Goal: Task Accomplishment & Management: Manage account settings

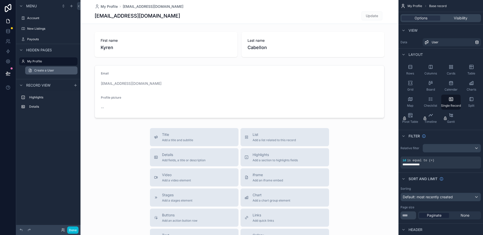
click at [53, 69] on span "Create a User" at bounding box center [44, 70] width 20 height 4
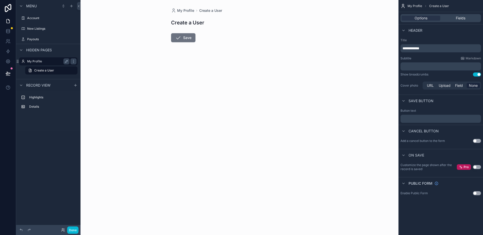
click at [53, 61] on label "My Profile" at bounding box center [47, 61] width 40 height 4
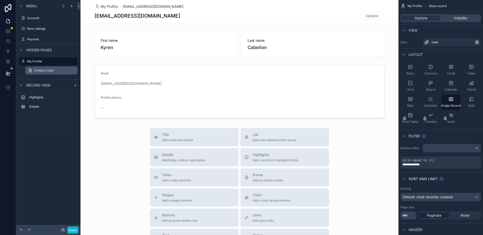
click at [53, 67] on link "Create a User" at bounding box center [51, 70] width 52 height 8
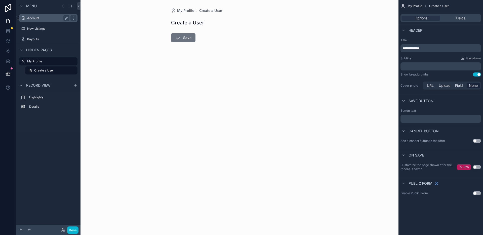
click at [40, 17] on label "Account" at bounding box center [47, 18] width 40 height 4
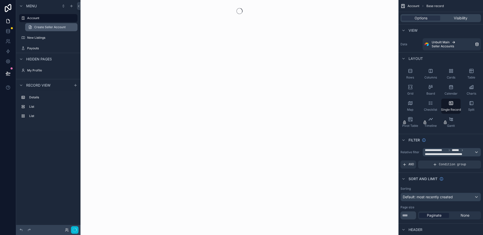
click at [47, 26] on span "Create Seller Account" at bounding box center [49, 27] width 31 height 4
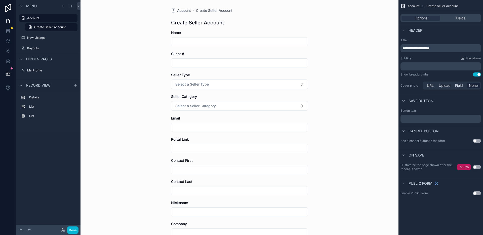
scroll to position [58, 0]
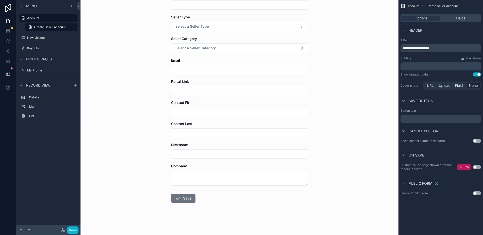
click at [188, 79] on form "Name Client # Seller Type Select a Seller Type Seller Category Select a Seller …" at bounding box center [239, 103] width 137 height 263
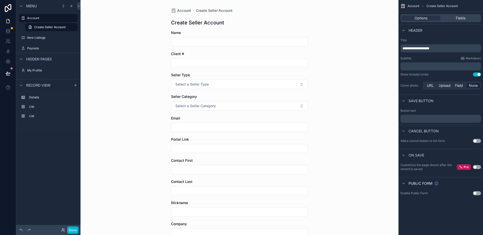
scroll to position [1, 0]
click at [172, 140] on span "Portal Link" at bounding box center [180, 138] width 18 height 4
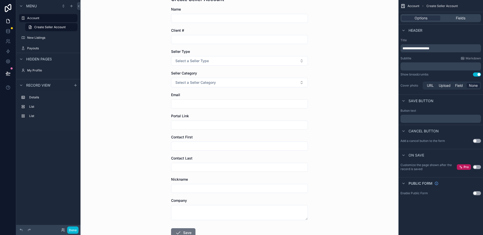
scroll to position [58, 0]
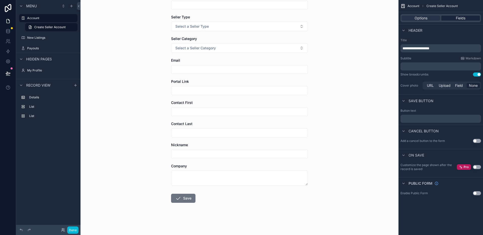
click at [454, 17] on div "Fields" at bounding box center [461, 18] width 39 height 5
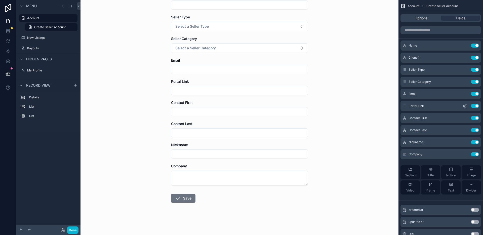
click at [473, 106] on button "Use setting" at bounding box center [475, 106] width 8 height 4
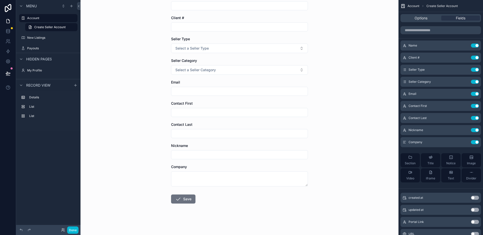
scroll to position [37, 0]
click at [474, 107] on button "Use setting" at bounding box center [475, 106] width 8 height 4
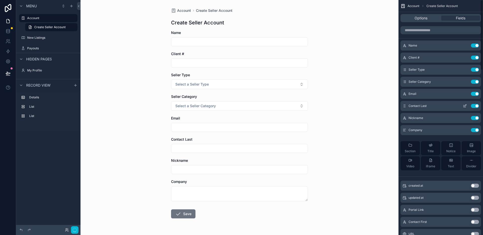
click at [475, 106] on button "Use setting" at bounding box center [475, 106] width 8 height 4
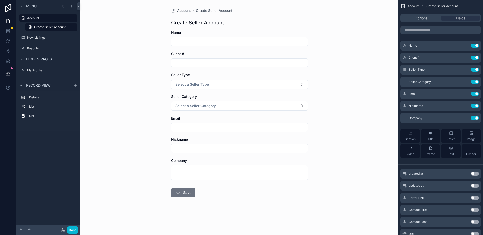
click at [475, 106] on button "Use setting" at bounding box center [475, 106] width 8 height 4
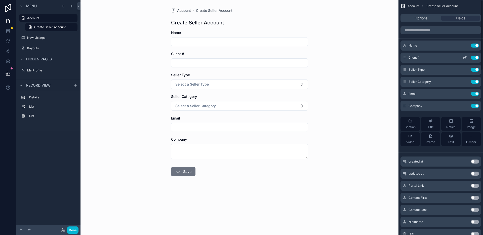
click at [478, 56] on button "Use setting" at bounding box center [475, 58] width 8 height 4
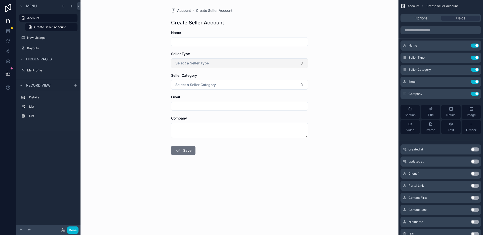
click at [265, 64] on button "Select a Seller Type" at bounding box center [239, 63] width 137 height 10
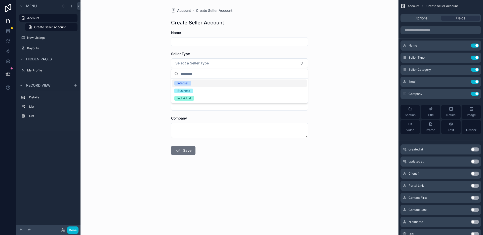
click at [340, 67] on div "Account Create Seller Account Create Seller Account Name Seller Type Select a S…" at bounding box center [240, 117] width 318 height 235
click at [188, 86] on span "Select a Seller Category" at bounding box center [195, 84] width 41 height 5
click at [246, 84] on button "Select a Seller Category" at bounding box center [239, 85] width 137 height 10
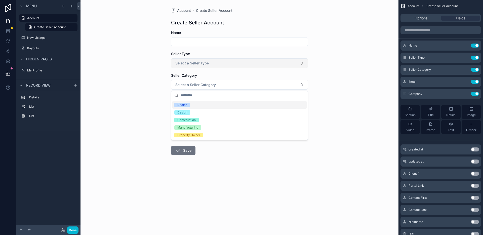
click at [248, 59] on button "Select a Seller Type" at bounding box center [239, 63] width 137 height 10
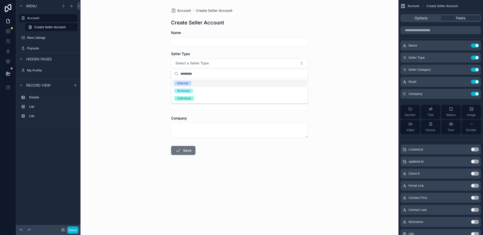
click at [346, 72] on div "Account Create Seller Account Create Seller Account Name Seller Type Select a S…" at bounding box center [240, 117] width 318 height 235
click at [478, 57] on button "Use setting" at bounding box center [475, 58] width 8 height 4
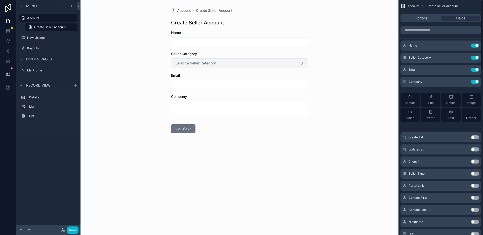
click at [289, 64] on button "Select a Seller Category" at bounding box center [239, 63] width 137 height 10
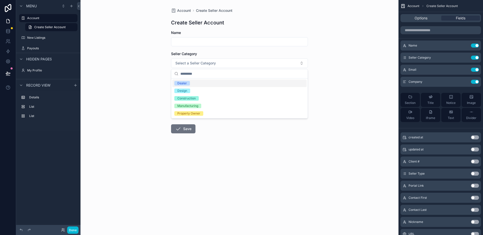
click at [339, 66] on div "Account Create Seller Account Create Seller Account Name Seller Category Select…" at bounding box center [240, 117] width 318 height 235
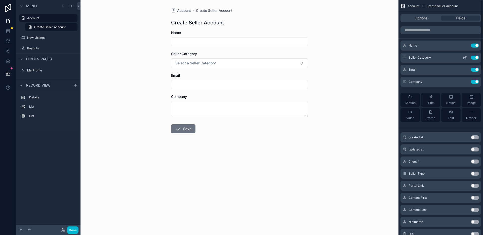
click at [425, 59] on span "Seller Category" at bounding box center [420, 58] width 22 height 4
click at [467, 58] on button "scrollable content" at bounding box center [465, 58] width 8 height 4
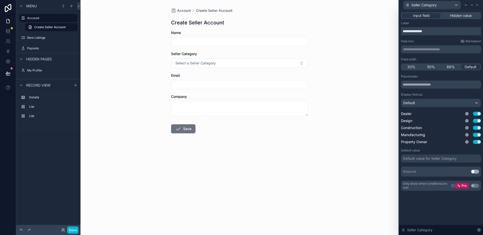
click at [429, 34] on input "**********" at bounding box center [441, 31] width 80 height 8
click at [438, 31] on input "**********" at bounding box center [441, 31] width 80 height 8
click at [421, 32] on input "**********" at bounding box center [441, 31] width 80 height 8
paste input "*******"
type input "**********"
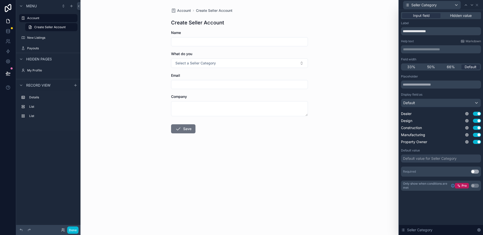
click at [313, 37] on div "Account Create Seller Account Create Seller Account Name What do you Select a S…" at bounding box center [240, 117] width 318 height 235
click at [243, 61] on button "Select a Seller Category" at bounding box center [239, 63] width 137 height 10
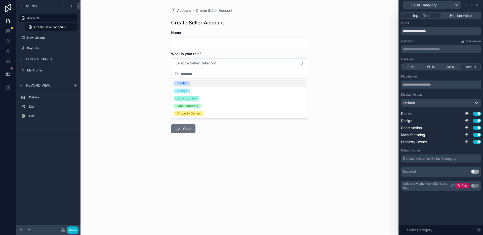
click at [406, 84] on input "text" at bounding box center [441, 85] width 80 height 8
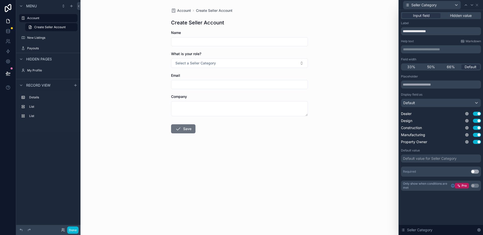
click at [421, 49] on p "**********" at bounding box center [441, 49] width 77 height 5
click at [422, 40] on div "Help text Markdown" at bounding box center [441, 41] width 80 height 4
click at [424, 86] on input "text" at bounding box center [441, 85] width 80 height 8
type input "*"
click at [431, 79] on div "Placeholder *" at bounding box center [441, 82] width 80 height 14
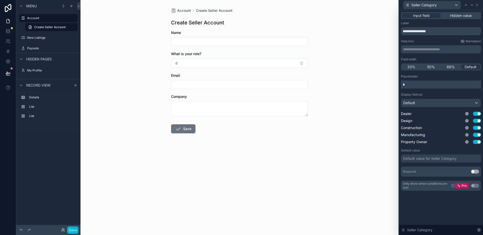
click at [430, 86] on input "*" at bounding box center [441, 85] width 80 height 8
type input "**********"
click at [437, 78] on div "Placeholder" at bounding box center [441, 77] width 80 height 4
click at [297, 61] on button "Select role" at bounding box center [239, 63] width 137 height 10
click at [350, 86] on div "Account Create Seller Account Create Seller Account Name What is your role? Sel…" at bounding box center [240, 117] width 318 height 235
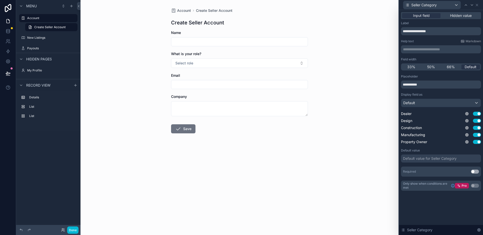
click at [281, 86] on input "scrollable content" at bounding box center [239, 84] width 136 height 7
click at [344, 91] on div "Account Create Seller Account Create Seller Account Name What is your role? Sel…" at bounding box center [240, 117] width 318 height 235
click at [290, 45] on input "scrollable content" at bounding box center [239, 41] width 136 height 7
click at [467, 6] on icon at bounding box center [466, 5] width 4 height 4
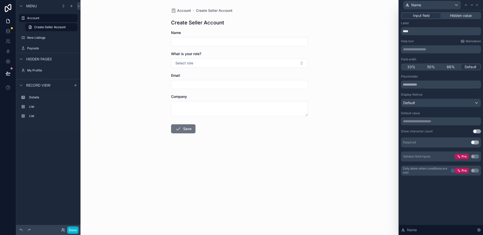
click at [416, 36] on div "**********" at bounding box center [441, 98] width 80 height 155
click at [417, 34] on input "****" at bounding box center [441, 31] width 80 height 8
type input "*********"
click at [419, 47] on p "﻿" at bounding box center [441, 49] width 77 height 5
click at [429, 40] on div "Help text Markdown" at bounding box center [441, 41] width 80 height 4
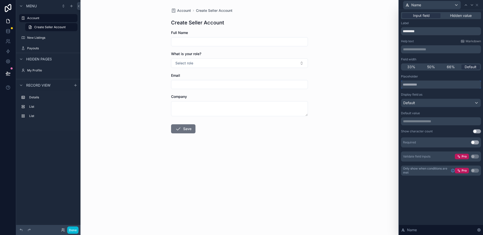
click at [418, 86] on input "text" at bounding box center [441, 85] width 80 height 8
type input "******"
type input "*"
type input "**********"
click at [330, 77] on div "Account Create Seller Account Create Seller Account Full Name What is your role…" at bounding box center [240, 117] width 318 height 235
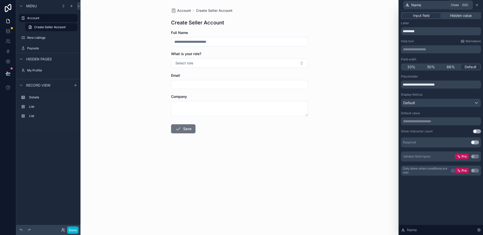
click at [475, 6] on icon at bounding box center [477, 5] width 4 height 4
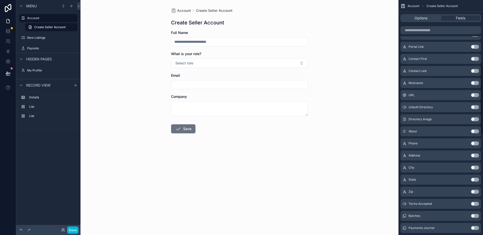
scroll to position [252, 0]
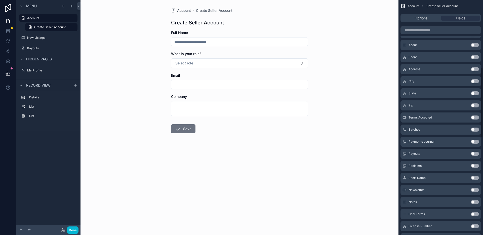
click at [475, 69] on button "Use setting" at bounding box center [475, 69] width 8 height 4
click at [476, 81] on button "Use setting" at bounding box center [475, 81] width 8 height 4
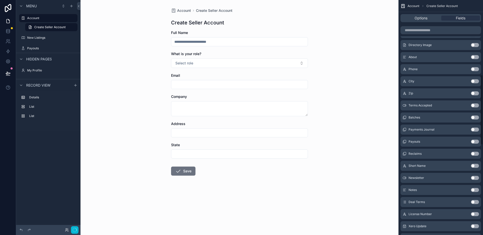
scroll to position [250, 0]
click at [476, 72] on div "City Use setting" at bounding box center [441, 69] width 81 height 10
click at [477, 70] on button "Use setting" at bounding box center [475, 69] width 8 height 4
click at [477, 69] on button "Use setting" at bounding box center [475, 69] width 8 height 4
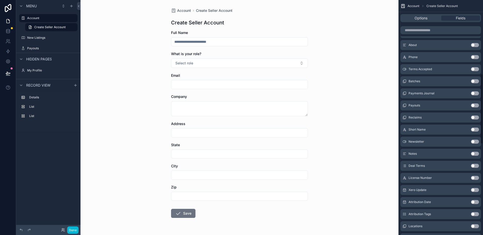
scroll to position [0, 0]
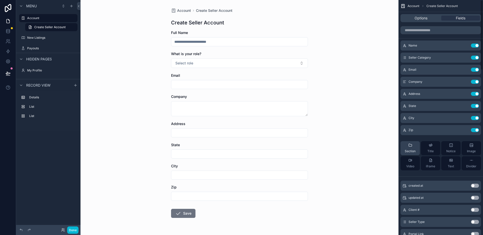
click at [411, 147] on icon "scrollable content" at bounding box center [411, 145] width 4 height 4
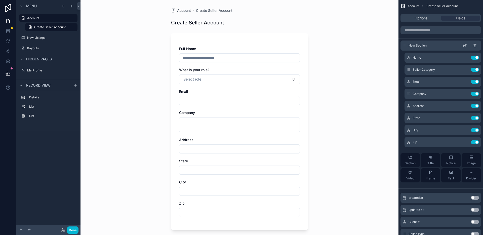
click at [424, 47] on span "New Section" at bounding box center [418, 46] width 18 height 4
click at [466, 46] on icon "scrollable content" at bounding box center [465, 46] width 4 height 4
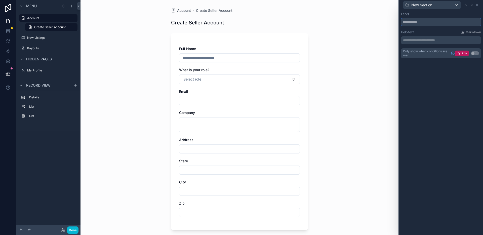
click at [424, 23] on input "text" at bounding box center [441, 22] width 80 height 8
type input "*"
type input "**********"
click at [431, 44] on div "**********" at bounding box center [441, 40] width 80 height 8
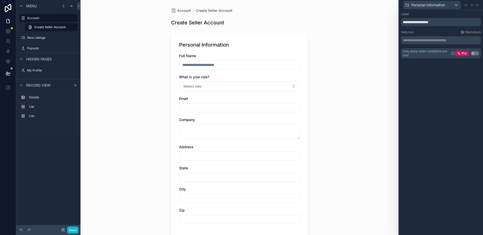
click at [431, 40] on p "**********" at bounding box center [441, 40] width 77 height 5
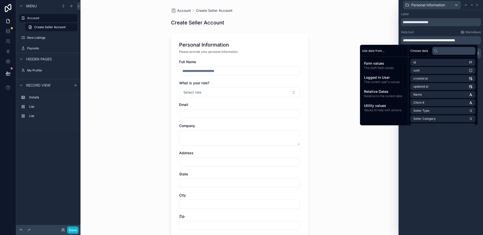
click at [432, 31] on div "Help text Markdown" at bounding box center [441, 32] width 80 height 4
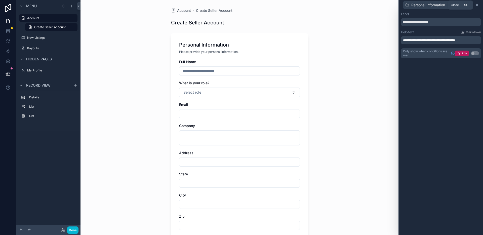
click at [478, 5] on icon at bounding box center [477, 5] width 2 height 2
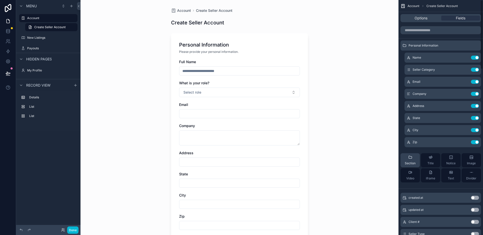
click at [409, 161] on span "Section" at bounding box center [410, 163] width 11 height 4
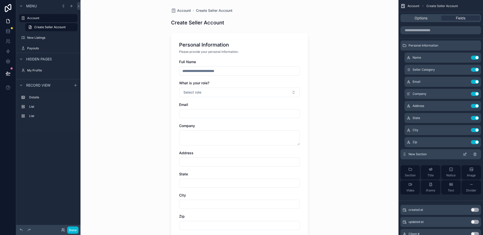
click at [467, 154] on icon "scrollable content" at bounding box center [465, 154] width 4 height 4
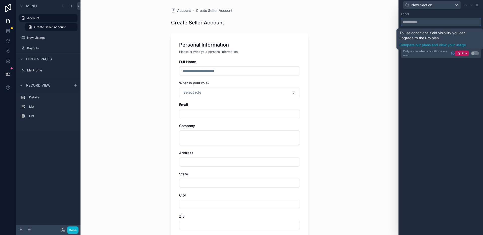
click at [433, 22] on input "text" at bounding box center [441, 22] width 80 height 8
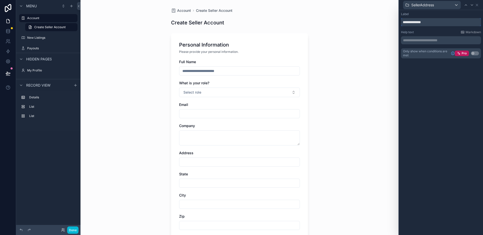
type input "**********"
click at [449, 10] on div "**********" at bounding box center [441, 40] width 84 height 60
click at [429, 38] on p "**********" at bounding box center [441, 40] width 77 height 5
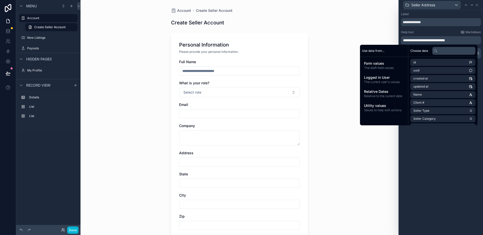
click at [436, 30] on div "Help text Markdown" at bounding box center [441, 32] width 80 height 4
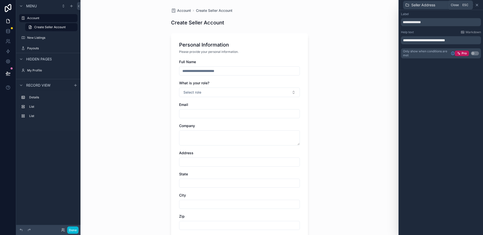
click at [476, 5] on icon at bounding box center [477, 5] width 4 height 4
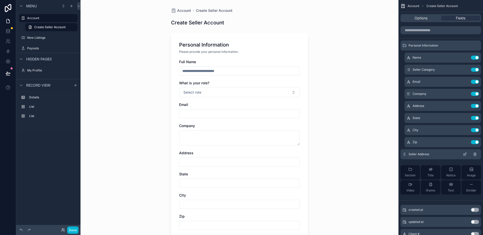
scroll to position [15, 0]
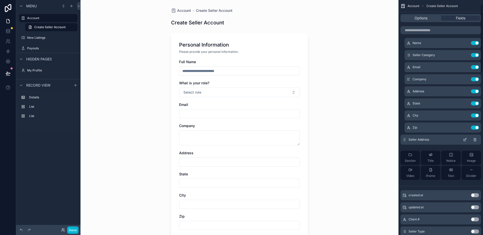
click at [441, 139] on div "Seller Address" at bounding box center [441, 140] width 81 height 10
click at [417, 140] on span "Seller Address" at bounding box center [419, 140] width 21 height 4
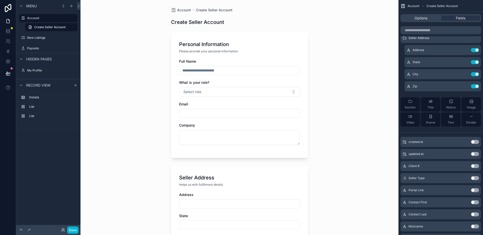
scroll to position [0, 0]
click at [329, 72] on div "Account Create Seller Account Create Seller Account Personal Information Please…" at bounding box center [240, 117] width 318 height 235
click at [326, 97] on div "Account Create Seller Account Create Seller Account Personal Information Please…" at bounding box center [240, 117] width 318 height 235
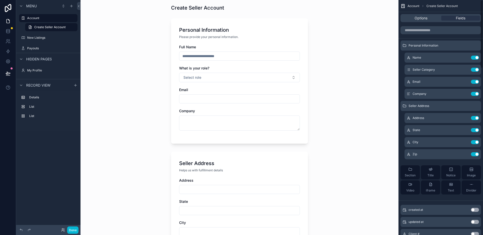
click at [324, 103] on div "Account Create Seller Account Create Seller Account Personal Information Please…" at bounding box center [240, 102] width 318 height 235
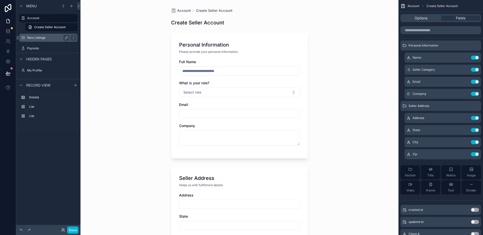
click at [41, 37] on label "New Listings" at bounding box center [47, 38] width 40 height 4
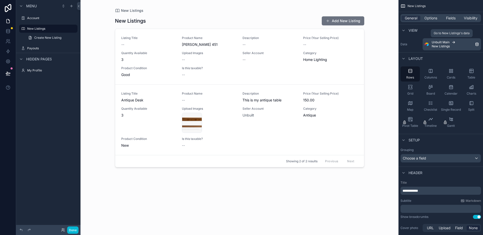
click at [454, 47] on div "Unbuilt Main New Listings" at bounding box center [453, 44] width 43 height 8
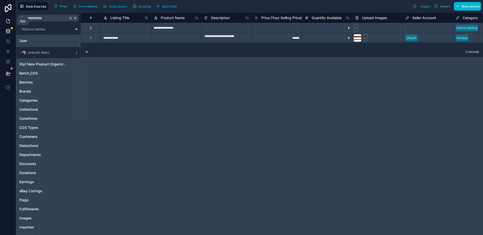
click at [7, 21] on icon at bounding box center [8, 21] width 5 height 5
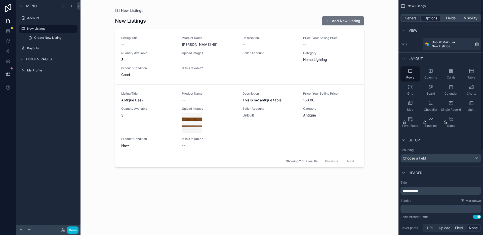
click at [430, 17] on span "Options" at bounding box center [431, 18] width 13 height 5
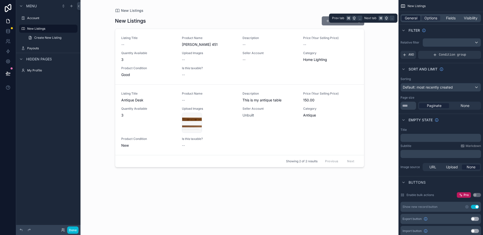
click at [414, 16] on span "General" at bounding box center [411, 18] width 13 height 5
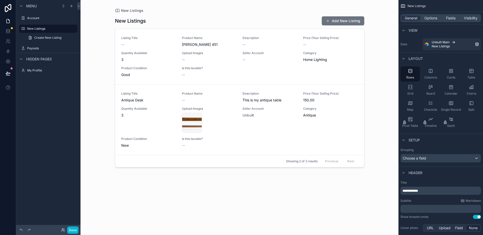
click at [44, 12] on div "Menu" at bounding box center [48, 6] width 64 height 12
click at [44, 18] on label "Account" at bounding box center [47, 18] width 40 height 4
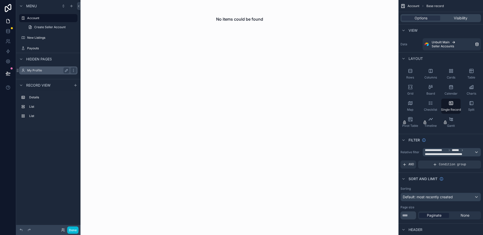
click at [42, 72] on label "My Profile" at bounding box center [47, 70] width 40 height 4
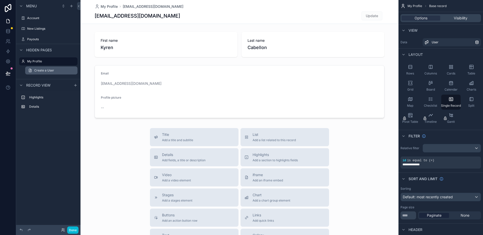
click at [47, 72] on span "Create a User" at bounding box center [44, 70] width 20 height 4
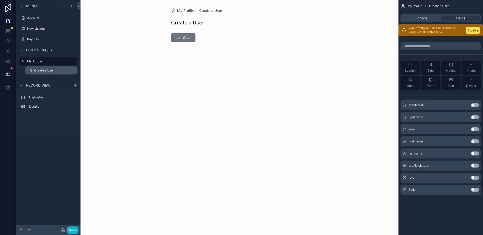
click at [50, 71] on span "Create a User" at bounding box center [44, 70] width 20 height 4
click at [53, 72] on span "Create a User" at bounding box center [44, 70] width 20 height 4
click at [54, 62] on label "My Profile" at bounding box center [47, 61] width 40 height 4
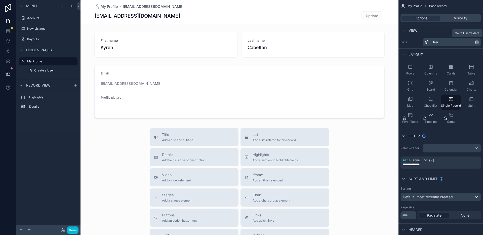
click at [447, 42] on div "User" at bounding box center [453, 42] width 43 height 4
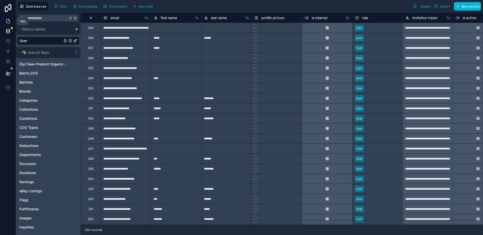
click at [5, 21] on link at bounding box center [8, 21] width 16 height 10
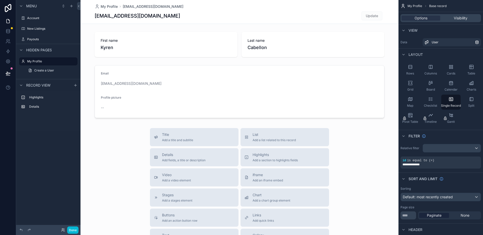
click at [186, 47] on div "scrollable content" at bounding box center [240, 174] width 318 height 348
click at [205, 44] on div "scrollable content" at bounding box center [240, 44] width 318 height 29
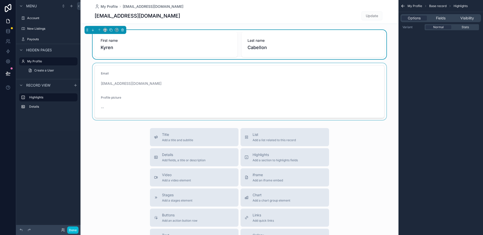
click at [241, 68] on div "scrollable content" at bounding box center [240, 91] width 318 height 57
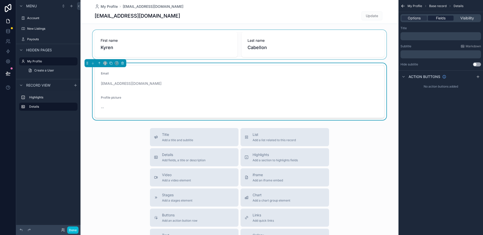
click at [442, 18] on span "Fields" at bounding box center [441, 18] width 10 height 5
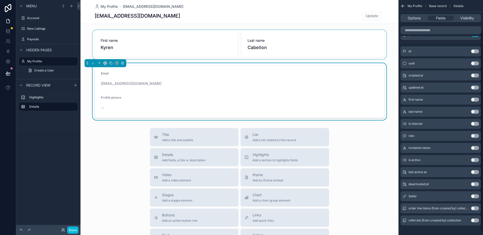
scroll to position [38, 0]
click at [476, 136] on button "Use setting" at bounding box center [475, 135] width 8 height 4
click at [475, 47] on button "Use setting" at bounding box center [475, 47] width 8 height 4
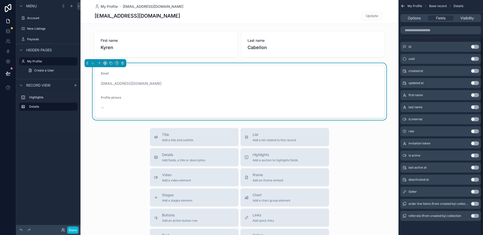
click at [476, 192] on button "Use setting" at bounding box center [475, 192] width 8 height 4
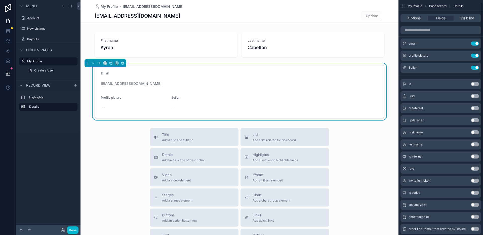
scroll to position [0, 0]
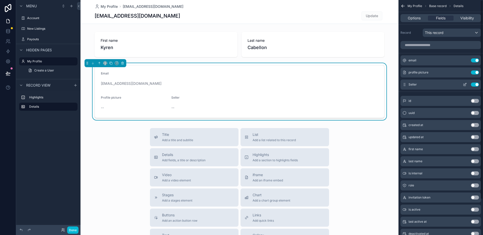
click at [475, 85] on button "Use setting" at bounding box center [475, 85] width 8 height 4
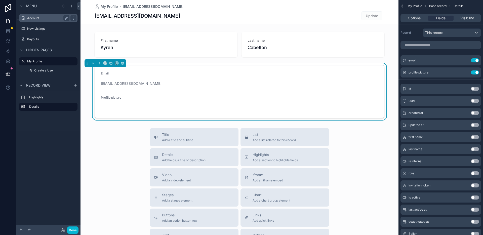
click at [33, 17] on label "Account" at bounding box center [47, 18] width 40 height 4
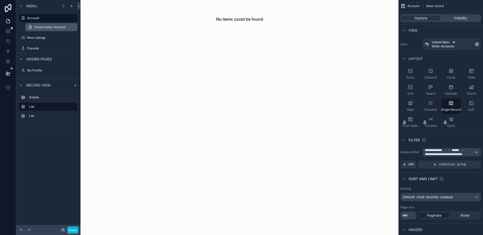
click at [42, 24] on link "Create Seller Account" at bounding box center [51, 27] width 52 height 8
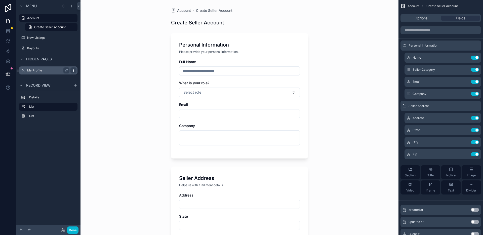
click at [74, 70] on icon "scrollable content" at bounding box center [74, 70] width 4 height 4
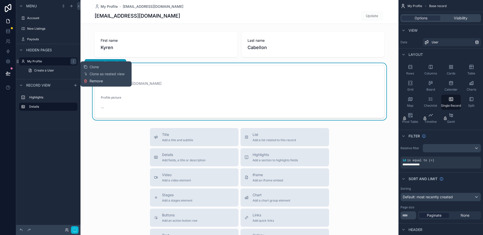
click at [91, 80] on span "Remove" at bounding box center [96, 81] width 13 height 5
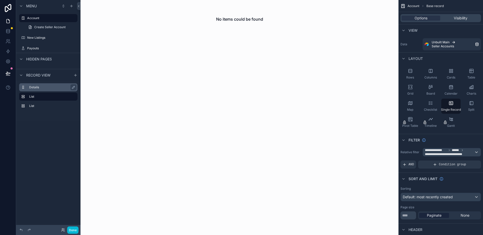
click at [48, 86] on label "Details" at bounding box center [51, 87] width 44 height 4
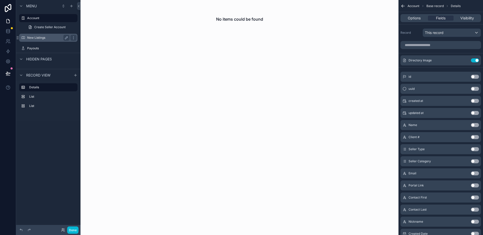
click at [47, 35] on div "New Listings" at bounding box center [48, 38] width 42 height 6
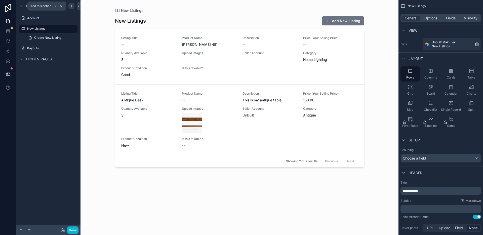
click at [72, 9] on div "scrollable content" at bounding box center [71, 6] width 6 height 6
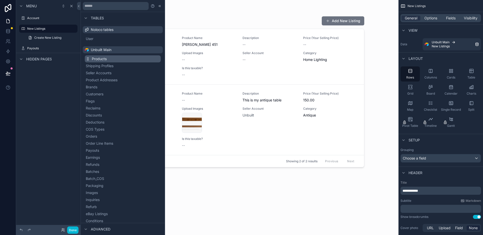
click at [113, 59] on button "Products" at bounding box center [123, 58] width 76 height 7
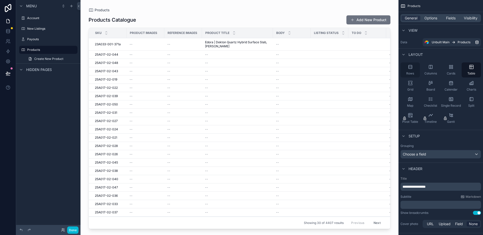
click at [415, 68] on div "Rows" at bounding box center [410, 69] width 19 height 15
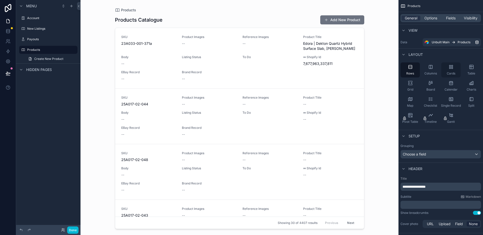
click at [453, 70] on div "Cards" at bounding box center [451, 69] width 19 height 15
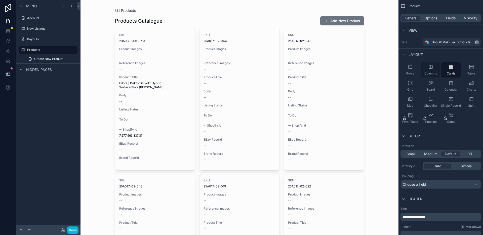
click at [440, 69] on div "Columns" at bounding box center [430, 69] width 19 height 15
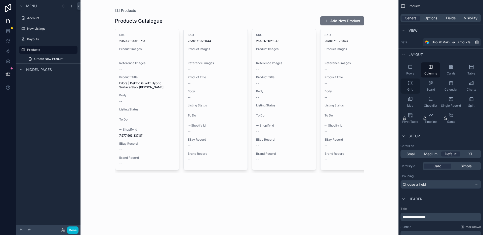
click at [408, 84] on icon "scrollable content" at bounding box center [410, 83] width 5 height 5
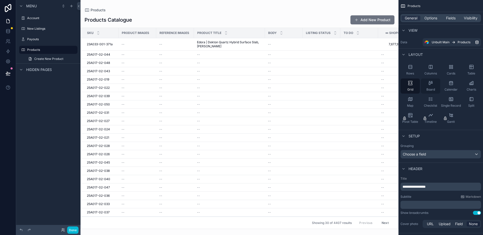
click at [429, 87] on div "Board" at bounding box center [430, 86] width 19 height 15
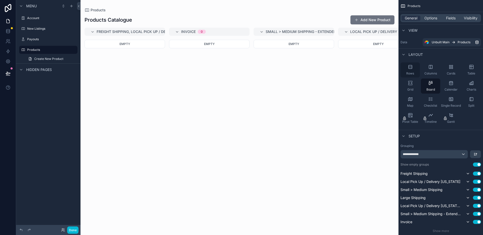
click at [414, 70] on div "Rows" at bounding box center [410, 69] width 19 height 15
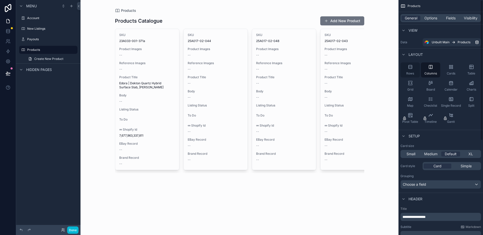
click at [408, 69] on icon "scrollable content" at bounding box center [410, 66] width 5 height 5
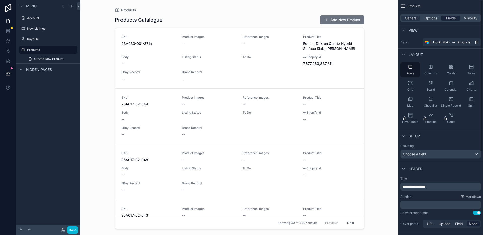
click at [455, 17] on span "Fields" at bounding box center [451, 18] width 10 height 5
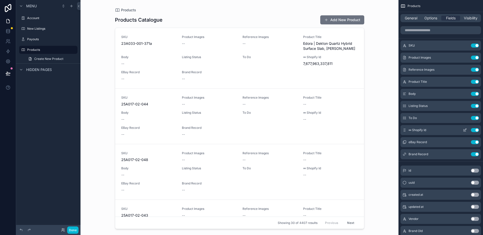
click at [474, 131] on button "Use setting" at bounding box center [475, 130] width 8 height 4
click at [475, 118] on button "Use setting" at bounding box center [475, 118] width 8 height 4
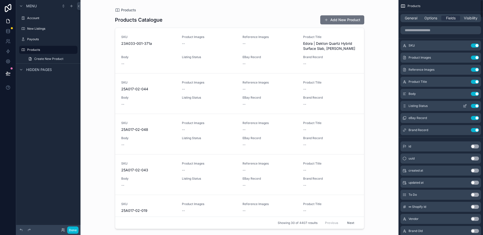
click at [475, 105] on button "Use setting" at bounding box center [475, 106] width 8 height 4
click at [475, 94] on button "Use setting" at bounding box center [475, 94] width 8 height 4
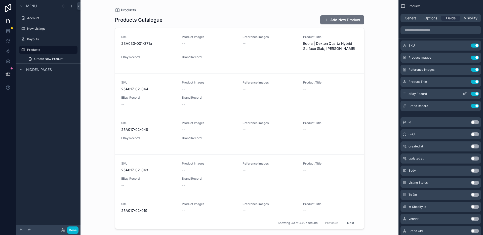
click at [475, 94] on button "Use setting" at bounding box center [475, 94] width 8 height 4
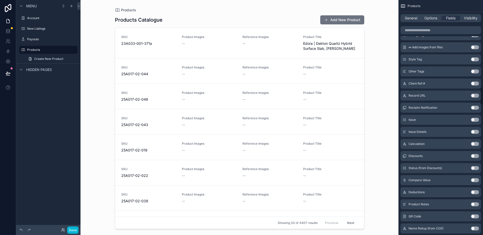
scroll to position [1153, 0]
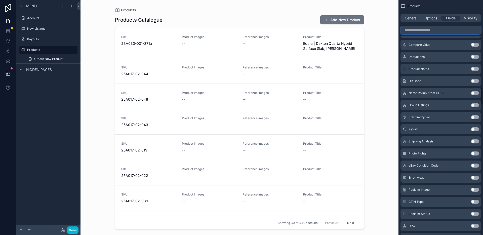
click at [433, 30] on input "scrollable content" at bounding box center [441, 30] width 81 height 8
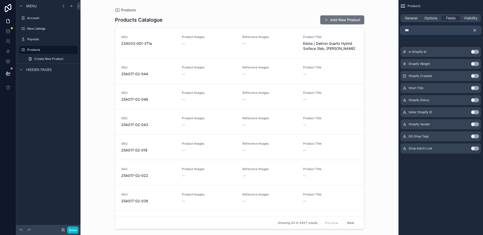
scroll to position [0, 0]
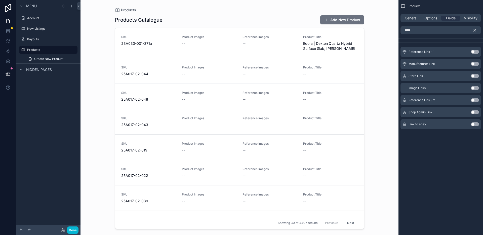
click at [479, 76] on button "Use setting" at bounding box center [475, 76] width 8 height 4
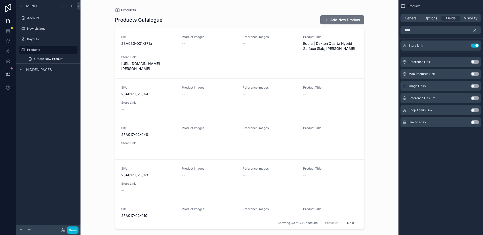
click at [476, 123] on button "Use setting" at bounding box center [475, 122] width 8 height 4
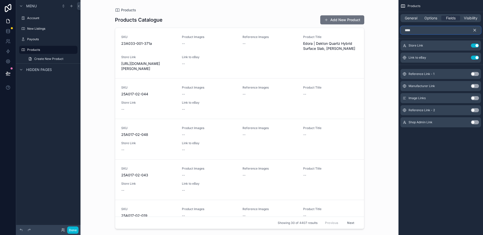
click at [421, 32] on input "****" at bounding box center [441, 30] width 81 height 8
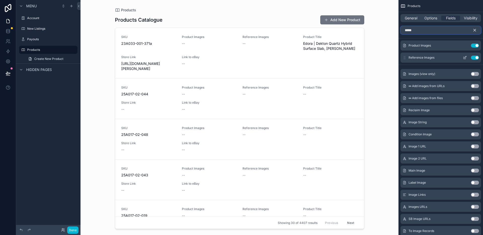
type input "*****"
click at [477, 58] on button "Use setting" at bounding box center [475, 58] width 8 height 4
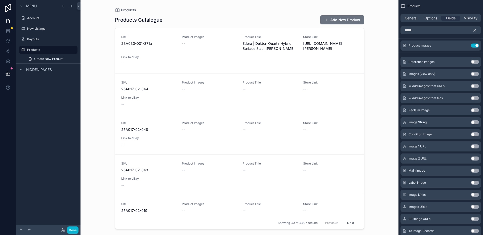
click at [477, 33] on button "scrollable content" at bounding box center [477, 30] width 9 height 8
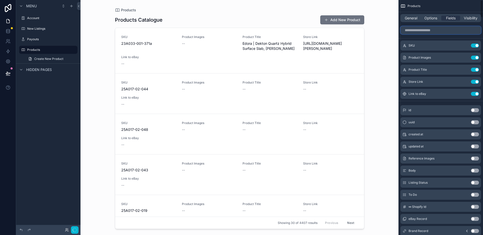
click at [475, 30] on input "scrollable content" at bounding box center [441, 30] width 81 height 8
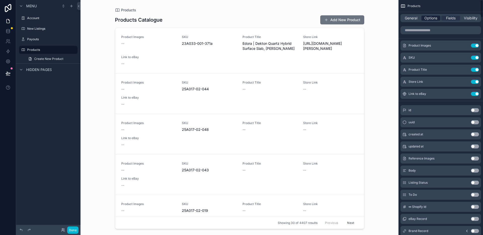
click at [437, 17] on span "Options" at bounding box center [431, 18] width 13 height 5
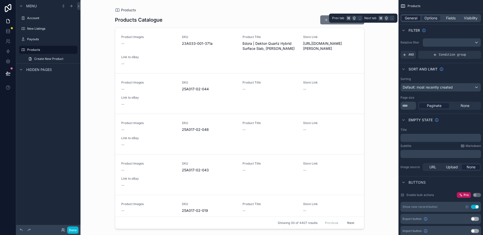
click at [411, 19] on span "General" at bounding box center [411, 18] width 13 height 5
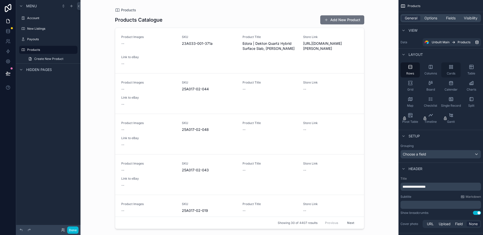
click at [456, 68] on div "Cards" at bounding box center [451, 69] width 19 height 15
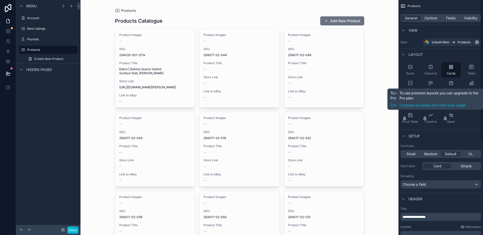
scroll to position [59, 0]
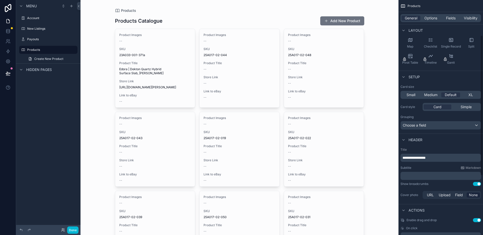
click at [431, 92] on div "Small Medium Default XL" at bounding box center [441, 95] width 81 height 8
click at [433, 94] on span "Medium" at bounding box center [431, 94] width 13 height 5
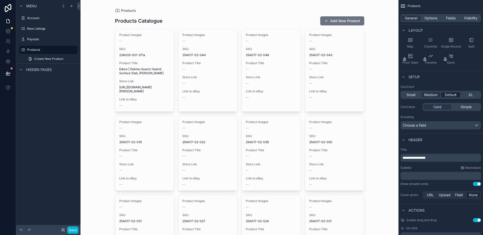
click at [456, 95] on span "Default" at bounding box center [451, 94] width 12 height 5
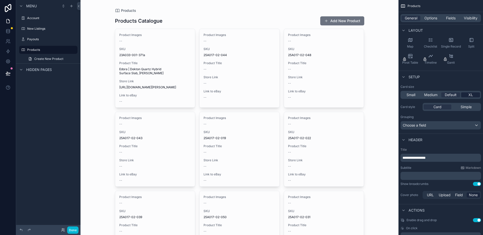
click at [474, 94] on div "XL" at bounding box center [471, 94] width 19 height 5
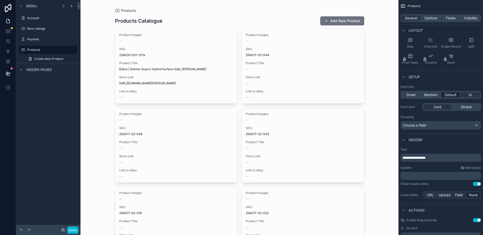
click at [451, 95] on span "Default" at bounding box center [451, 94] width 12 height 5
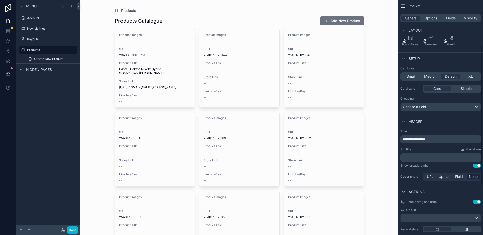
scroll to position [78, 0]
click at [432, 107] on div "Choose a field" at bounding box center [441, 107] width 80 height 8
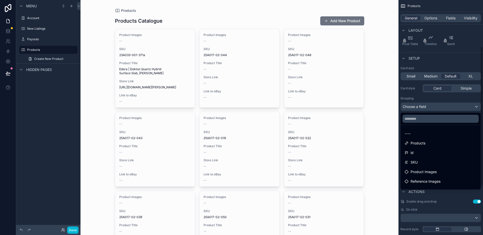
click at [431, 107] on div "scrollable content" at bounding box center [241, 117] width 483 height 235
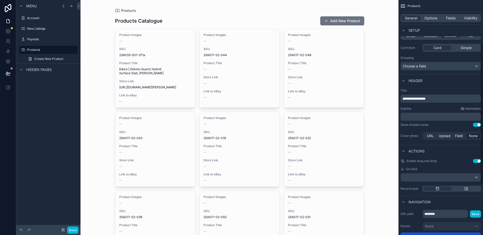
scroll to position [158, 0]
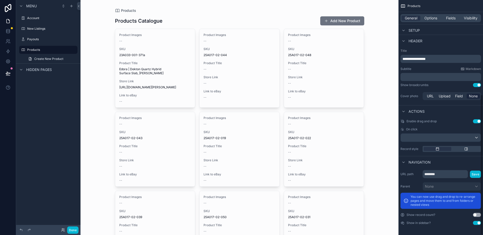
click at [444, 60] on p "**********" at bounding box center [442, 58] width 78 height 5
click at [444, 49] on label "Title" at bounding box center [441, 51] width 81 height 4
click at [416, 185] on label "Parent" at bounding box center [411, 187] width 20 height 4
click at [452, 13] on div "General Options Fields Visibility" at bounding box center [441, 18] width 85 height 12
click at [466, 18] on span "Visibility" at bounding box center [471, 18] width 14 height 5
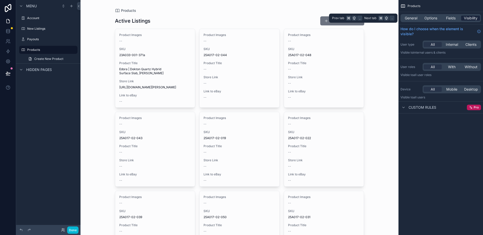
scroll to position [0, 0]
click at [400, 109] on div "Custom rules Pro" at bounding box center [441, 107] width 85 height 12
click at [405, 109] on icon "scrollable content" at bounding box center [404, 107] width 4 height 4
click at [407, 108] on div "Custom rules" at bounding box center [419, 107] width 36 height 6
click at [430, 108] on span "Custom rules" at bounding box center [423, 107] width 28 height 5
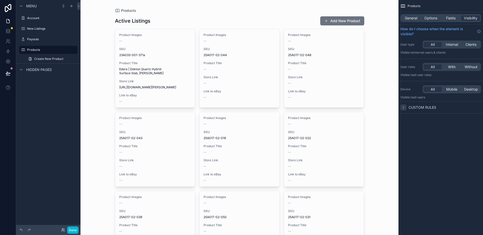
click at [439, 106] on div "Custom rules" at bounding box center [441, 107] width 85 height 12
click at [432, 108] on span "Custom rules" at bounding box center [423, 107] width 28 height 5
click at [476, 108] on span "Pro" at bounding box center [476, 107] width 5 height 4
click at [429, 109] on span "Custom rules" at bounding box center [423, 107] width 28 height 5
click at [429, 108] on span "Custom rules" at bounding box center [423, 107] width 28 height 5
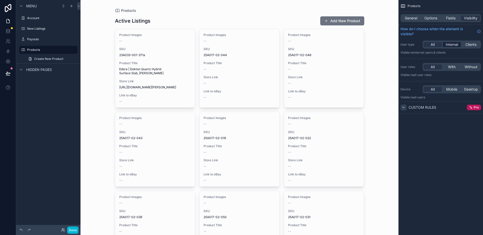
click at [457, 46] on span "Internal" at bounding box center [452, 44] width 12 height 5
click at [437, 45] on div "All" at bounding box center [433, 44] width 18 height 5
click at [470, 45] on span "Clients" at bounding box center [471, 44] width 11 height 5
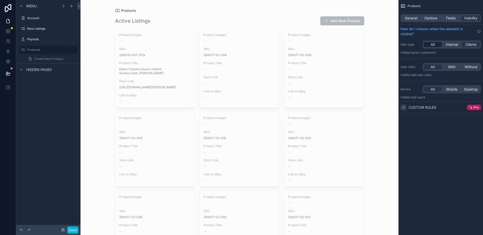
click at [430, 45] on div "All" at bounding box center [433, 44] width 18 height 5
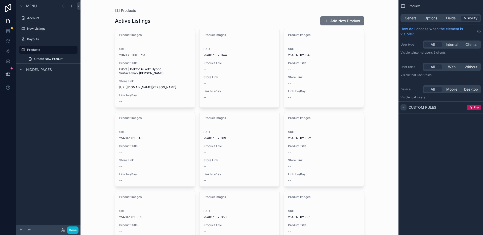
click at [426, 108] on span "Custom rules" at bounding box center [423, 107] width 28 height 5
click at [427, 107] on span "Custom rules" at bounding box center [423, 107] width 28 height 5
click at [410, 21] on div "General Options Fields Visibility" at bounding box center [441, 18] width 81 height 8
click at [410, 18] on span "General" at bounding box center [411, 18] width 13 height 5
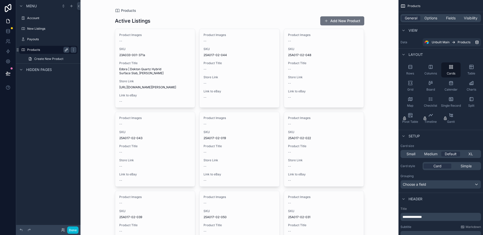
click at [68, 49] on button "scrollable content" at bounding box center [66, 50] width 6 height 6
click at [55, 51] on input "********" at bounding box center [44, 50] width 34 height 6
type input "**********"
click at [72, 49] on icon "scrollable content" at bounding box center [73, 50] width 3 height 2
drag, startPoint x: 19, startPoint y: 50, endPoint x: 133, endPoint y: 0, distance: 124.8
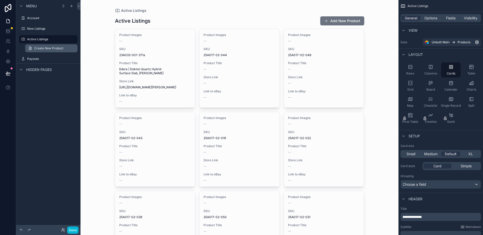
click at [42, 48] on span "Create New Product" at bounding box center [48, 48] width 29 height 4
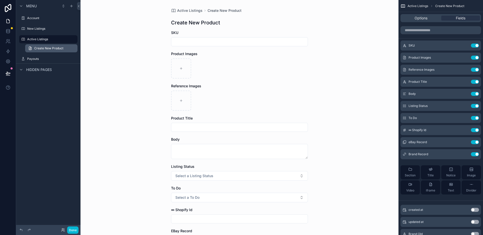
click at [64, 49] on link "Create New Product" at bounding box center [51, 48] width 52 height 8
click at [418, 17] on span "Options" at bounding box center [421, 18] width 13 height 5
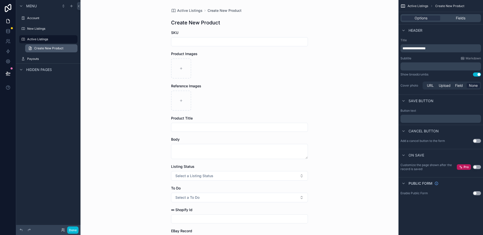
click at [59, 48] on span "Create New Product" at bounding box center [48, 48] width 29 height 4
click at [193, 12] on span "Active Listings" at bounding box center [189, 10] width 25 height 5
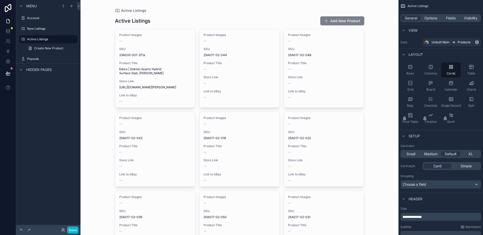
click at [338, 20] on button "Add New Product" at bounding box center [343, 20] width 44 height 9
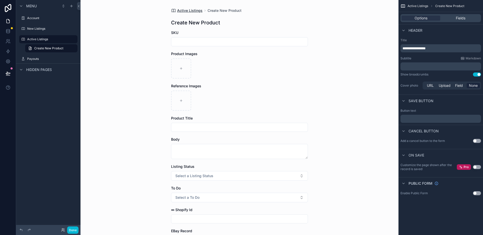
click at [178, 10] on span "Active Listings" at bounding box center [189, 10] width 25 height 5
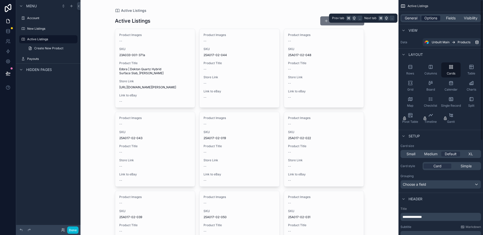
click at [426, 19] on span "Options" at bounding box center [431, 18] width 13 height 5
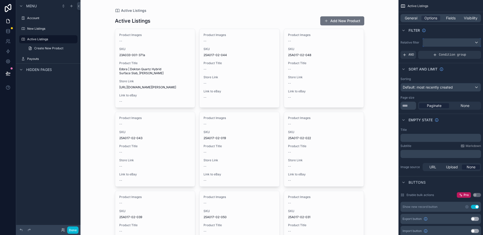
click at [446, 40] on div "scrollable content" at bounding box center [452, 43] width 58 height 8
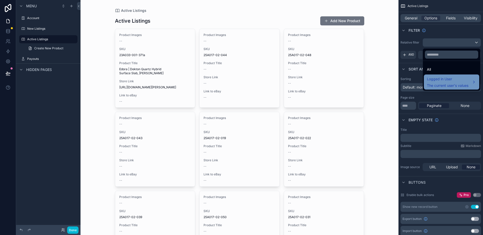
click at [443, 82] on div "Logged in User The current user's values" at bounding box center [448, 82] width 42 height 12
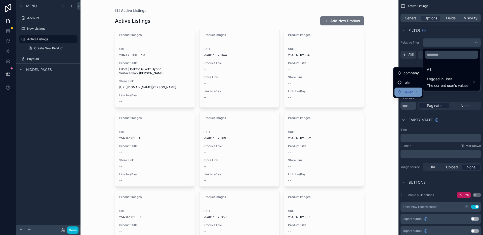
click at [415, 93] on div "Seller" at bounding box center [409, 92] width 22 height 6
click at [445, 93] on span "user (from seller)" at bounding box center [447, 93] width 28 height 6
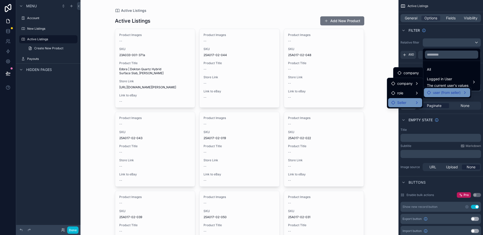
click at [412, 101] on div "Seller" at bounding box center [406, 103] width 28 height 6
click at [412, 102] on div "Seller" at bounding box center [406, 103] width 28 height 6
click at [412, 94] on div "role" at bounding box center [406, 93] width 28 height 6
click at [410, 85] on span "company" at bounding box center [405, 84] width 15 height 6
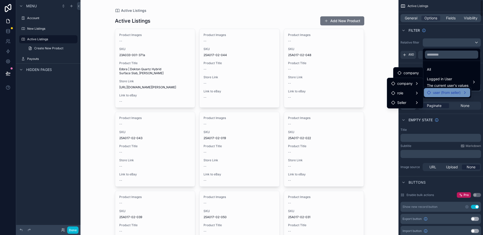
click at [412, 62] on div "scrollable content" at bounding box center [241, 117] width 483 height 235
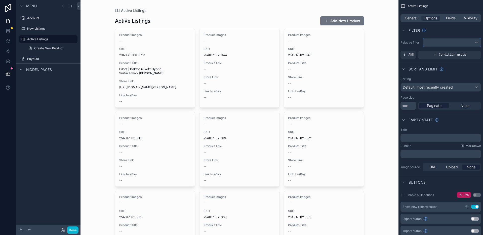
click at [431, 41] on div "scrollable content" at bounding box center [452, 43] width 58 height 8
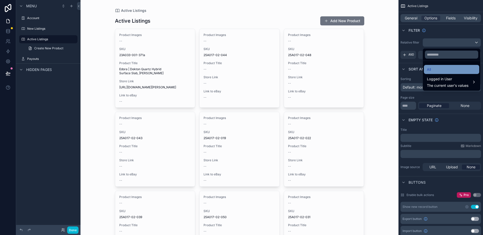
click at [430, 68] on span "All" at bounding box center [429, 69] width 4 height 6
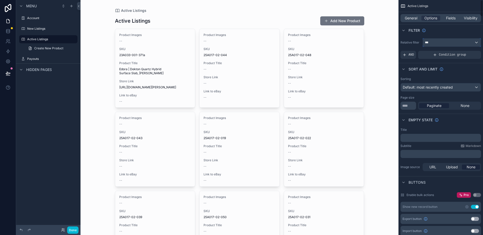
click at [430, 44] on div "***" at bounding box center [452, 43] width 58 height 8
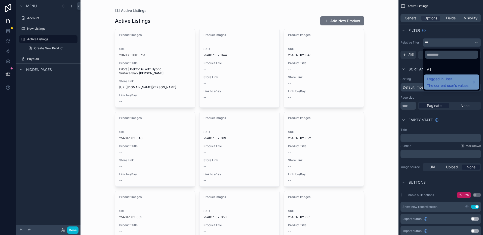
click at [433, 79] on span "Logged in User" at bounding box center [448, 79] width 42 height 6
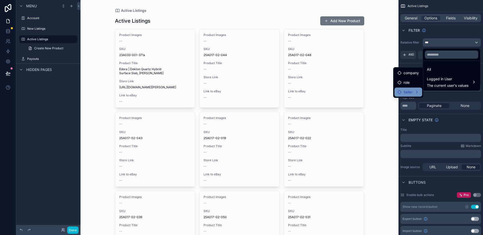
click at [412, 89] on span "Seller" at bounding box center [408, 92] width 9 height 6
click at [442, 92] on span "user (from seller)" at bounding box center [447, 93] width 28 height 6
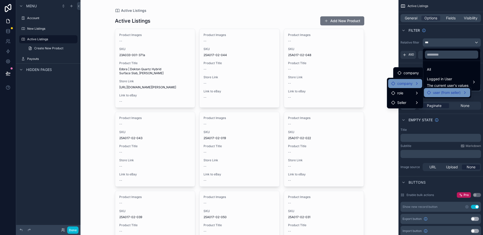
click at [401, 83] on span "company" at bounding box center [405, 84] width 15 height 6
click at [400, 91] on span "role" at bounding box center [401, 93] width 6 height 6
click at [412, 45] on div "scrollable content" at bounding box center [241, 117] width 483 height 235
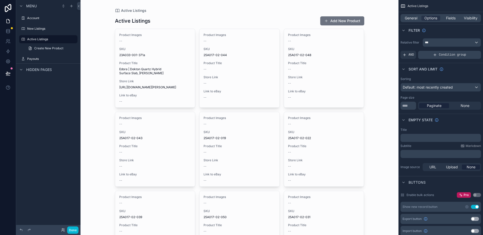
click at [446, 54] on span "Condition group" at bounding box center [452, 55] width 27 height 4
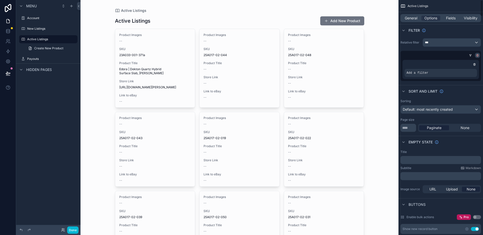
click at [478, 56] on icon "scrollable content" at bounding box center [477, 55] width 3 height 3
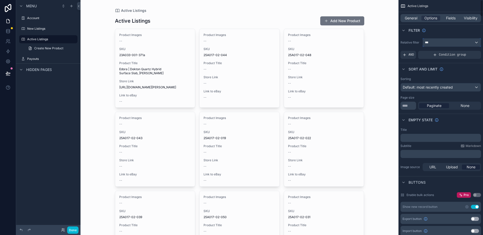
click at [447, 42] on div "***" at bounding box center [452, 43] width 58 height 8
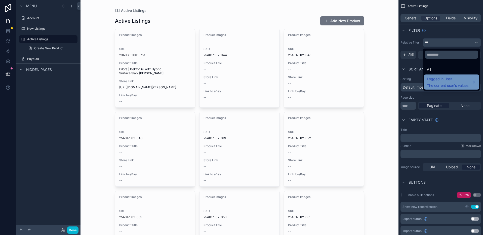
click at [441, 85] on span "The current user's values" at bounding box center [448, 85] width 42 height 5
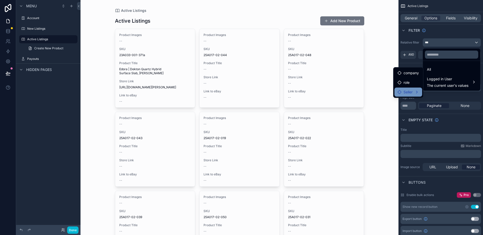
click at [413, 92] on span "Seller" at bounding box center [408, 92] width 9 height 6
click at [440, 92] on span "user (from seller)" at bounding box center [447, 93] width 28 height 6
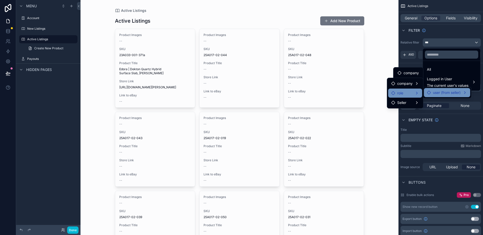
click at [414, 93] on div "role" at bounding box center [406, 93] width 28 height 6
click at [413, 105] on div "Seller" at bounding box center [406, 103] width 28 height 6
click at [380, 61] on div "Active Listings Active Listings Add New Product Product Images -- SKU 23A033-00…" at bounding box center [240, 117] width 318 height 235
click at [10, 41] on div "scrollable content" at bounding box center [241, 117] width 483 height 235
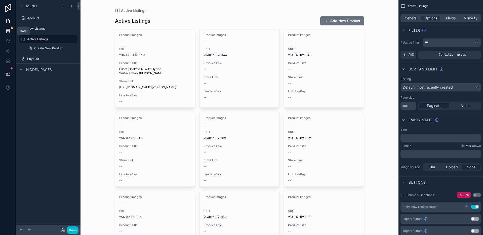
click at [9, 29] on icon at bounding box center [7, 29] width 3 height 1
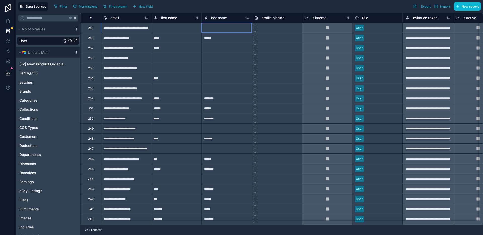
click at [217, 27] on div at bounding box center [226, 28] width 50 height 10
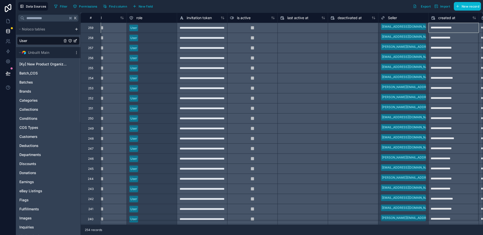
scroll to position [0, 276]
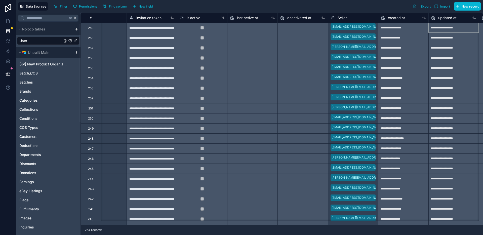
click at [374, 42] on div at bounding box center [353, 44] width 45 height 5
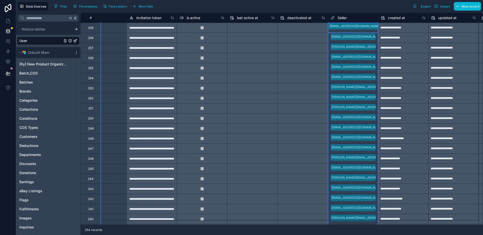
click at [332, 18] on icon at bounding box center [332, 17] width 1 height 1
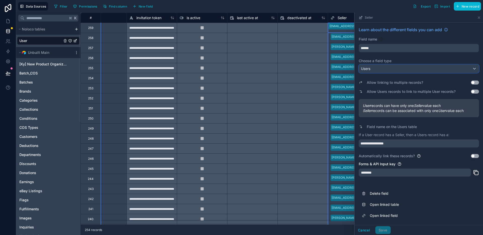
click at [392, 68] on div "Users" at bounding box center [419, 69] width 120 height 8
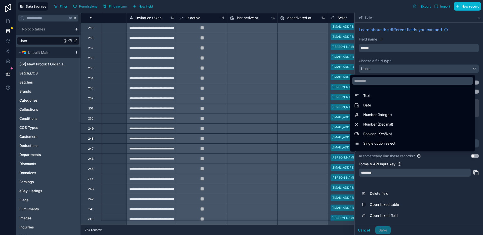
click at [394, 67] on div at bounding box center [419, 124] width 128 height 223
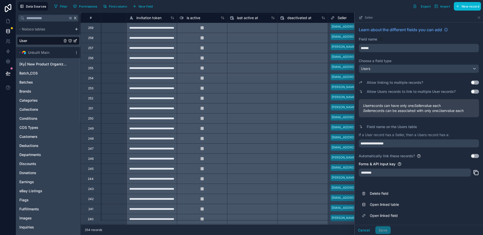
scroll to position [0, 0]
click at [329, 131] on div "ericalexander415@gmail.com" at bounding box center [353, 129] width 50 height 10
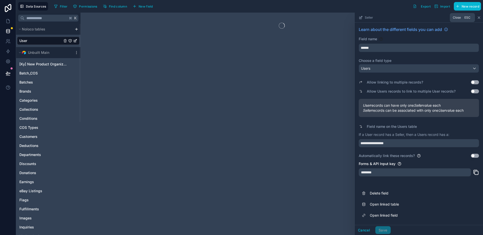
click at [479, 17] on icon at bounding box center [479, 18] width 4 height 4
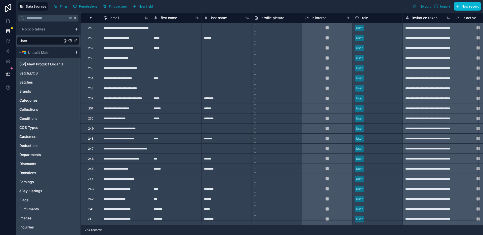
click at [381, 29] on div at bounding box center [383, 27] width 34 height 5
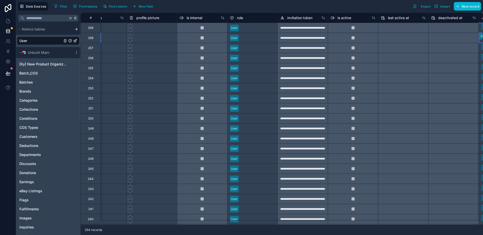
scroll to position [0, 226]
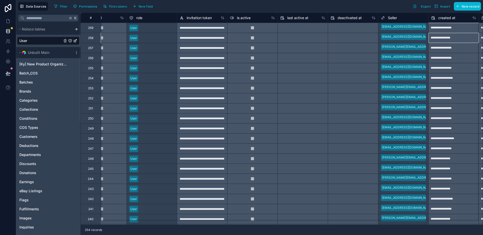
click at [366, 31] on div at bounding box center [353, 28] width 50 height 8
click at [115, 7] on span "Find column" at bounding box center [118, 7] width 18 height 4
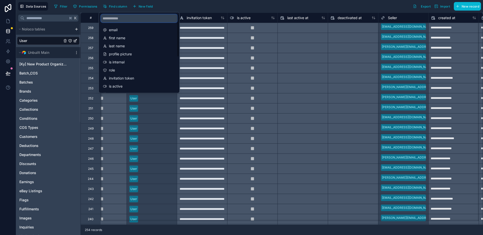
click at [133, 16] on input "scrollable content" at bounding box center [139, 18] width 77 height 8
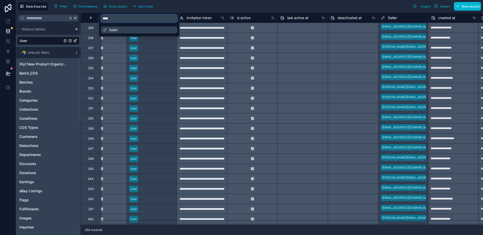
type input "****"
click at [133, 27] on span "Seller" at bounding box center [139, 29] width 61 height 5
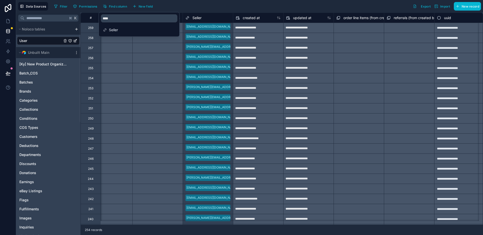
scroll to position [0, 427]
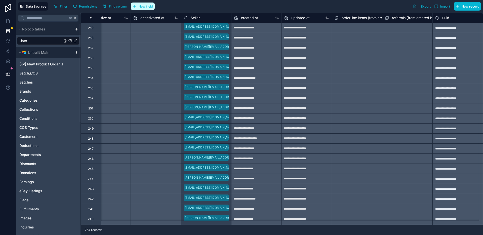
click at [140, 8] on span "New field" at bounding box center [146, 7] width 14 height 4
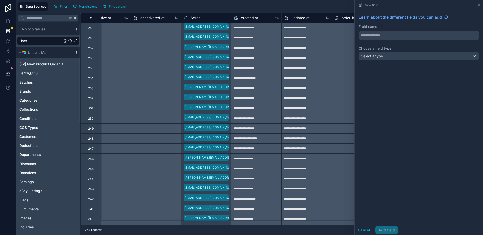
click at [385, 39] on input "text" at bounding box center [419, 35] width 120 height 8
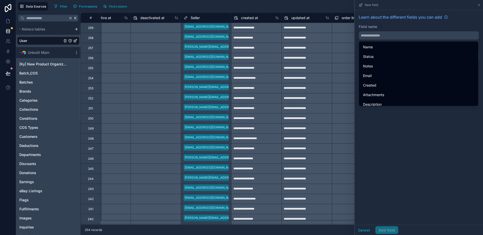
click at [393, 26] on div "Field name" at bounding box center [419, 26] width 120 height 5
click at [393, 17] on span "Learn about the different fields you can add" at bounding box center [400, 17] width 83 height 6
click at [391, 34] on input "text" at bounding box center [419, 35] width 120 height 8
click at [396, 134] on div "Learn about the different fields you can add Field name Choose a field type Sel…" at bounding box center [419, 117] width 128 height 215
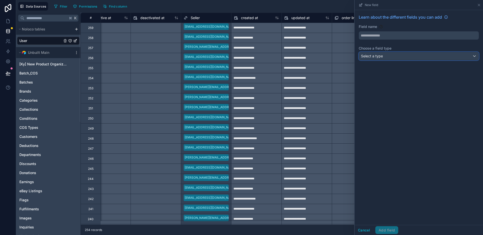
click at [383, 59] on div "Select a type" at bounding box center [419, 56] width 120 height 8
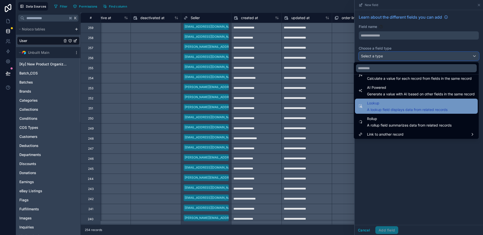
scroll to position [146, 0]
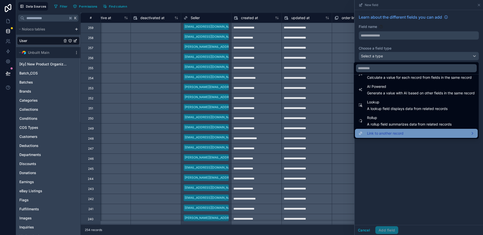
click at [402, 135] on div "Link to another record" at bounding box center [416, 133] width 117 height 6
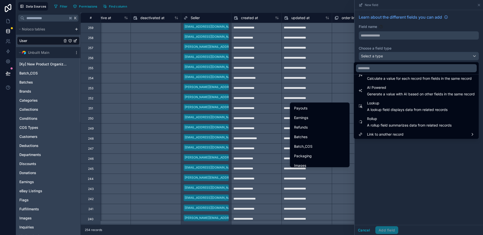
scroll to position [0, 0]
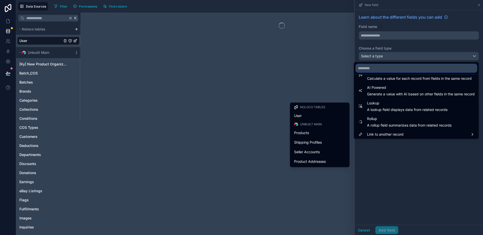
click at [364, 69] on input "text" at bounding box center [416, 68] width 121 height 8
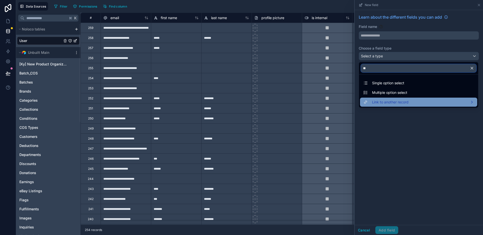
type input "**"
click at [385, 104] on span "Link to another record" at bounding box center [390, 102] width 37 height 6
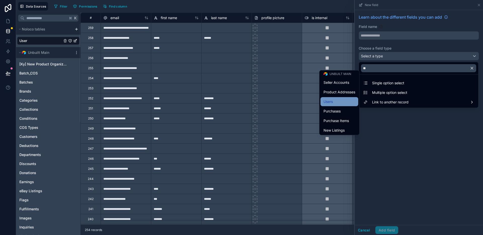
scroll to position [17, 0]
click at [346, 83] on div "Seller Accounts" at bounding box center [340, 84] width 32 height 6
type input "**********"
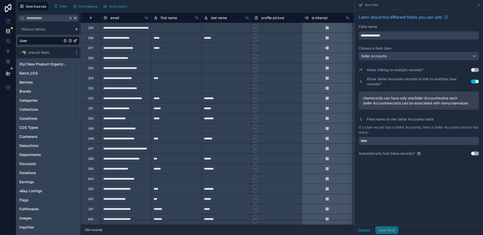
click at [289, 24] on div at bounding box center [277, 28] width 50 height 10
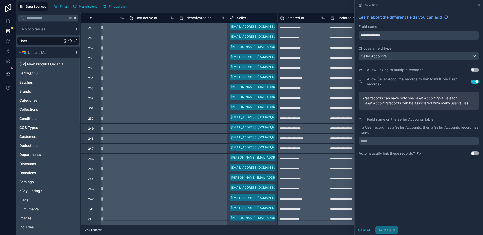
scroll to position [0, 427]
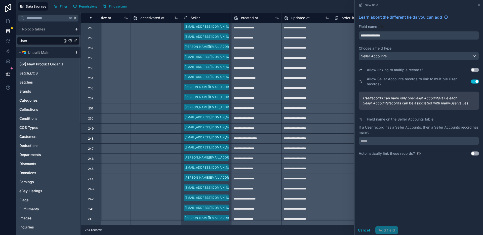
click at [344, 27] on div "Select a order line items (from created by) collection" at bounding box center [357, 28] width 50 height 10
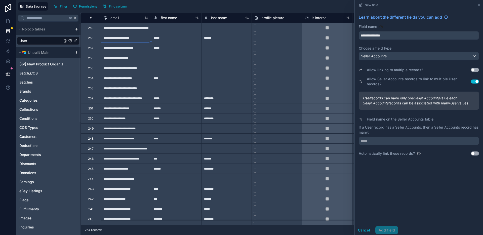
click at [293, 27] on div at bounding box center [277, 28] width 50 height 10
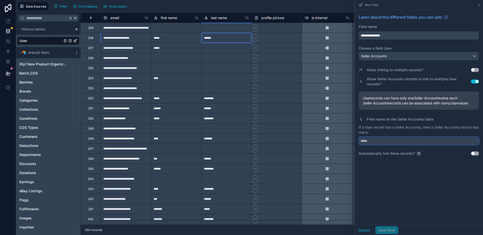
click at [380, 141] on input "text" at bounding box center [419, 141] width 120 height 8
drag, startPoint x: 369, startPoint y: 127, endPoint x: 391, endPoint y: 128, distance: 22.2
click at [391, 128] on p "If a User record has a Seller Accounts, then a Seller Accounts record has many:" at bounding box center [419, 130] width 120 height 10
click at [382, 142] on input "text" at bounding box center [419, 141] width 120 height 8
click at [407, 171] on div "**********" at bounding box center [419, 117] width 128 height 215
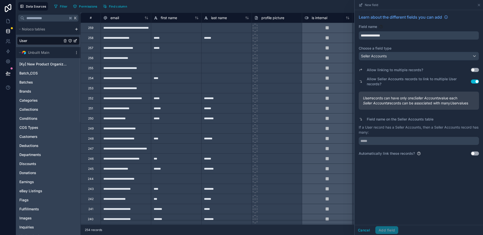
click at [477, 155] on button "Use setting" at bounding box center [475, 154] width 8 height 4
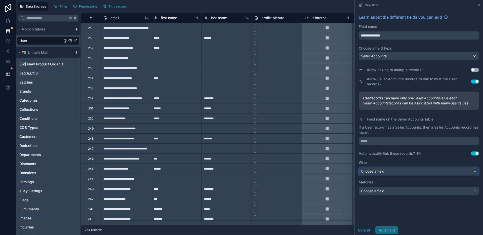
click at [386, 171] on div "Choose a field" at bounding box center [419, 171] width 120 height 8
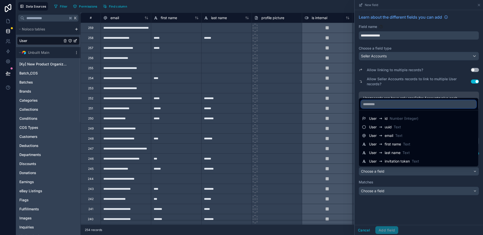
click at [391, 104] on input "text" at bounding box center [418, 104] width 115 height 8
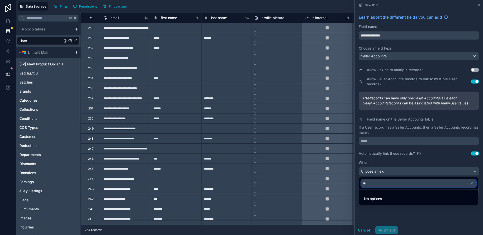
type input "*"
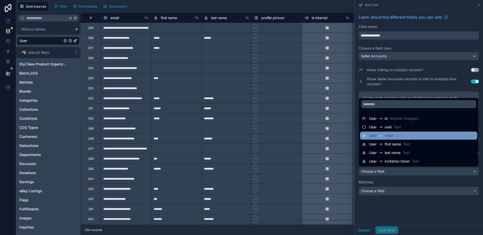
click at [389, 135] on span "email" at bounding box center [389, 135] width 9 height 5
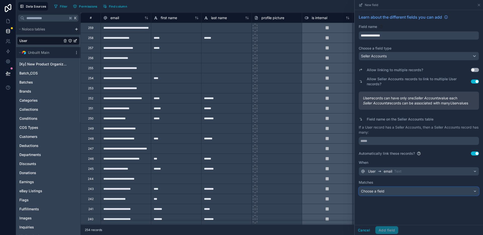
click at [375, 190] on span "Choose a field" at bounding box center [372, 191] width 23 height 4
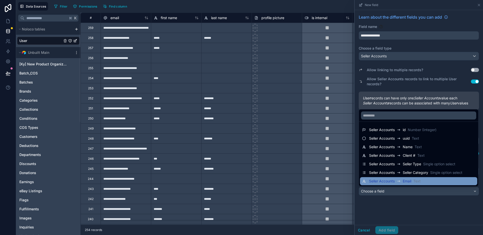
click at [389, 180] on span "Seller Accounts" at bounding box center [382, 181] width 26 height 5
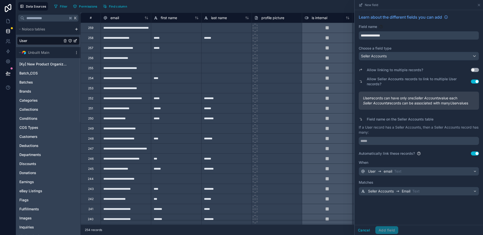
click at [402, 215] on div "**********" at bounding box center [419, 117] width 128 height 215
click at [404, 139] on input "text" at bounding box center [419, 141] width 120 height 8
type input "*****"
click at [473, 82] on button "Use setting" at bounding box center [475, 82] width 8 height 4
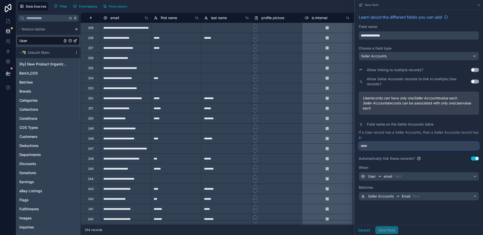
click at [394, 144] on input "text" at bounding box center [419, 146] width 120 height 8
type input "*"
click at [477, 81] on button "Use setting" at bounding box center [475, 82] width 8 height 4
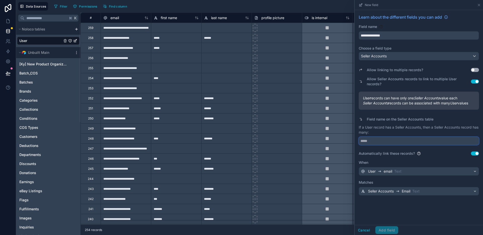
click at [393, 143] on input "text" at bounding box center [419, 141] width 120 height 8
type input "********"
click at [393, 231] on button "Add field" at bounding box center [387, 230] width 23 height 8
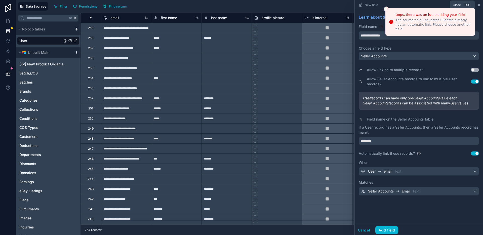
click at [479, 5] on icon at bounding box center [479, 5] width 2 height 2
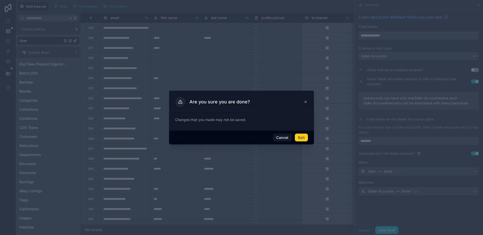
click at [298, 138] on button "Exit" at bounding box center [301, 138] width 13 height 8
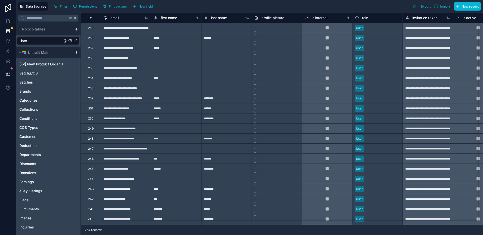
click at [387, 25] on div "User" at bounding box center [378, 28] width 50 height 8
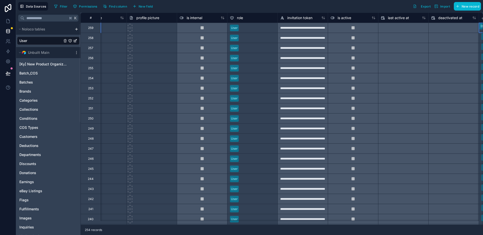
scroll to position [0, 226]
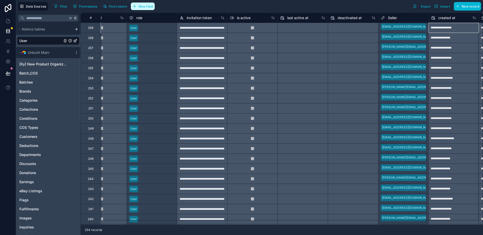
click at [149, 8] on span "New field" at bounding box center [146, 7] width 14 height 4
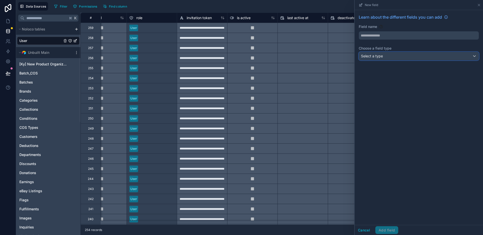
click at [373, 58] on div "Select a type" at bounding box center [419, 56] width 120 height 8
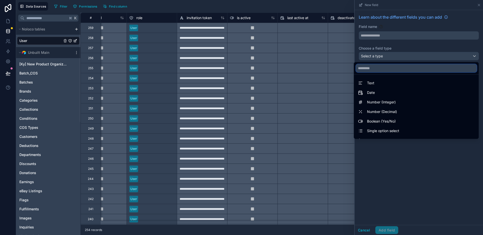
click at [373, 67] on input "text" at bounding box center [416, 68] width 121 height 8
type input "*"
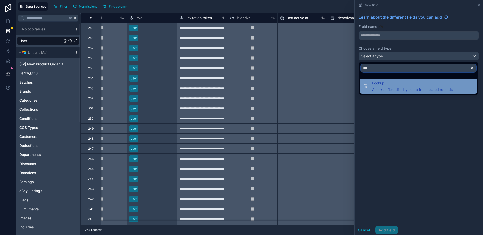
type input "***"
click at [374, 85] on span "Lookup" at bounding box center [412, 83] width 81 height 6
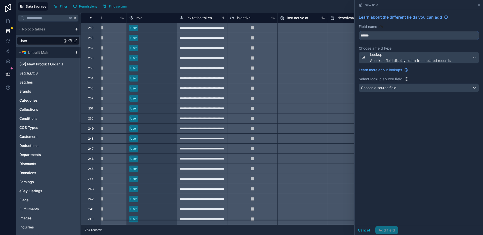
click at [390, 34] on input "******" at bounding box center [419, 35] width 120 height 8
click at [394, 86] on span "Choose a source field" at bounding box center [379, 88] width 36 height 4
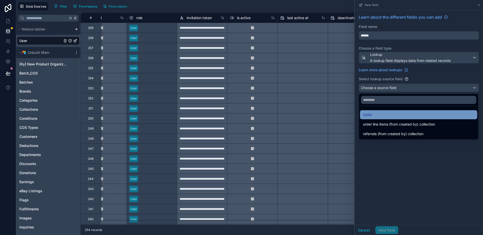
click at [392, 115] on div "Seller" at bounding box center [418, 115] width 111 height 6
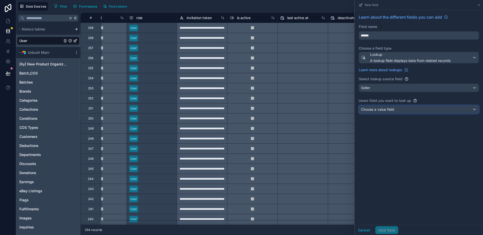
click at [392, 109] on span "Choose a value field" at bounding box center [377, 109] width 33 height 4
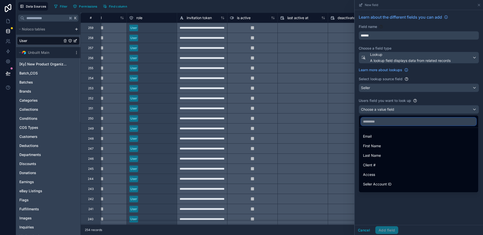
click at [393, 122] on input "text" at bounding box center [418, 122] width 115 height 8
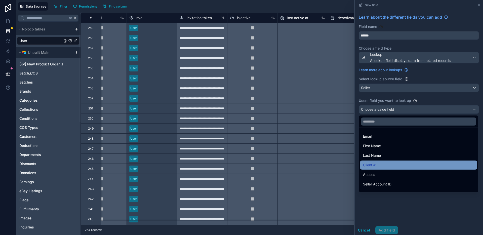
click at [389, 167] on div "Client #" at bounding box center [418, 165] width 111 height 6
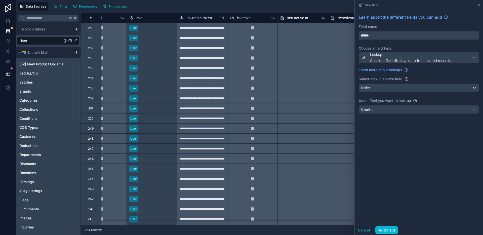
click at [388, 34] on input "******" at bounding box center [419, 35] width 120 height 8
type input "*"
click at [359, 31] on button "******" at bounding box center [419, 35] width 120 height 9
type input "*********"
click at [384, 229] on button "Add field" at bounding box center [387, 230] width 23 height 8
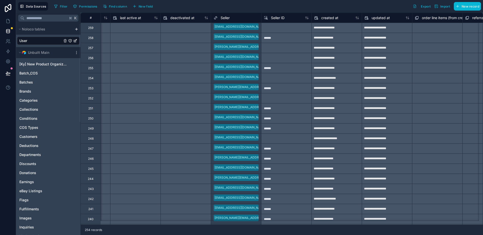
scroll to position [0, 392]
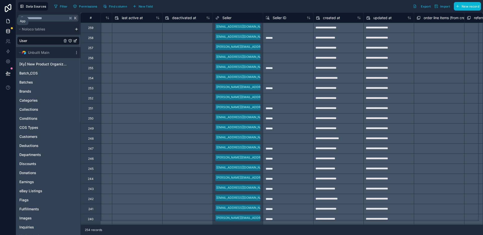
click at [7, 18] on link at bounding box center [8, 21] width 16 height 10
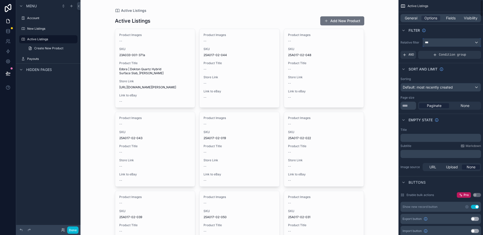
click at [438, 44] on div "***" at bounding box center [452, 43] width 58 height 8
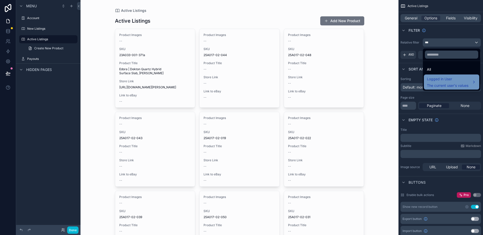
click at [437, 84] on span "The current user's values" at bounding box center [448, 85] width 42 height 5
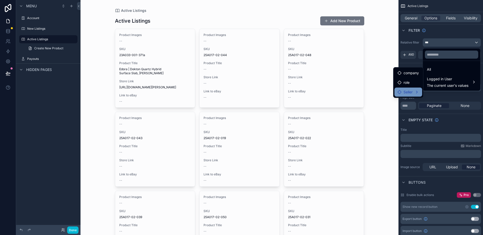
click at [406, 94] on span "Seller" at bounding box center [408, 92] width 9 height 6
click at [437, 94] on span "user (from seller)" at bounding box center [447, 93] width 28 height 6
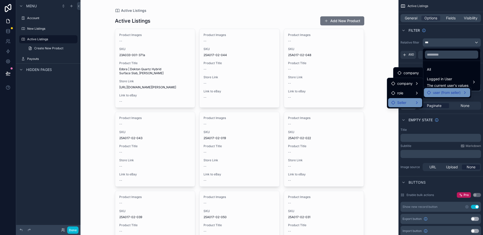
click at [408, 100] on div "Seller" at bounding box center [406, 103] width 28 height 6
click at [408, 104] on div "Seller" at bounding box center [406, 103] width 28 height 6
click at [368, 60] on div "Active Listings Active Listings Add New Product Product Images -- SKU 23A033-00…" at bounding box center [240, 117] width 318 height 235
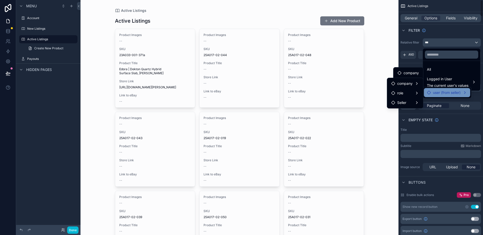
click at [447, 34] on div "scrollable content" at bounding box center [241, 117] width 483 height 235
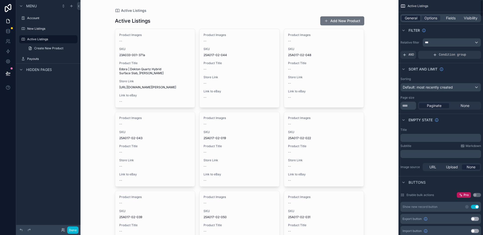
click at [405, 16] on span "General" at bounding box center [411, 18] width 13 height 5
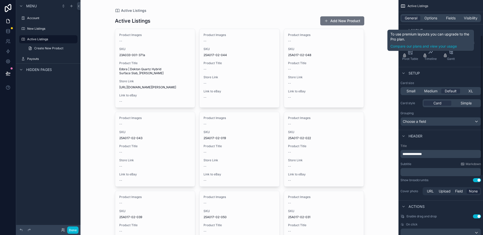
scroll to position [68, 0]
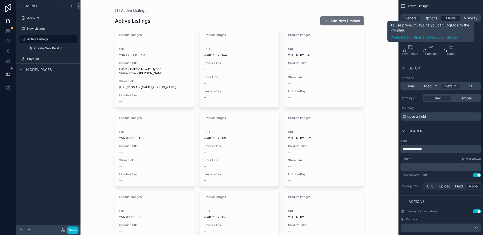
click at [452, 16] on span "Fields" at bounding box center [451, 18] width 10 height 5
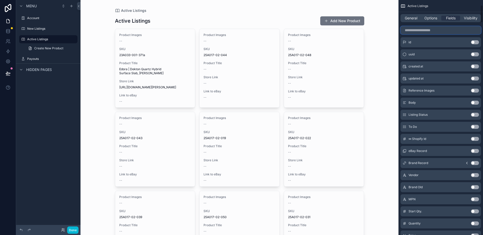
click at [436, 28] on input "scrollable content" at bounding box center [441, 30] width 81 height 8
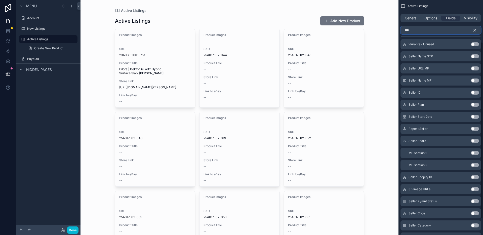
scroll to position [0, 0]
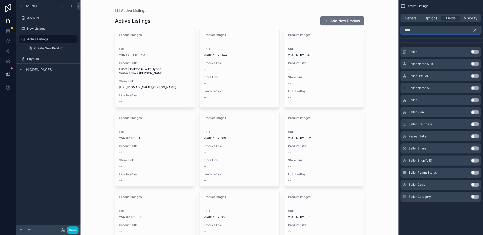
type input "****"
click at [473, 101] on button "Use setting" at bounding box center [475, 100] width 8 height 4
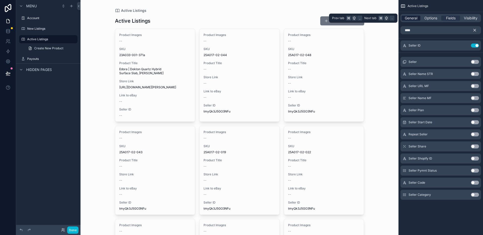
click at [412, 17] on span "General" at bounding box center [411, 18] width 13 height 5
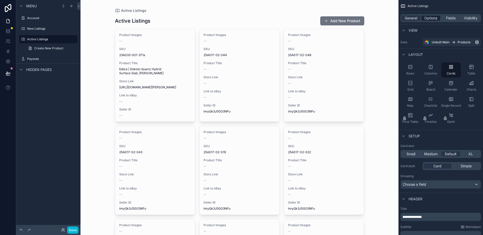
click at [431, 16] on span "Options" at bounding box center [431, 18] width 13 height 5
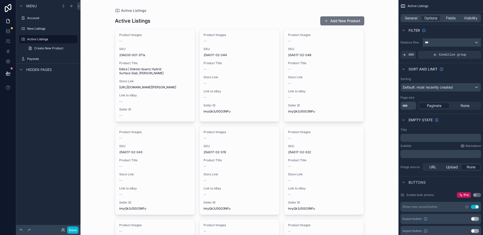
click at [432, 45] on div "***" at bounding box center [452, 43] width 58 height 8
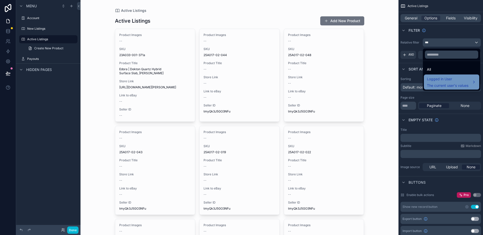
click at [432, 87] on span "The current user's values" at bounding box center [448, 85] width 42 height 5
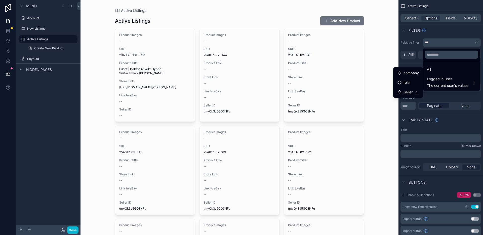
click at [414, 97] on ul "company role Seller" at bounding box center [409, 82] width 30 height 30
click at [414, 93] on div "Seller" at bounding box center [409, 92] width 22 height 6
click at [434, 92] on span "user (from seller)" at bounding box center [447, 93] width 28 height 6
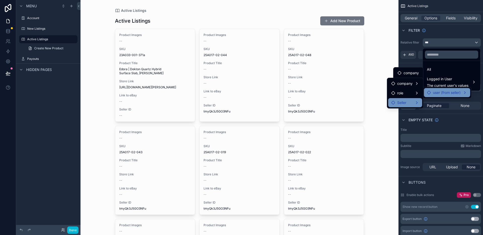
click at [412, 101] on div "Seller" at bounding box center [406, 103] width 28 height 6
click at [412, 90] on div "role" at bounding box center [406, 93] width 28 height 6
click at [412, 84] on span "company" at bounding box center [405, 84] width 15 height 6
click at [414, 60] on div "scrollable content" at bounding box center [241, 117] width 483 height 235
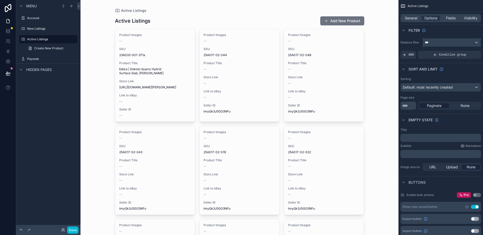
click at [429, 45] on div "***" at bounding box center [452, 43] width 58 height 8
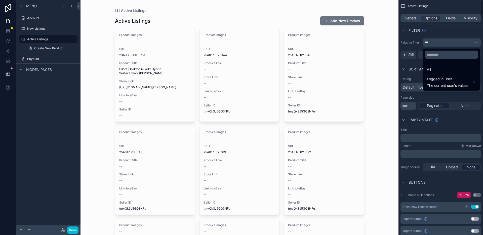
click at [411, 54] on div "scrollable content" at bounding box center [241, 117] width 483 height 235
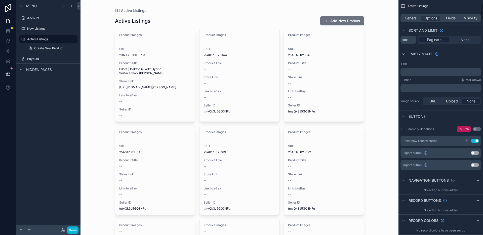
scroll to position [72, 0]
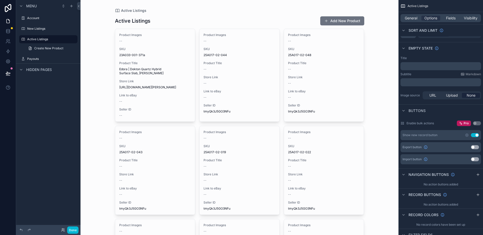
click at [433, 66] on p "﻿" at bounding box center [442, 66] width 78 height 4
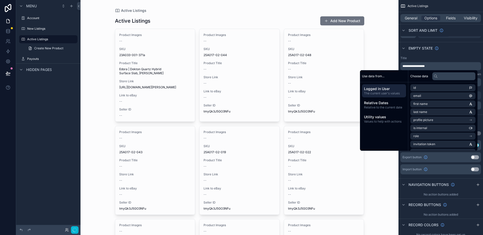
click at [433, 57] on div "Title" at bounding box center [441, 58] width 81 height 4
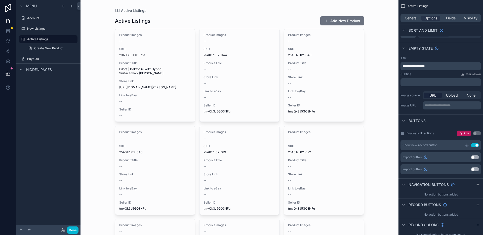
click at [432, 83] on p "﻿" at bounding box center [442, 82] width 78 height 4
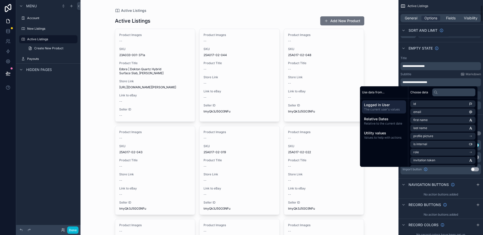
click at [444, 71] on div "**********" at bounding box center [441, 83] width 85 height 58
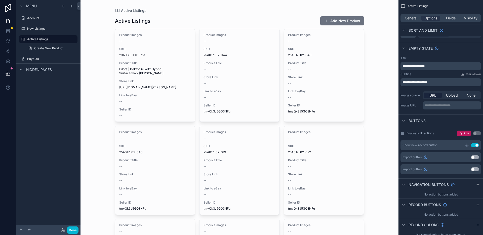
click at [444, 104] on p "**********" at bounding box center [452, 105] width 55 height 4
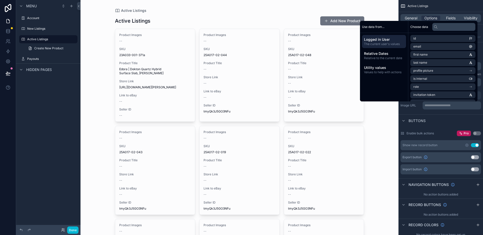
click at [445, 124] on div "Buttons" at bounding box center [441, 121] width 85 height 12
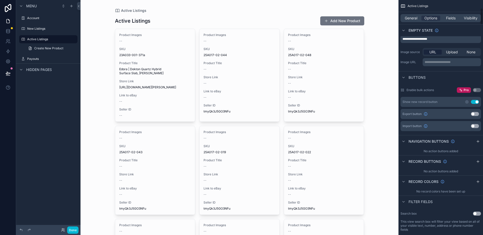
scroll to position [116, 0]
click at [474, 102] on button "Use setting" at bounding box center [475, 101] width 8 height 4
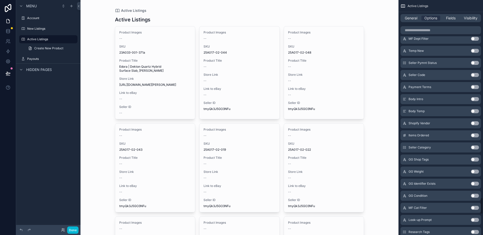
scroll to position [3065, 0]
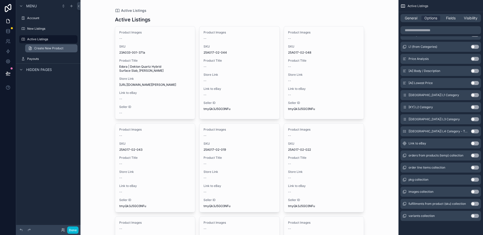
click at [46, 49] on span "Create New Product" at bounding box center [48, 48] width 29 height 4
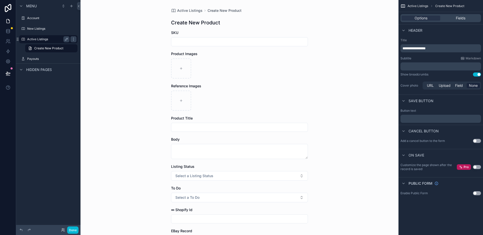
click at [58, 38] on label "Active Listings" at bounding box center [47, 39] width 40 height 4
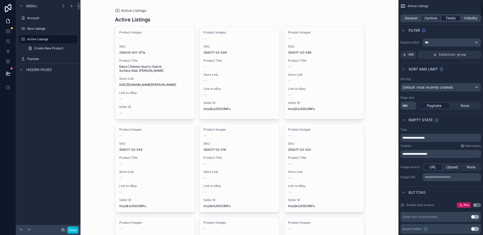
click at [460, 19] on div "Fields" at bounding box center [451, 18] width 19 height 5
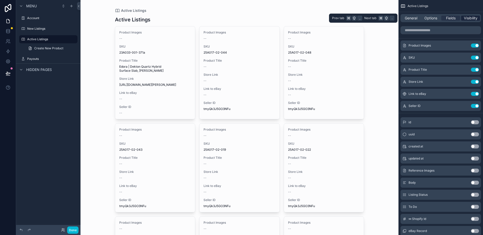
click at [467, 18] on span "Visibility" at bounding box center [471, 18] width 14 height 5
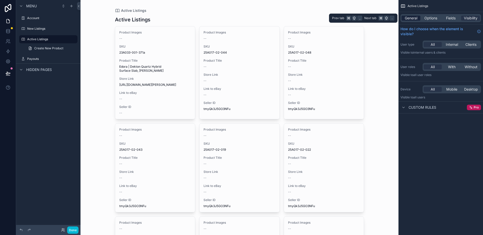
click at [408, 19] on span "General" at bounding box center [411, 18] width 13 height 5
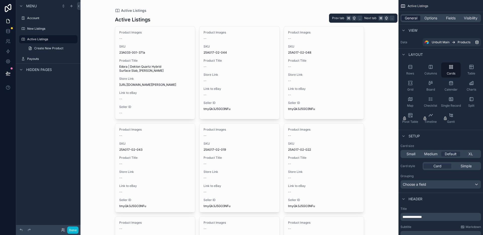
click at [418, 19] on div "General" at bounding box center [411, 18] width 19 height 5
click at [428, 17] on span "Options" at bounding box center [431, 18] width 13 height 5
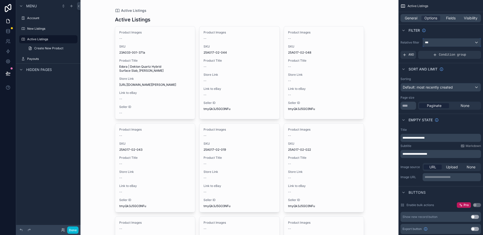
click at [433, 43] on div "***" at bounding box center [452, 43] width 58 height 8
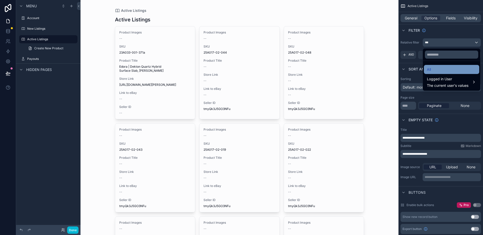
click at [433, 69] on div "All" at bounding box center [451, 69] width 49 height 6
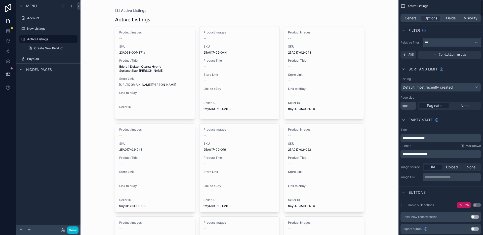
click at [434, 42] on div "***" at bounding box center [452, 43] width 58 height 8
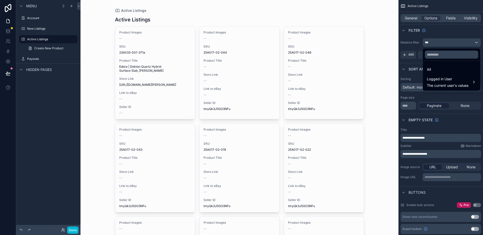
click at [433, 90] on ul "All Logged in User The current user's values" at bounding box center [451, 76] width 57 height 30
click at [433, 87] on span "The current user's values" at bounding box center [448, 85] width 42 height 5
click at [409, 18] on div "scrollable content" at bounding box center [241, 117] width 483 height 235
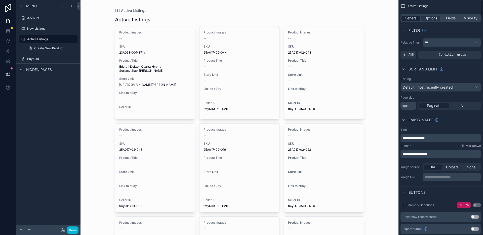
click at [411, 18] on span "General" at bounding box center [411, 18] width 13 height 5
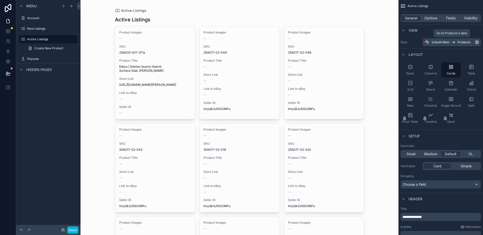
click at [478, 43] on icon "scrollable content" at bounding box center [477, 43] width 3 height 2
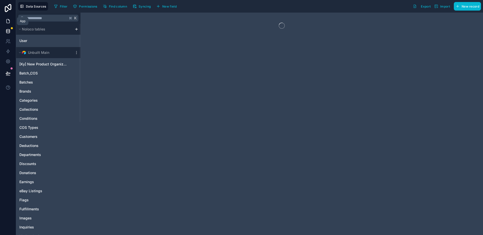
click at [9, 21] on icon at bounding box center [8, 21] width 3 height 4
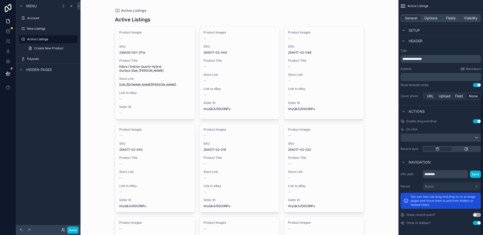
scroll to position [157, 0]
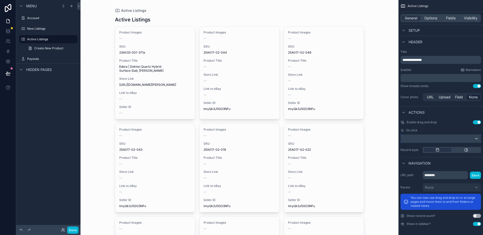
click at [437, 137] on div "scrollable content" at bounding box center [441, 139] width 80 height 8
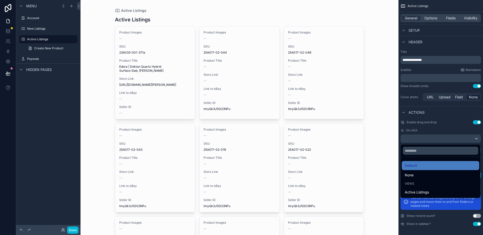
click at [443, 131] on div "scrollable content" at bounding box center [241, 117] width 483 height 235
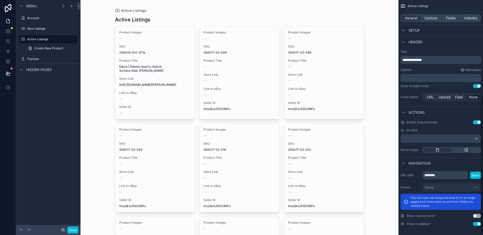
scroll to position [158, 0]
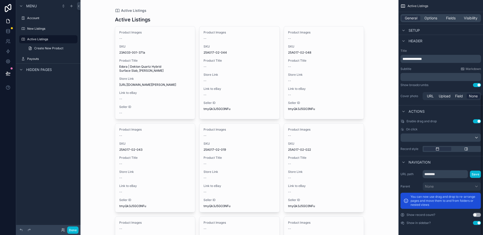
click at [482, 120] on div "**********" at bounding box center [441, 117] width 85 height 235
click at [479, 121] on button "Use setting" at bounding box center [477, 121] width 8 height 4
click at [463, 151] on div "scrollable content" at bounding box center [452, 149] width 58 height 6
click at [465, 150] on icon "scrollable content" at bounding box center [466, 149] width 3 height 3
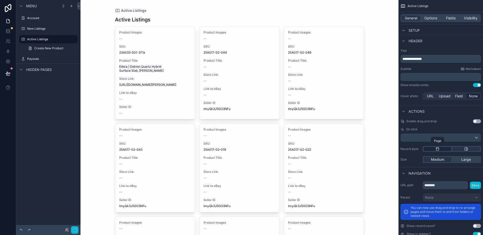
click at [438, 148] on icon "scrollable content" at bounding box center [438, 148] width 3 height 0
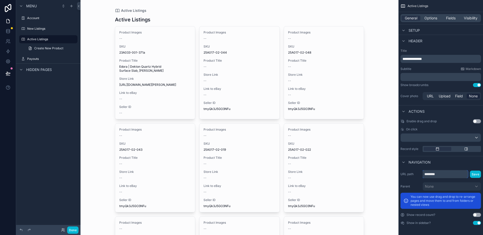
click at [445, 177] on input "********" at bounding box center [445, 174] width 45 height 8
click at [454, 163] on div "Navigation" at bounding box center [441, 162] width 85 height 12
click at [452, 172] on input "********" at bounding box center [445, 174] width 45 height 8
type input "**********"
click at [474, 175] on button "Save" at bounding box center [475, 174] width 11 height 7
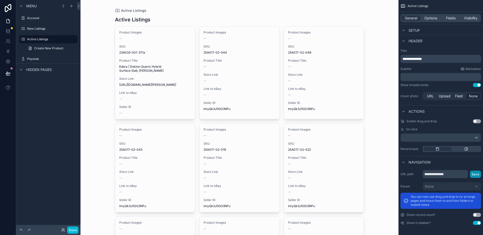
click at [475, 174] on button "Save" at bounding box center [475, 174] width 11 height 7
click at [476, 215] on button "Use setting" at bounding box center [477, 215] width 8 height 4
click at [476, 223] on button "Use setting" at bounding box center [477, 223] width 8 height 4
click at [475, 223] on button "Use setting" at bounding box center [477, 223] width 8 height 4
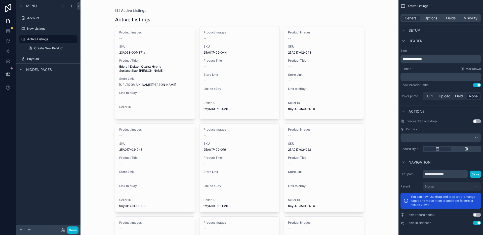
click at [476, 216] on button "Use setting" at bounding box center [477, 215] width 8 height 4
click at [477, 217] on div "**********" at bounding box center [441, 197] width 85 height 59
click at [476, 215] on button "Use setting" at bounding box center [477, 215] width 8 height 4
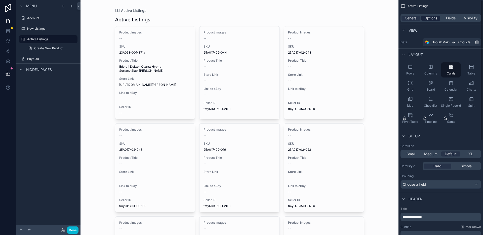
click at [429, 18] on span "Options" at bounding box center [431, 18] width 13 height 5
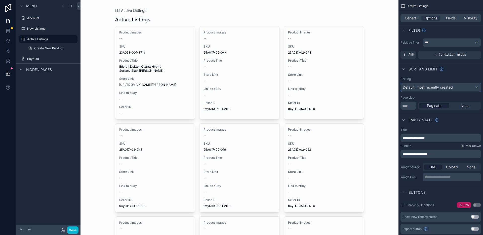
click at [451, 89] on span "Default: most recently created" at bounding box center [428, 87] width 50 height 4
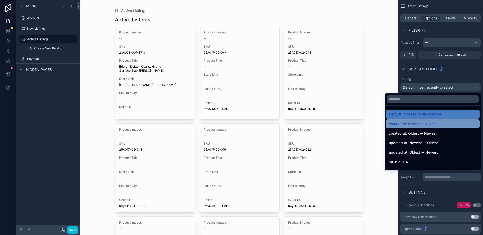
click at [434, 122] on div "created at: Newest -> Oldest" at bounding box center [433, 124] width 88 height 6
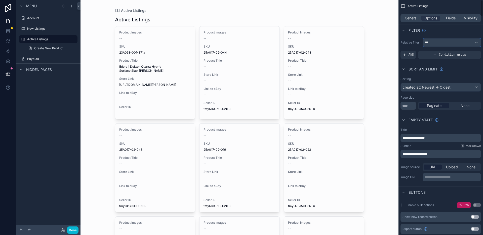
click at [453, 45] on div "***" at bounding box center [452, 43] width 58 height 8
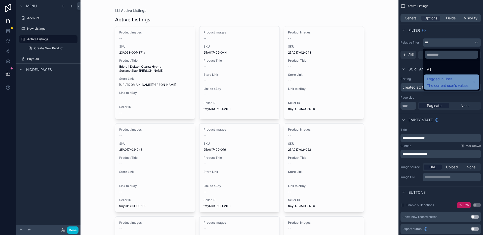
click at [439, 84] on span "The current user's values" at bounding box center [448, 85] width 42 height 5
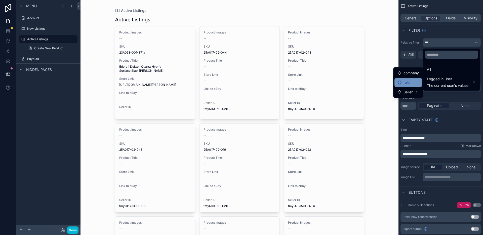
click at [417, 82] on div "role" at bounding box center [409, 83] width 22 height 6
click at [416, 92] on div "Seller" at bounding box center [409, 92] width 22 height 6
click at [434, 92] on span "user (from seller)" at bounding box center [447, 93] width 28 height 6
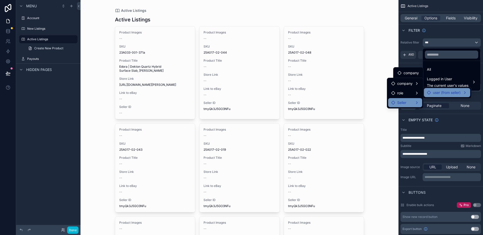
click at [400, 104] on span "Seller" at bounding box center [402, 103] width 9 height 6
click at [410, 52] on div "scrollable content" at bounding box center [241, 117] width 483 height 235
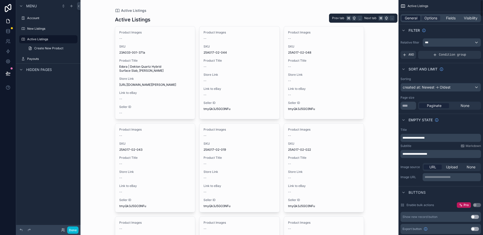
click at [409, 18] on span "General" at bounding box center [411, 18] width 13 height 5
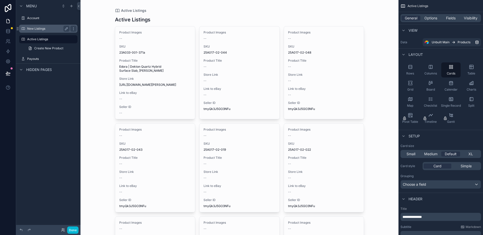
click at [45, 27] on label "New Listings" at bounding box center [47, 29] width 40 height 4
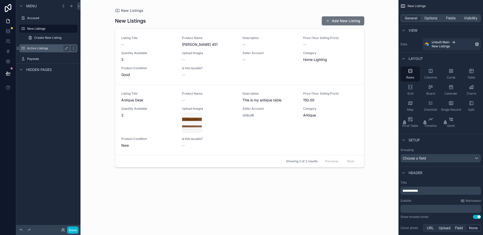
click at [44, 48] on label "Active Listings" at bounding box center [47, 48] width 40 height 4
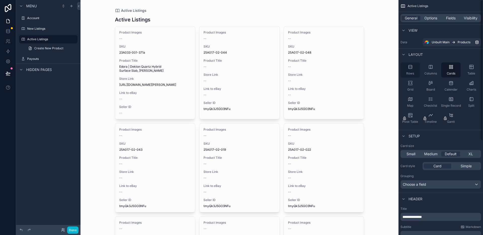
click at [411, 64] on div "Rows" at bounding box center [410, 69] width 19 height 15
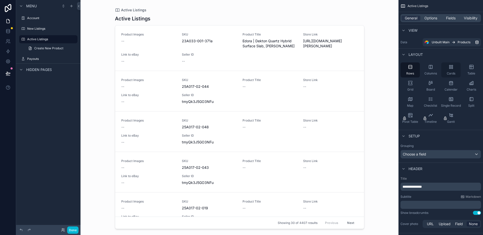
click at [448, 69] on div "Cards" at bounding box center [451, 69] width 19 height 15
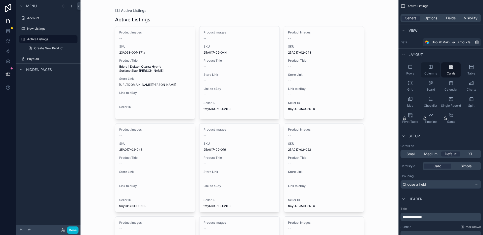
click at [431, 73] on span "Columns" at bounding box center [431, 74] width 13 height 4
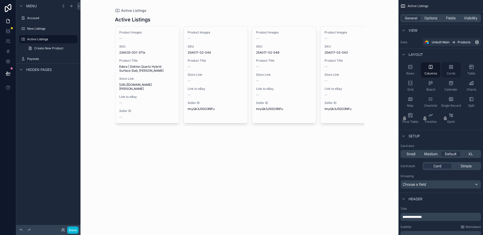
click at [443, 70] on div "Cards" at bounding box center [451, 69] width 19 height 15
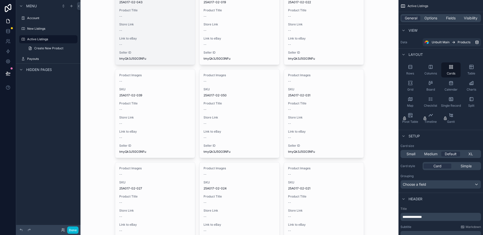
click at [161, 32] on div "--" at bounding box center [155, 30] width 72 height 4
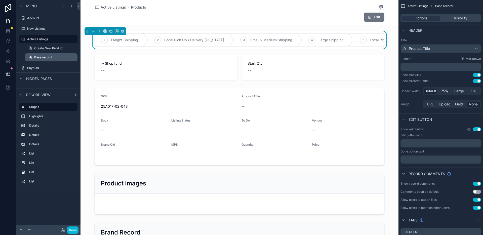
click at [58, 56] on link "Base record" at bounding box center [51, 57] width 52 height 8
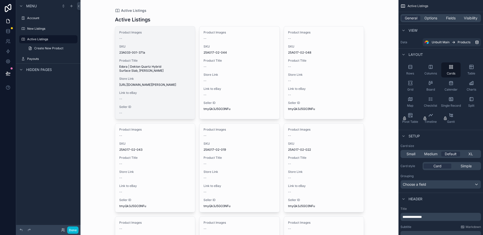
click at [142, 66] on span "Edora | Dekton Quartz Hybrid Surface Slab, [PERSON_NAME]" at bounding box center [155, 69] width 72 height 8
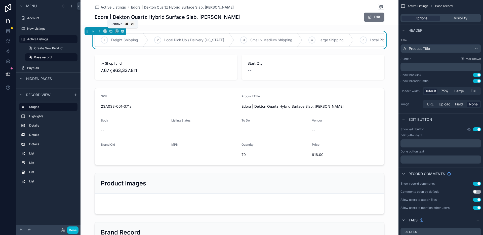
click at [124, 31] on icon "scrollable content" at bounding box center [123, 31] width 4 height 4
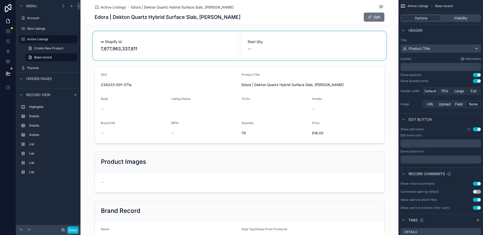
click at [156, 40] on div "scrollable content" at bounding box center [240, 45] width 318 height 29
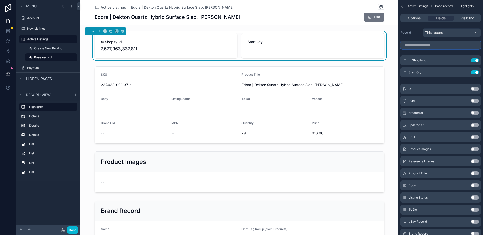
click at [441, 44] on input "scrollable content" at bounding box center [441, 45] width 81 height 8
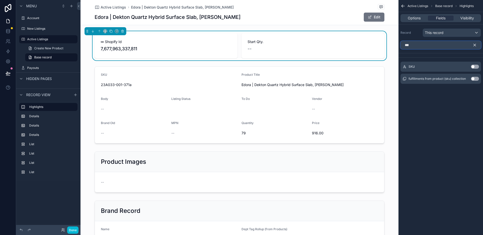
type input "***"
click at [477, 68] on div "SKU Use setting" at bounding box center [441, 67] width 81 height 10
click at [477, 67] on button "Use setting" at bounding box center [475, 67] width 8 height 4
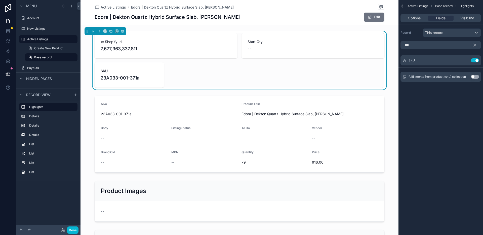
click at [475, 45] on icon "scrollable content" at bounding box center [475, 45] width 5 height 5
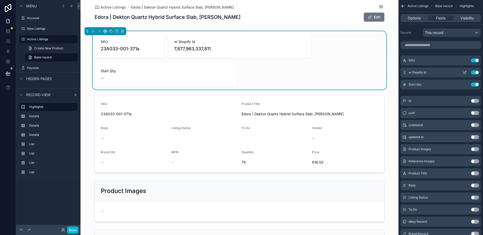
click at [478, 72] on button "Use setting" at bounding box center [475, 73] width 8 height 4
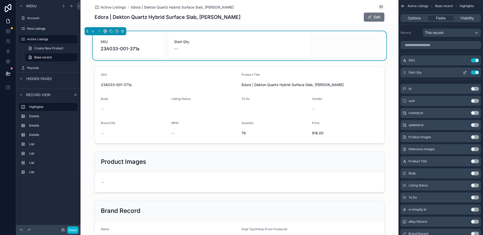
click at [478, 73] on button "Use setting" at bounding box center [475, 73] width 8 height 4
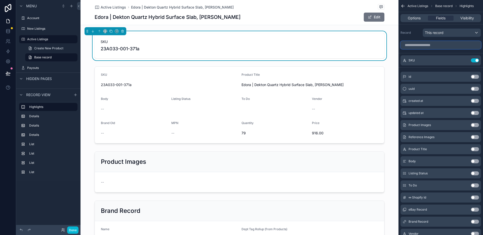
click at [420, 48] on input "scrollable content" at bounding box center [441, 45] width 81 height 8
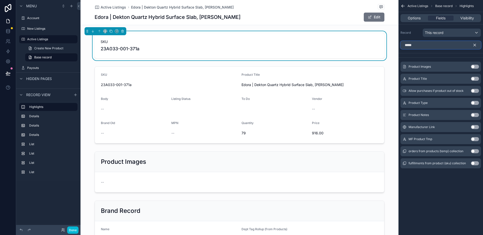
type input "*****"
click at [474, 80] on button "Use setting" at bounding box center [475, 79] width 8 height 4
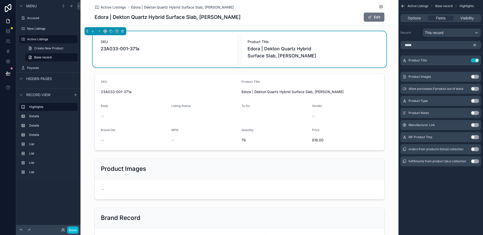
click at [475, 45] on icon "scrollable content" at bounding box center [475, 45] width 2 height 2
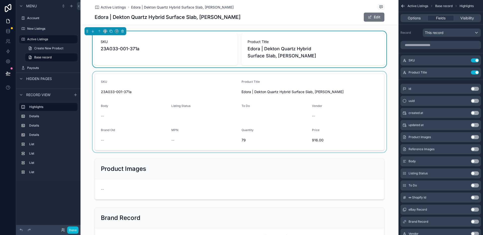
click at [161, 72] on div "scrollable content" at bounding box center [240, 112] width 318 height 81
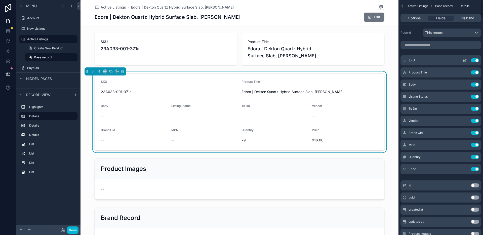
click at [476, 61] on button "Use setting" at bounding box center [475, 60] width 8 height 4
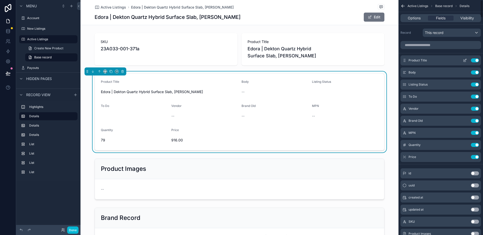
click at [476, 60] on button "Use setting" at bounding box center [475, 60] width 8 height 4
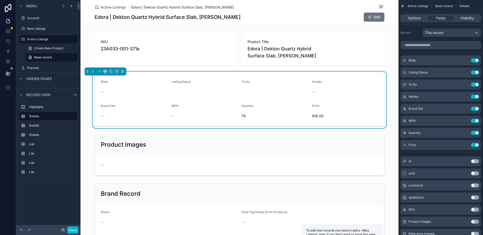
click at [476, 60] on button "Use setting" at bounding box center [475, 60] width 8 height 4
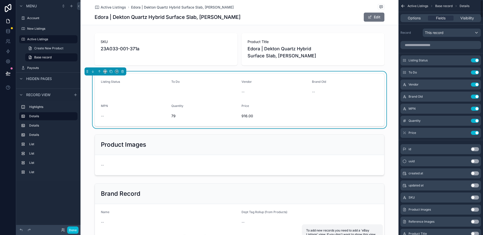
click at [476, 60] on button "Use setting" at bounding box center [475, 60] width 8 height 4
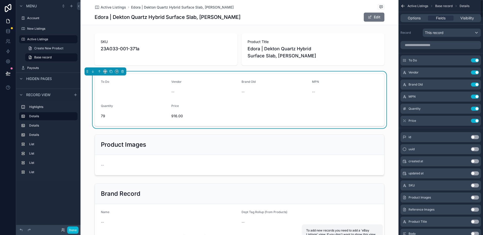
click at [476, 60] on button "Use setting" at bounding box center [475, 60] width 8 height 4
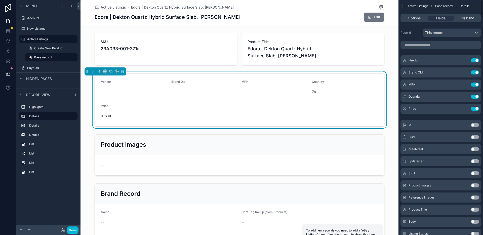
click at [476, 60] on button "Use setting" at bounding box center [475, 60] width 8 height 4
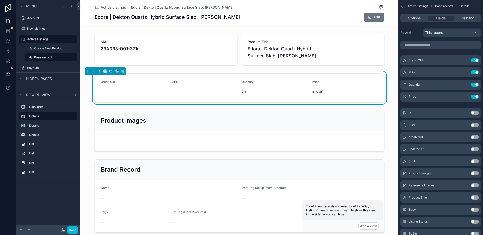
click at [476, 60] on button "Use setting" at bounding box center [475, 60] width 8 height 4
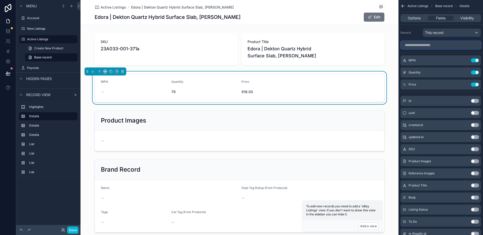
click at [425, 45] on input "scrollable content" at bounding box center [441, 45] width 81 height 8
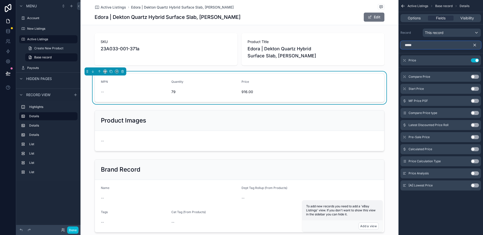
type input "*****"
click at [474, 89] on button "Use setting" at bounding box center [475, 89] width 8 height 4
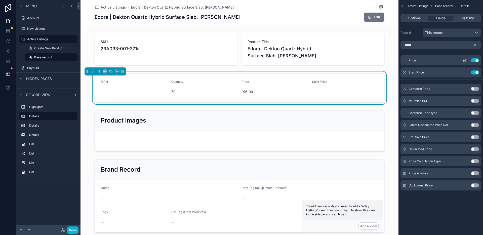
drag, startPoint x: 405, startPoint y: 71, endPoint x: 406, endPoint y: 57, distance: 14.4
click at [406, 56] on div "Price Use setting Start Price Use setting" at bounding box center [441, 66] width 85 height 22
drag, startPoint x: 405, startPoint y: 72, endPoint x: 405, endPoint y: 58, distance: 13.9
click at [405, 58] on div "Price Use setting Start Price Use setting" at bounding box center [441, 66] width 85 height 22
drag, startPoint x: 405, startPoint y: 72, endPoint x: 405, endPoint y: 61, distance: 10.6
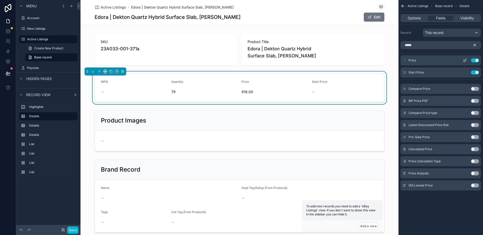
click at [405, 61] on div "Price Use setting Start Price Use setting" at bounding box center [441, 66] width 85 height 22
click at [478, 89] on button "Use setting" at bounding box center [475, 89] width 8 height 4
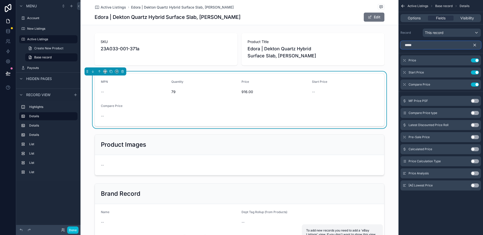
click at [465, 45] on input "*****" at bounding box center [441, 45] width 81 height 8
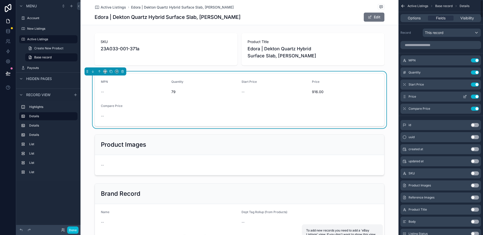
click at [413, 95] on span "Price" at bounding box center [413, 97] width 8 height 4
click at [465, 97] on icon "scrollable content" at bounding box center [465, 97] width 4 height 4
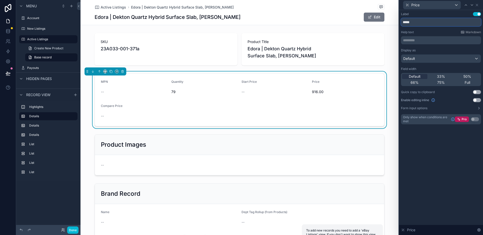
click at [419, 22] on input "*****" at bounding box center [441, 22] width 80 height 8
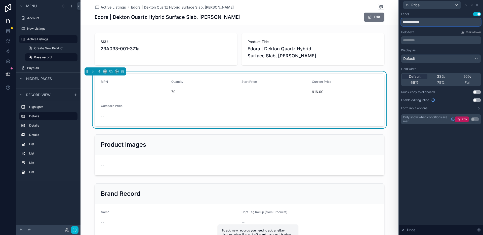
type input "**********"
click at [429, 11] on div "**********" at bounding box center [441, 73] width 84 height 126
click at [478, 6] on icon at bounding box center [477, 5] width 4 height 4
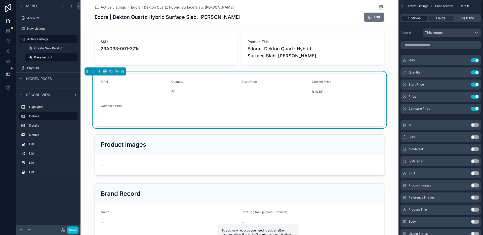
click at [419, 18] on span "Options" at bounding box center [414, 18] width 13 height 5
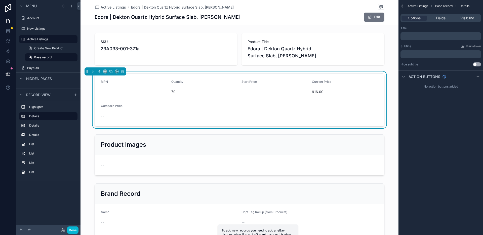
click at [445, 9] on div "Active Listings Base record Details" at bounding box center [441, 6] width 85 height 12
click at [445, 6] on span "Base record" at bounding box center [444, 6] width 17 height 4
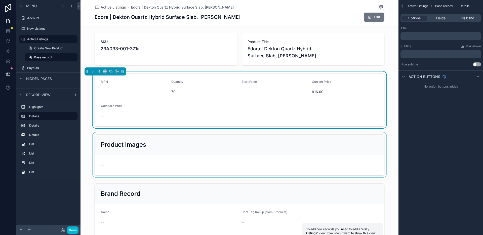
scroll to position [81, 0]
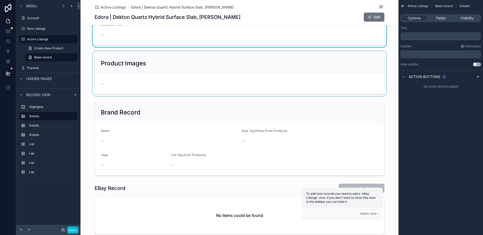
click at [303, 68] on div "scrollable content" at bounding box center [240, 73] width 318 height 45
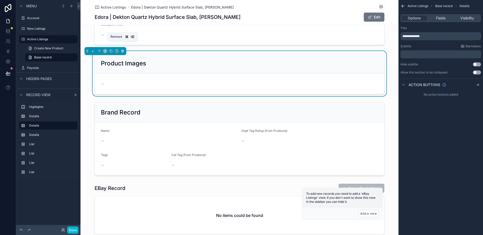
click at [123, 49] on icon "scrollable content" at bounding box center [123, 51] width 4 height 4
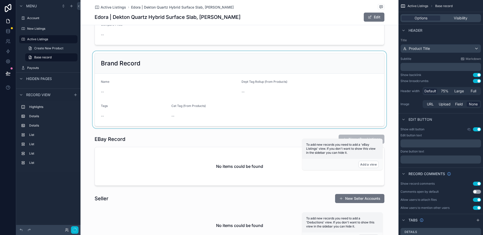
click at [153, 81] on div "scrollable content" at bounding box center [240, 89] width 318 height 77
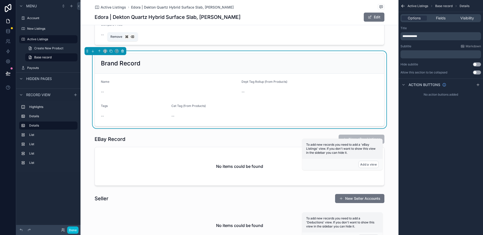
click at [122, 50] on icon "scrollable content" at bounding box center [122, 50] width 2 height 0
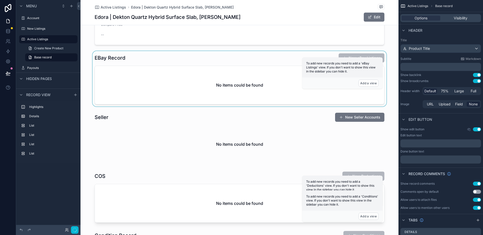
click at [122, 63] on div "scrollable content" at bounding box center [240, 78] width 318 height 55
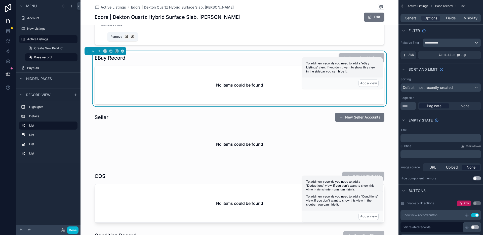
click at [123, 49] on icon "scrollable content" at bounding box center [123, 51] width 4 height 4
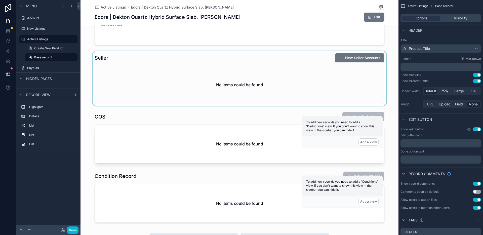
click at [123, 54] on div "scrollable content" at bounding box center [240, 78] width 318 height 55
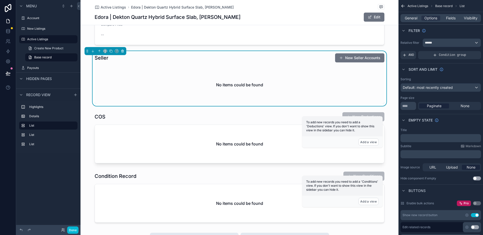
click at [122, 49] on icon "scrollable content" at bounding box center [123, 51] width 4 height 4
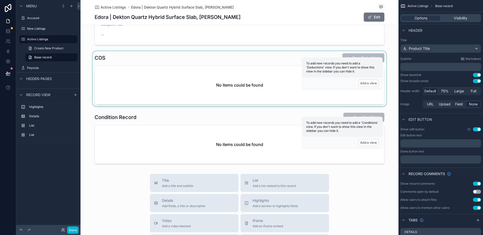
click at [122, 62] on div "scrollable content" at bounding box center [240, 78] width 318 height 55
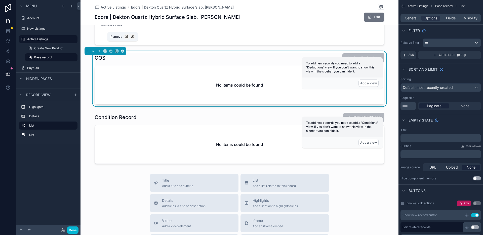
click at [123, 49] on icon "scrollable content" at bounding box center [123, 51] width 4 height 4
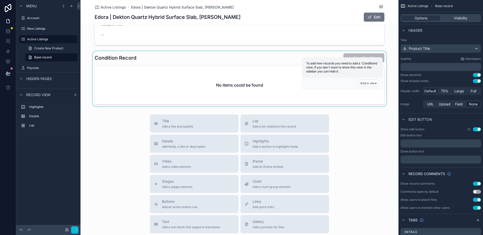
click at [123, 52] on div "scrollable content" at bounding box center [240, 78] width 318 height 55
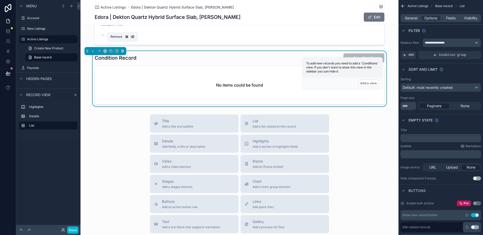
click at [123, 49] on icon "scrollable content" at bounding box center [123, 51] width 4 height 4
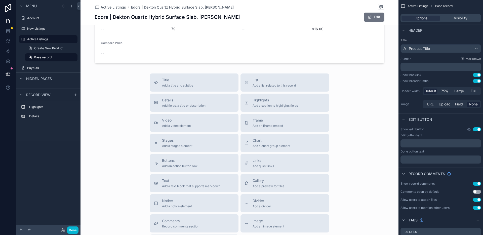
scroll to position [0, 0]
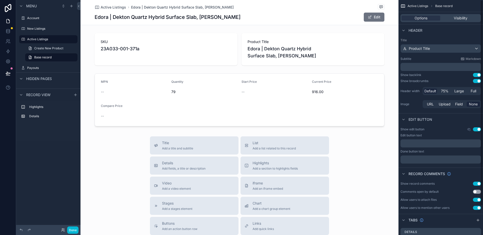
click at [421, 22] on div "Options Visibility" at bounding box center [441, 18] width 85 height 12
click at [421, 21] on div "Options Visibility" at bounding box center [441, 18] width 81 height 8
click at [419, 5] on span "Active Listings" at bounding box center [418, 6] width 21 height 4
click at [438, 6] on span "Base record" at bounding box center [444, 6] width 17 height 4
click at [432, 51] on div "Product Title" at bounding box center [441, 49] width 80 height 8
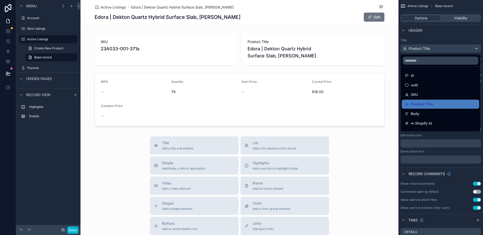
click at [443, 39] on div "scrollable content" at bounding box center [241, 117] width 483 height 235
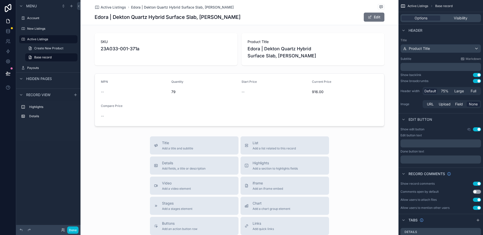
click at [479, 75] on button "Use setting" at bounding box center [477, 75] width 8 height 4
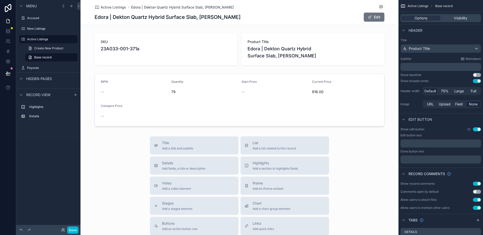
click at [474, 74] on button "Use setting" at bounding box center [477, 75] width 8 height 4
click at [448, 87] on div "Default 75% Large Full" at bounding box center [452, 90] width 58 height 8
click at [447, 90] on span "75%" at bounding box center [445, 90] width 8 height 5
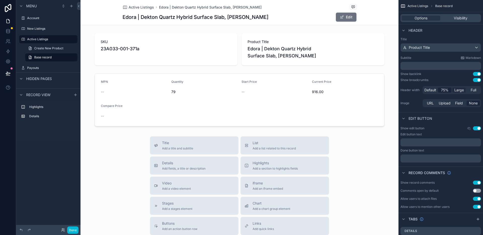
click at [462, 90] on span "Large" at bounding box center [460, 90] width 10 height 5
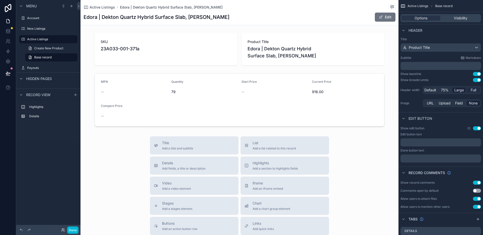
click at [472, 90] on span "Full" at bounding box center [474, 90] width 6 height 5
click at [430, 90] on span "Default" at bounding box center [431, 90] width 12 height 5
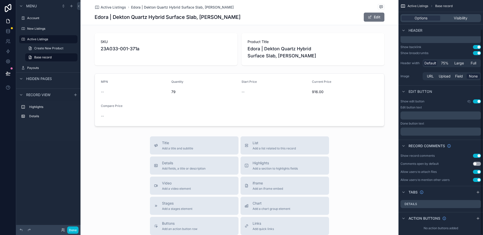
scroll to position [33, 0]
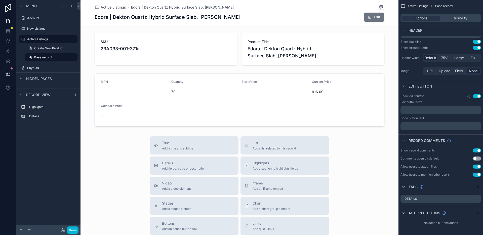
click at [477, 97] on button "Use setting" at bounding box center [477, 96] width 8 height 4
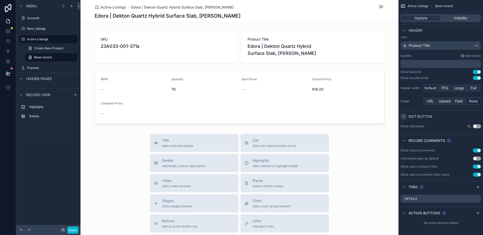
click at [402, 117] on icon "scrollable content" at bounding box center [404, 117] width 4 height 4
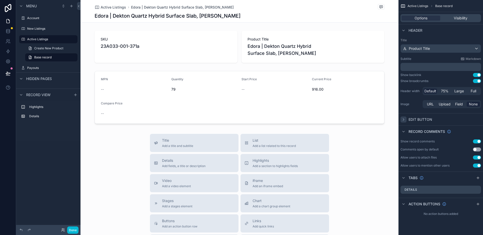
scroll to position [0, 0]
click at [477, 142] on button "Use setting" at bounding box center [477, 141] width 8 height 4
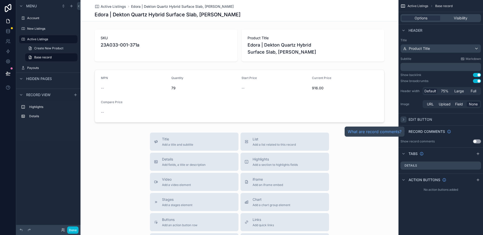
click at [403, 132] on div "What are record comments?" at bounding box center [375, 132] width 60 height 10
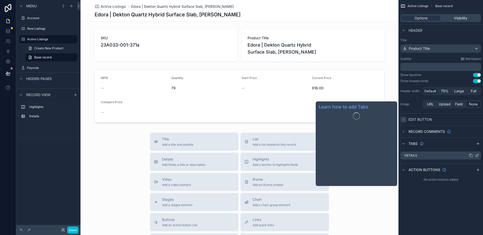
click at [407, 156] on label "Details" at bounding box center [411, 156] width 13 height 4
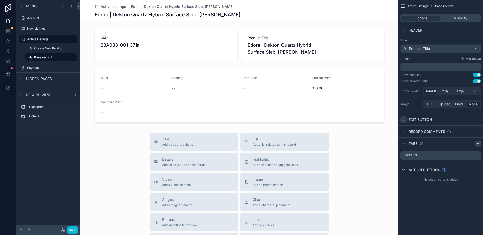
click at [479, 144] on icon "scrollable content" at bounding box center [478, 144] width 2 height 0
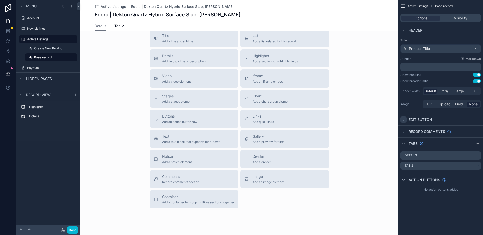
scroll to position [107, 0]
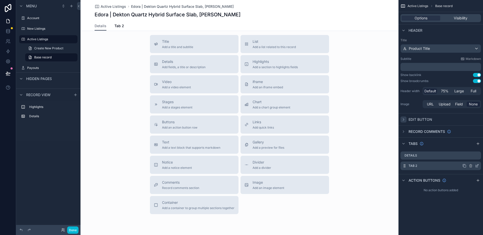
click at [421, 164] on div "Tab 2" at bounding box center [441, 166] width 81 height 9
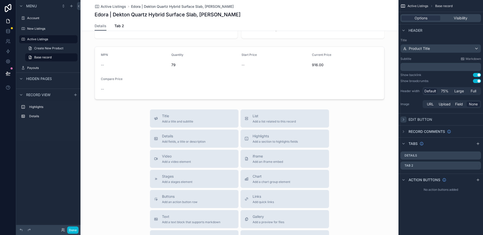
scroll to position [0, 0]
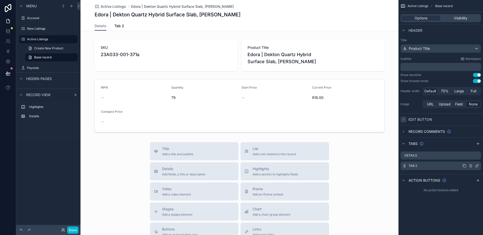
click at [405, 166] on icon "scrollable content" at bounding box center [405, 166] width 4 height 4
click at [478, 165] on icon "scrollable content" at bounding box center [478, 165] width 1 height 1
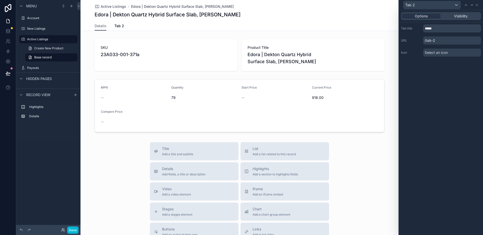
click at [446, 19] on div "Options Visibility" at bounding box center [441, 16] width 80 height 8
click at [449, 17] on div "Visibility" at bounding box center [461, 16] width 39 height 5
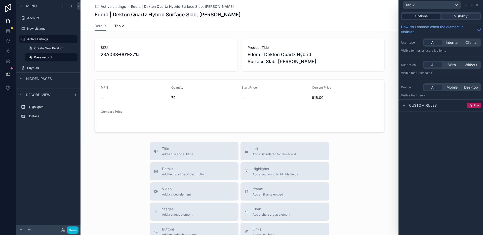
click at [419, 16] on span "Options" at bounding box center [421, 16] width 13 height 5
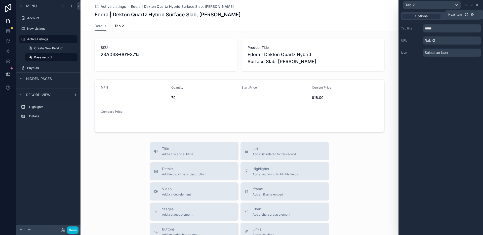
click at [478, 5] on icon at bounding box center [477, 5] width 4 height 4
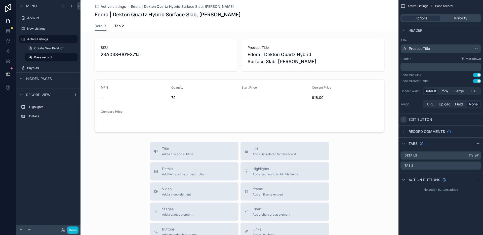
click at [411, 158] on div "Details" at bounding box center [441, 156] width 81 height 8
click at [410, 166] on label "Tab 2" at bounding box center [413, 166] width 9 height 4
click at [470, 167] on icon "scrollable content" at bounding box center [471, 166] width 2 height 2
click at [471, 166] on div "scrollable content" at bounding box center [241, 117] width 483 height 235
click at [471, 167] on icon "scrollable content" at bounding box center [471, 166] width 2 height 2
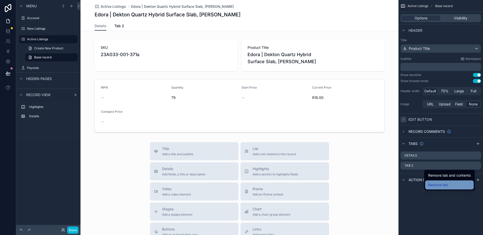
click at [443, 186] on span "Remove tab" at bounding box center [439, 185] width 20 height 6
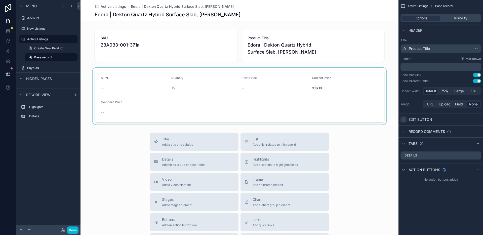
click at [287, 75] on div "scrollable content" at bounding box center [240, 96] width 318 height 57
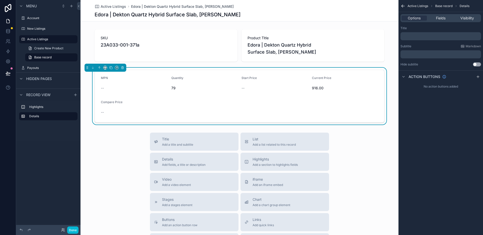
click at [446, 15] on div "Options Fields Visibility" at bounding box center [441, 18] width 81 height 8
click at [446, 17] on div "Fields" at bounding box center [440, 18] width 25 height 5
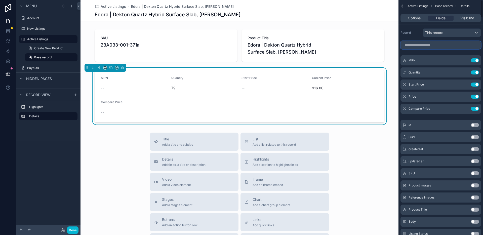
click at [433, 46] on input "scrollable content" at bounding box center [441, 45] width 81 height 8
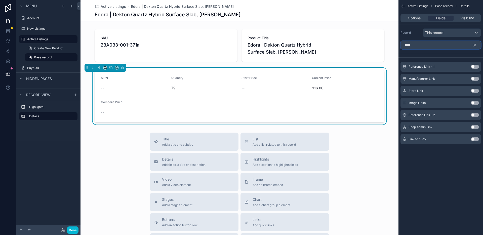
type input "****"
click at [478, 90] on button "Use setting" at bounding box center [475, 91] width 8 height 4
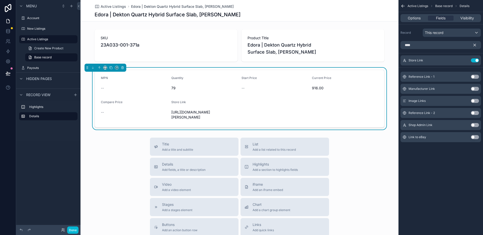
click at [476, 138] on button "Use setting" at bounding box center [475, 137] width 8 height 4
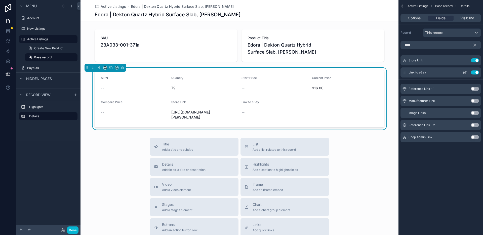
click at [464, 73] on icon "scrollable content" at bounding box center [465, 73] width 4 height 4
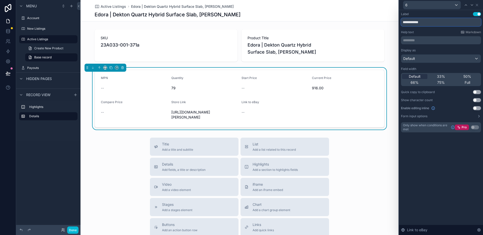
click at [432, 22] on input "**********" at bounding box center [441, 22] width 80 height 8
type input "*********"
click at [432, 31] on div "Help text Markdown" at bounding box center [441, 32] width 80 height 4
click at [477, 5] on icon at bounding box center [477, 5] width 4 height 4
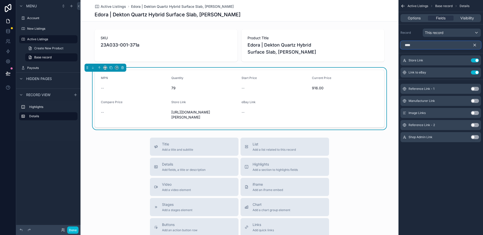
click at [437, 45] on input "****" at bounding box center [441, 45] width 81 height 8
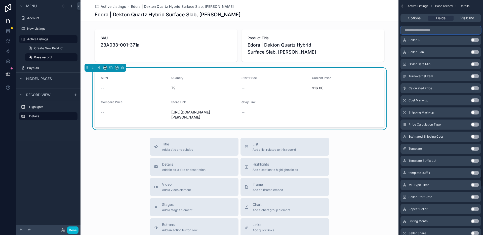
scroll to position [2265, 0]
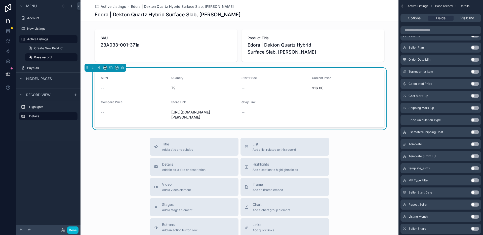
click at [475, 133] on button "Use setting" at bounding box center [475, 132] width 8 height 4
click at [475, 132] on button "Use setting" at bounding box center [475, 132] width 8 height 4
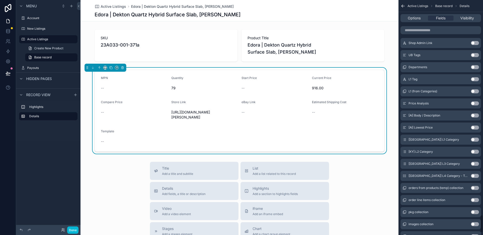
scroll to position [2849, 0]
click at [475, 141] on button "Use setting" at bounding box center [475, 141] width 8 height 4
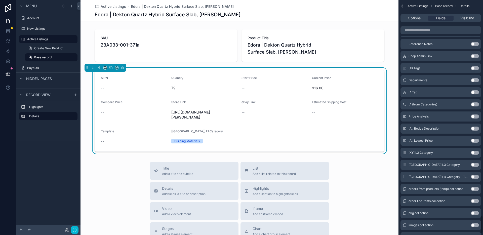
scroll to position [2861, 0]
click at [475, 140] on button "Use setting" at bounding box center [475, 141] width 8 height 4
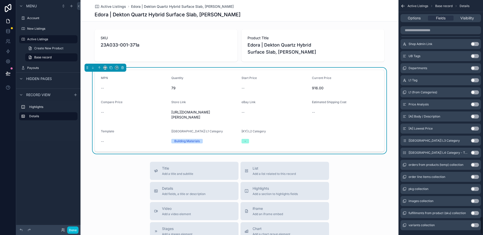
click at [475, 140] on button "Use setting" at bounding box center [475, 141] width 8 height 4
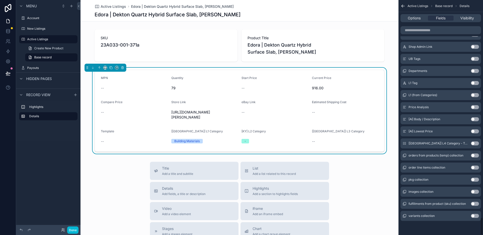
click at [476, 144] on button "Use setting" at bounding box center [475, 144] width 8 height 4
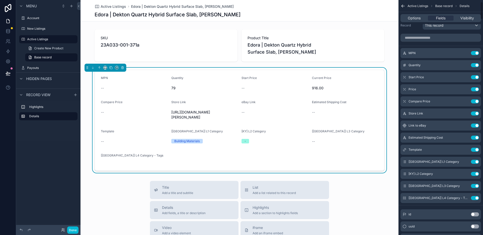
scroll to position [58, 0]
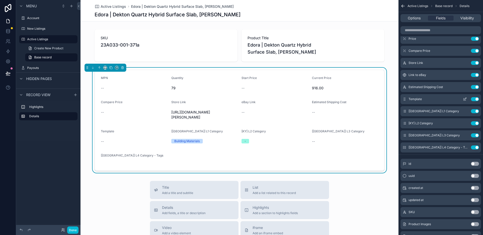
click at [473, 99] on button "Use setting" at bounding box center [475, 99] width 8 height 4
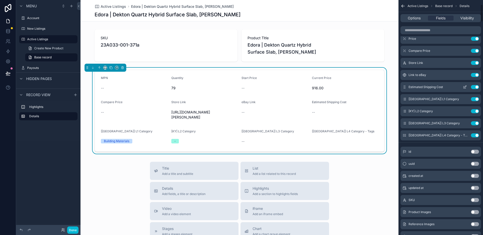
click at [476, 85] on button "Use setting" at bounding box center [475, 87] width 8 height 4
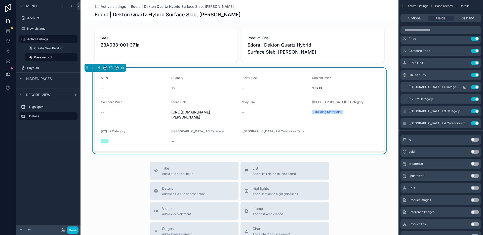
click at [477, 86] on button "Use setting" at bounding box center [475, 87] width 8 height 4
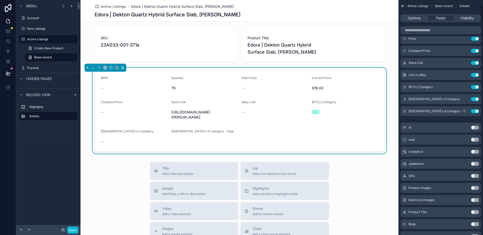
click at [477, 86] on button "Use setting" at bounding box center [475, 87] width 8 height 4
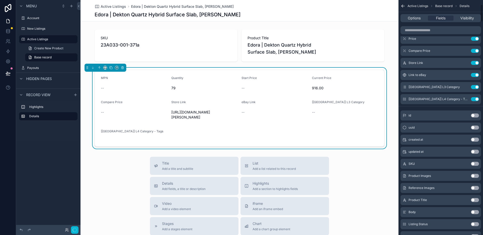
click at [477, 86] on button "Use setting" at bounding box center [475, 87] width 8 height 4
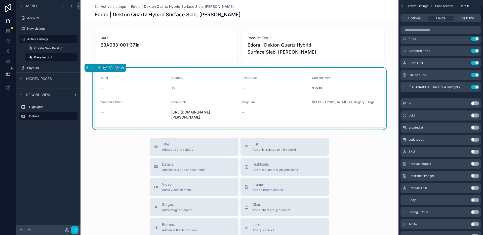
click at [477, 86] on button "Use setting" at bounding box center [475, 87] width 8 height 4
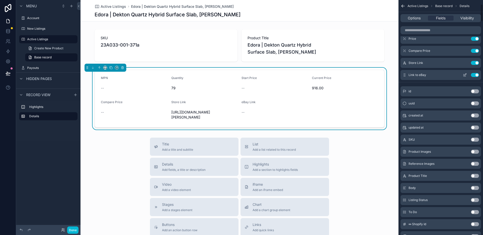
scroll to position [0, 0]
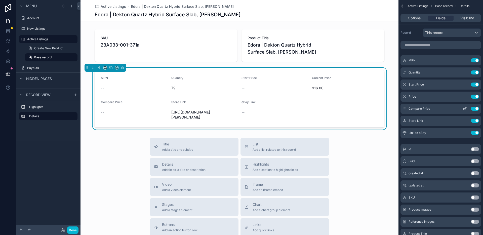
click at [477, 109] on button "Use setting" at bounding box center [475, 109] width 8 height 4
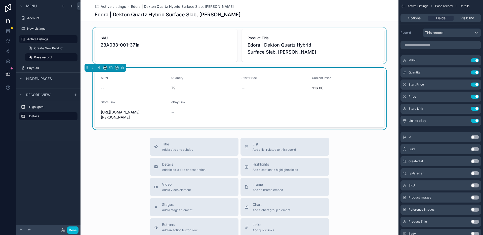
click at [151, 43] on div "scrollable content" at bounding box center [240, 45] width 318 height 36
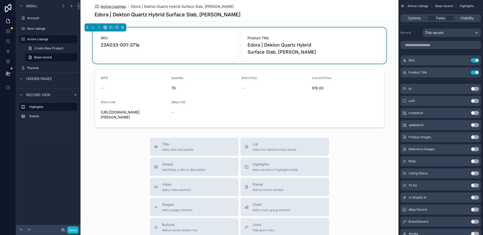
click at [112, 6] on span "Active Listings" at bounding box center [113, 6] width 25 height 5
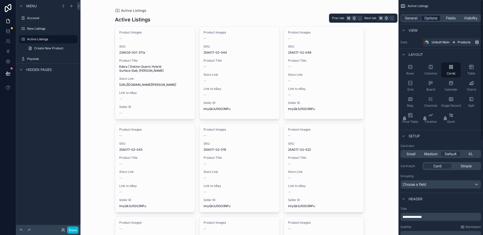
click at [431, 16] on span "Options" at bounding box center [431, 18] width 13 height 5
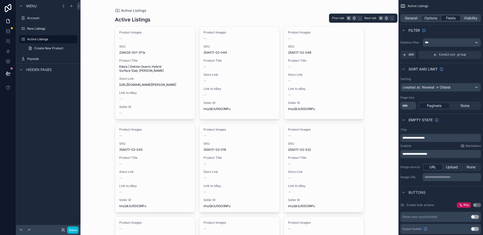
click at [458, 17] on div "Fields" at bounding box center [451, 18] width 19 height 5
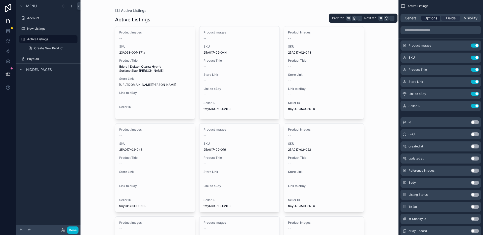
click at [435, 18] on span "Options" at bounding box center [431, 18] width 13 height 5
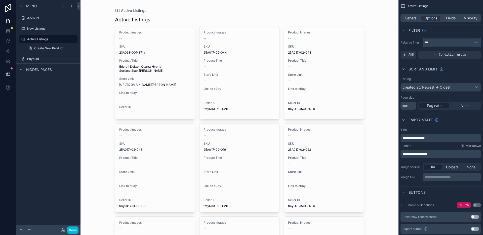
click at [435, 40] on div "***" at bounding box center [452, 43] width 58 height 8
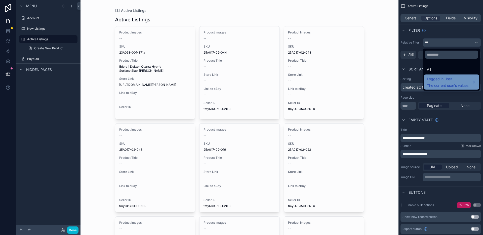
click at [434, 87] on span "The current user's values" at bounding box center [448, 85] width 42 height 5
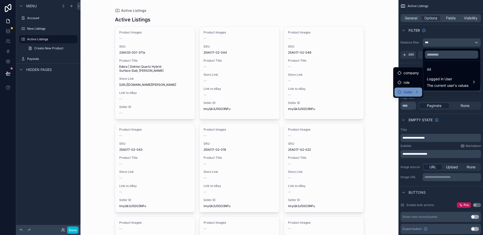
click at [416, 92] on div "Seller" at bounding box center [409, 92] width 22 height 6
click at [436, 101] on div "scrollable content" at bounding box center [241, 117] width 483 height 235
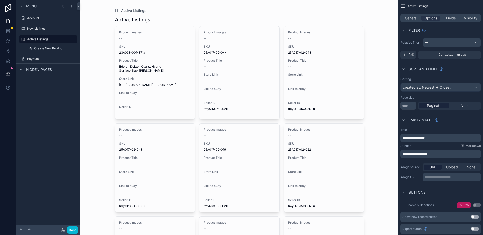
click at [414, 41] on label "Relative filter" at bounding box center [411, 43] width 20 height 4
click at [413, 53] on span "AND" at bounding box center [412, 55] width 6 height 4
click at [436, 53] on div "Add a filter" at bounding box center [441, 55] width 81 height 8
click at [423, 56] on span "Add a filter" at bounding box center [414, 55] width 22 height 4
click at [469, 52] on icon "scrollable content" at bounding box center [468, 51] width 3 height 3
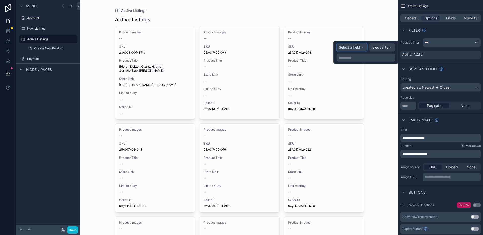
click at [358, 47] on span "Select a field" at bounding box center [349, 47] width 21 height 4
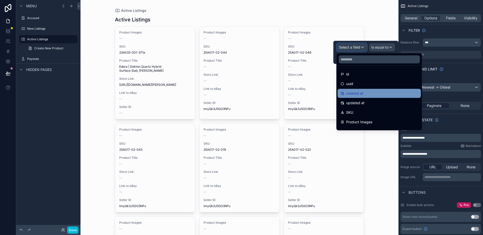
scroll to position [465, 0]
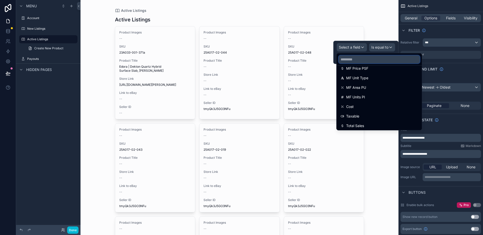
click at [364, 58] on input "text" at bounding box center [379, 59] width 81 height 8
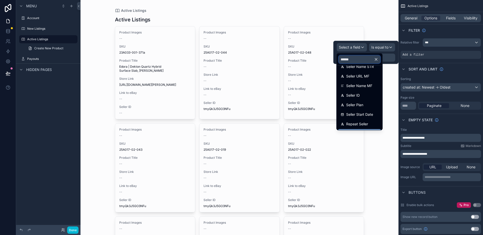
scroll to position [0, 0]
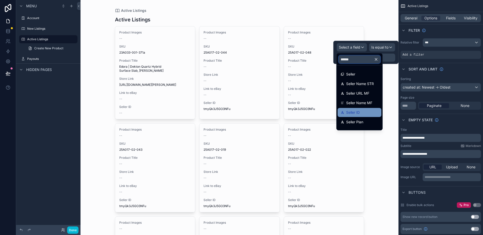
type input "******"
click at [361, 111] on div "Seller ID" at bounding box center [360, 113] width 38 height 6
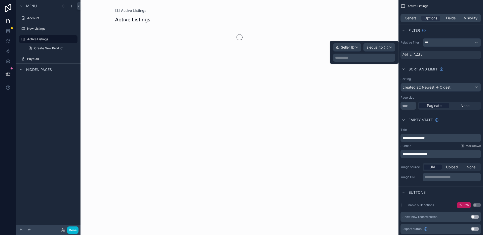
click at [373, 55] on p "**********" at bounding box center [364, 57] width 59 height 5
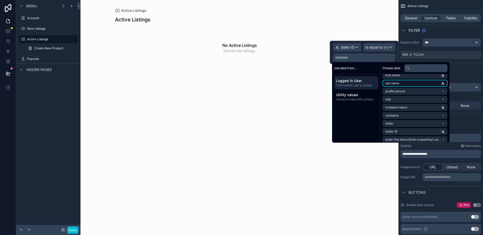
scroll to position [39, 0]
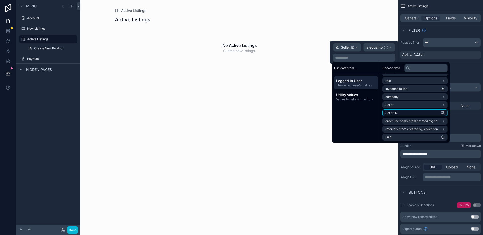
click at [415, 114] on li "Seller ID" at bounding box center [415, 113] width 65 height 7
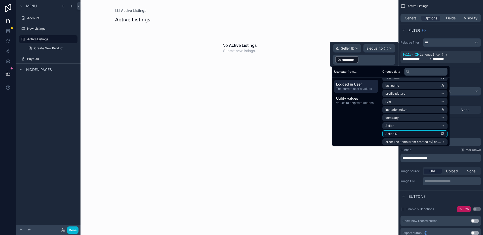
scroll to position [0, 0]
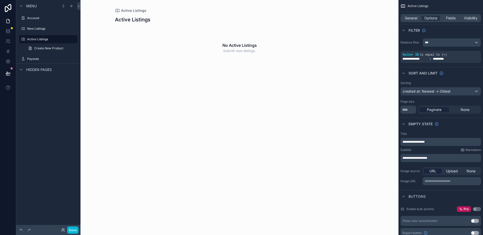
click at [285, 89] on div "Active Listings Active Listings No Active Listings Submit new listings." at bounding box center [240, 117] width 318 height 235
click at [412, 20] on span "General" at bounding box center [411, 18] width 13 height 5
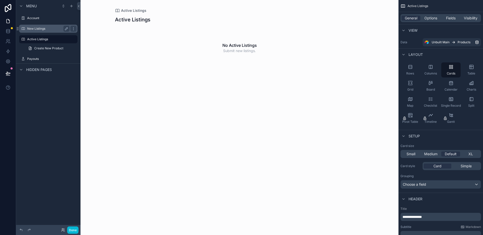
click at [51, 29] on label "New Listings" at bounding box center [47, 29] width 40 height 4
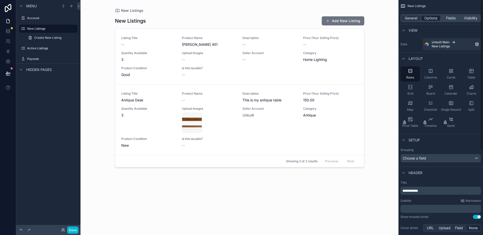
click at [428, 17] on span "Options" at bounding box center [431, 18] width 13 height 5
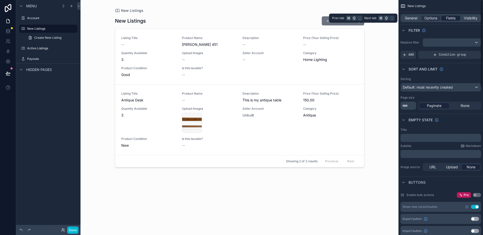
click at [453, 17] on span "Fields" at bounding box center [451, 18] width 10 height 5
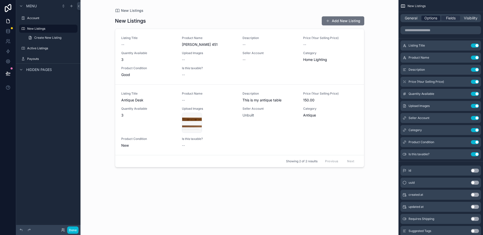
click at [431, 17] on span "Options" at bounding box center [431, 18] width 13 height 5
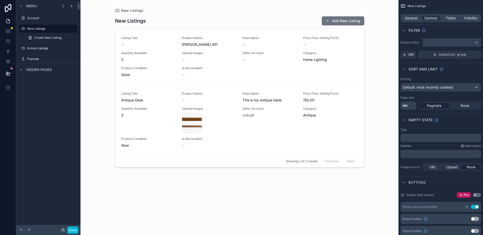
click at [435, 42] on div "scrollable content" at bounding box center [452, 43] width 58 height 8
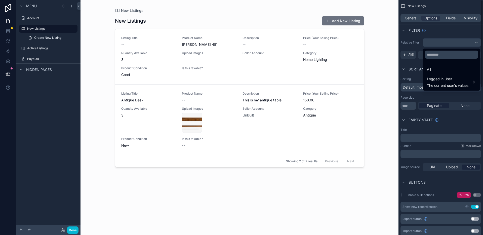
click at [411, 55] on div "scrollable content" at bounding box center [241, 117] width 483 height 235
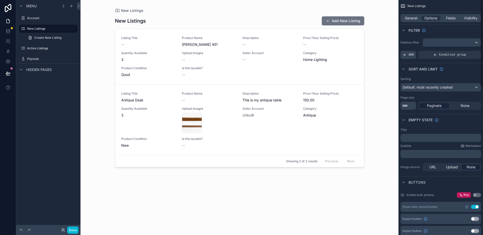
click at [410, 56] on span "AND" at bounding box center [412, 55] width 6 height 4
click at [432, 54] on div "Add a filter" at bounding box center [441, 55] width 81 height 8
click at [469, 52] on icon "scrollable content" at bounding box center [470, 51] width 2 height 2
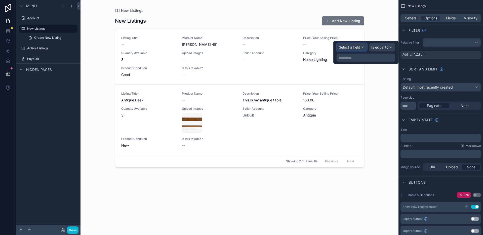
click at [356, 47] on span "Select a field" at bounding box center [349, 47] width 21 height 4
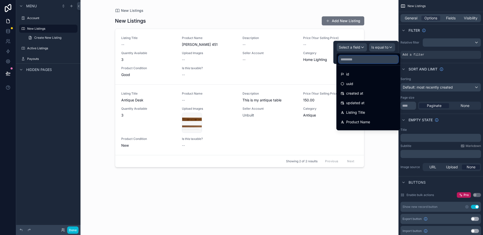
click at [356, 62] on input "text" at bounding box center [369, 59] width 60 height 8
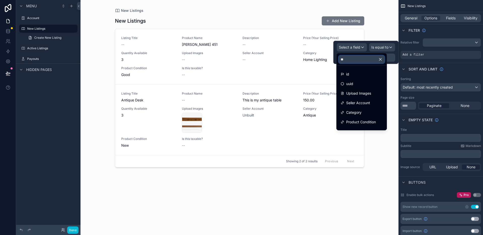
type input "**"
click at [360, 49] on div at bounding box center [366, 52] width 65 height 23
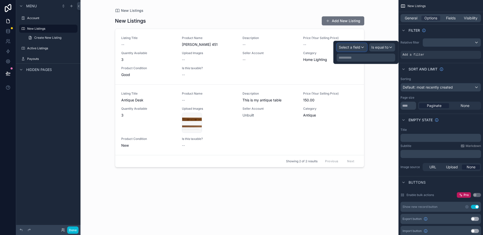
click at [360, 47] on span "Select a field" at bounding box center [349, 47] width 21 height 4
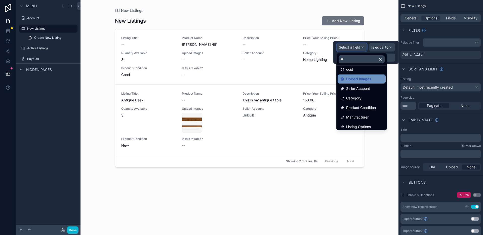
scroll to position [36, 0]
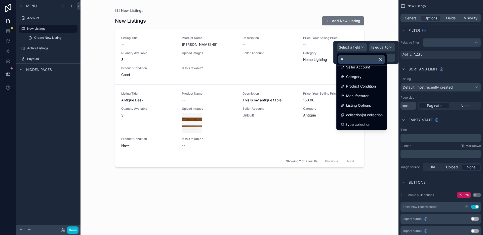
click at [366, 62] on input "**" at bounding box center [362, 59] width 46 height 8
type input "*"
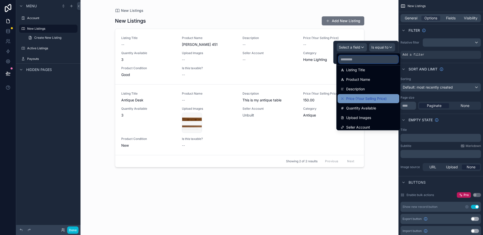
scroll to position [51, 0]
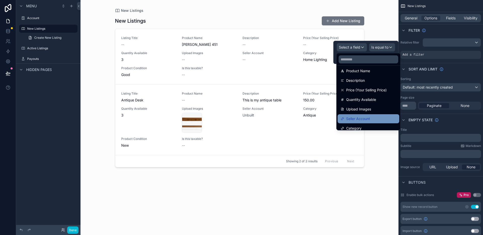
click at [372, 117] on div "Seller Account" at bounding box center [369, 119] width 56 height 6
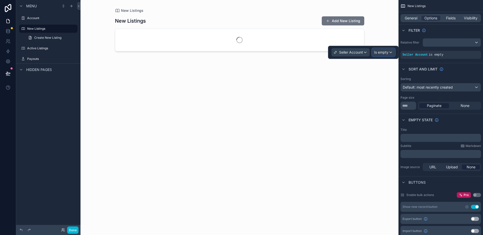
click at [381, 51] on span "Is empty" at bounding box center [381, 52] width 14 height 5
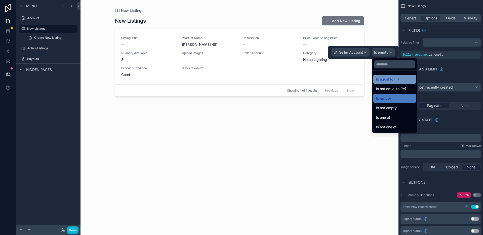
click at [383, 79] on span "Is equal to (=)" at bounding box center [387, 79] width 23 height 6
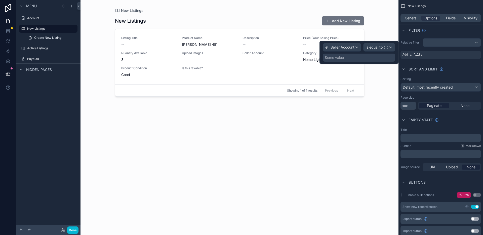
click at [352, 57] on div "Some value" at bounding box center [359, 58] width 73 height 8
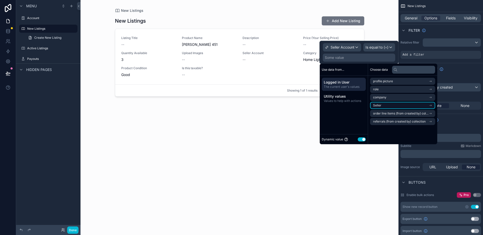
click at [381, 105] on li "Seller" at bounding box center [402, 105] width 65 height 7
click at [390, 105] on span "user (from seller)" at bounding box center [385, 106] width 24 height 4
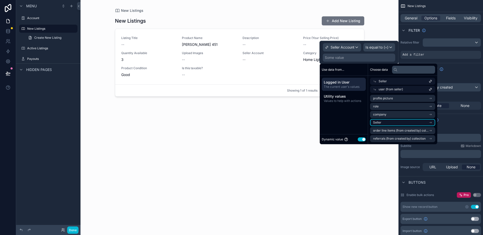
click at [389, 123] on li "Seller" at bounding box center [402, 122] width 65 height 7
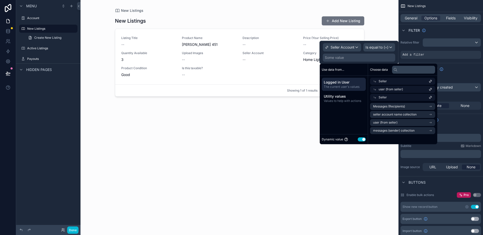
click at [348, 116] on div "Use data from... Logged in User The current user's values Utility values Values…" at bounding box center [344, 104] width 48 height 81
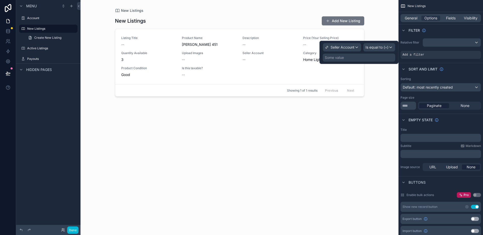
click at [351, 60] on div "Some value" at bounding box center [359, 58] width 73 height 8
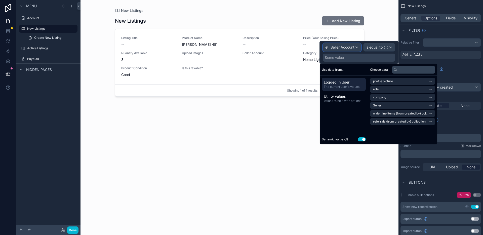
click at [335, 47] on span "Seller Account" at bounding box center [343, 47] width 24 height 5
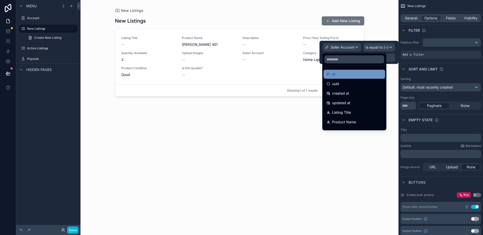
click at [357, 71] on div "id" at bounding box center [355, 74] width 62 height 9
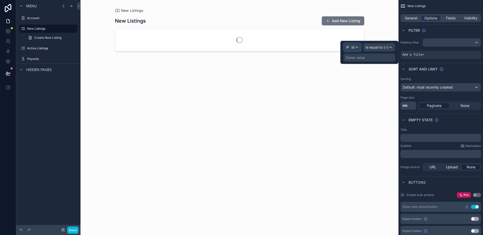
click at [358, 46] on div "id" at bounding box center [352, 47] width 17 height 8
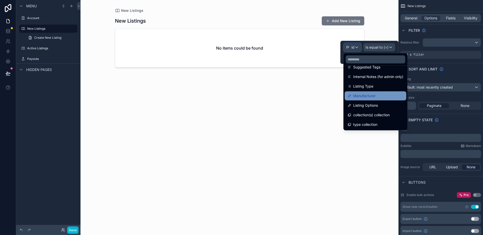
scroll to position [0, 0]
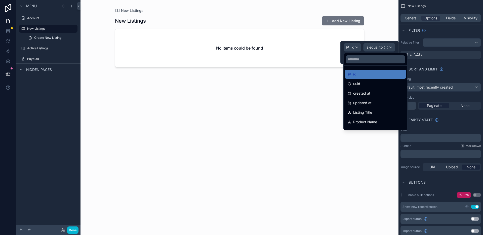
click at [355, 46] on div at bounding box center [370, 52] width 58 height 23
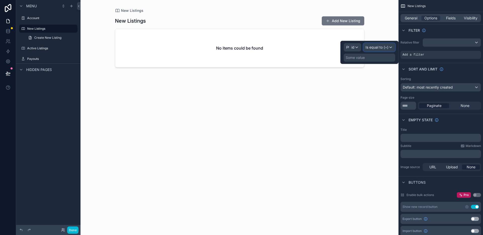
click at [374, 48] on span "Is equal to (=)" at bounding box center [377, 47] width 23 height 5
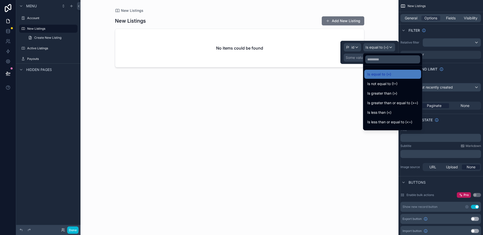
click at [303, 38] on div "scrollable content" at bounding box center [240, 114] width 258 height 229
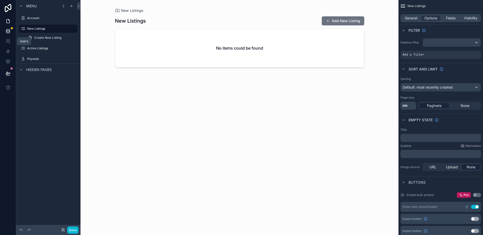
click at [6, 29] on icon at bounding box center [8, 31] width 5 height 5
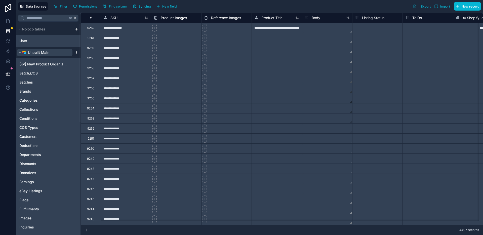
click at [19, 53] on icon at bounding box center [19, 52] width 3 height 3
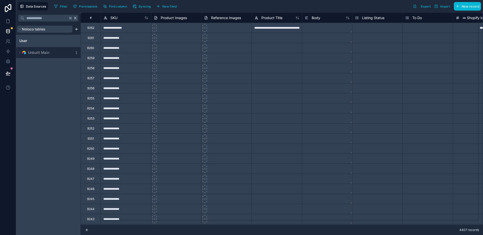
click at [21, 29] on icon at bounding box center [19, 29] width 3 height 3
click at [20, 28] on icon at bounding box center [19, 29] width 3 height 3
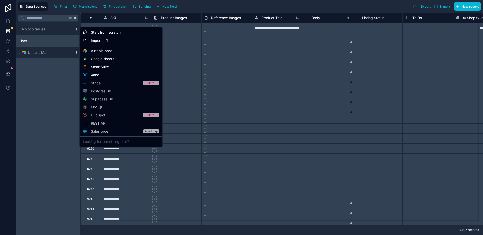
click at [77, 29] on html "**********" at bounding box center [241, 117] width 483 height 235
click at [100, 32] on span "Start from scratch" at bounding box center [106, 32] width 30 height 5
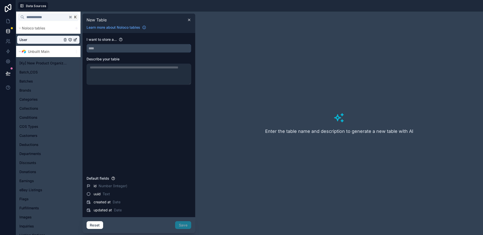
click at [122, 50] on input "text" at bounding box center [139, 48] width 104 height 8
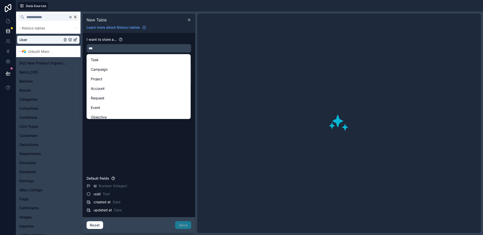
type input "****"
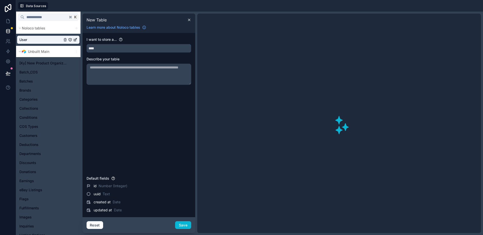
click at [123, 48] on input "****" at bounding box center [139, 48] width 104 height 8
click at [124, 48] on input "text" at bounding box center [139, 48] width 104 height 8
click at [128, 74] on textarea at bounding box center [139, 74] width 105 height 21
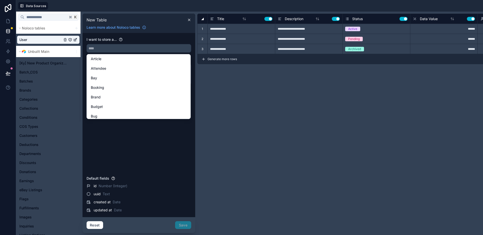
scroll to position [162, 0]
click at [117, 46] on input "text" at bounding box center [139, 48] width 104 height 8
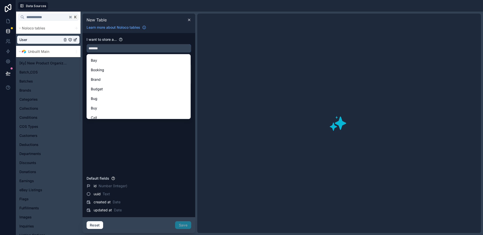
scroll to position [0, 0]
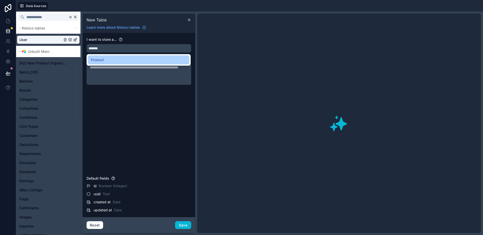
type input "*******"
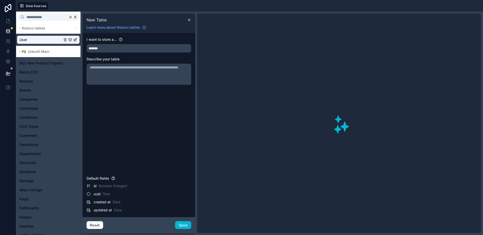
click at [121, 72] on textarea at bounding box center [139, 74] width 105 height 21
type textarea "**********"
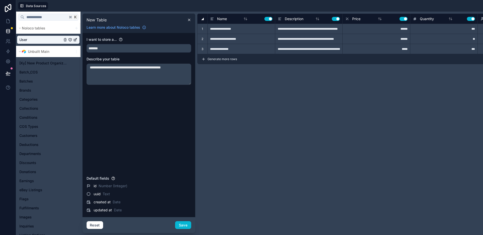
type input "**********"
type input "*****"
type input "**********"
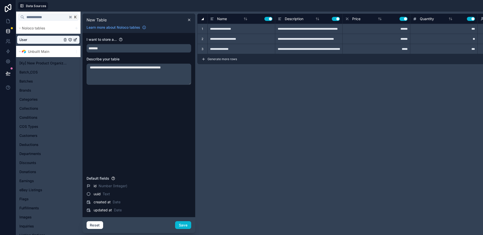
type input "*****"
type input "**********"
type input "*****"
type input "**********"
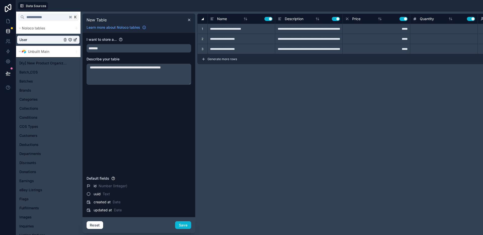
type input "*****"
type input "**********"
type input "******"
type input "**********"
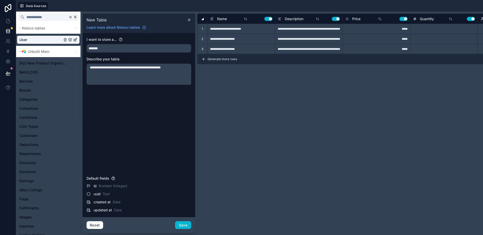
type input "**********"
type input "*****"
type input "**********"
type input "******"
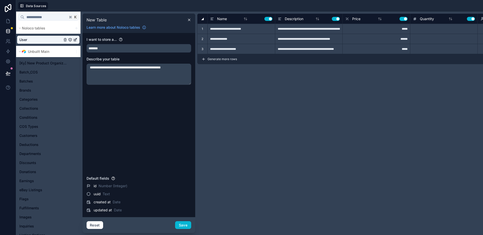
type input "**********"
type input "******"
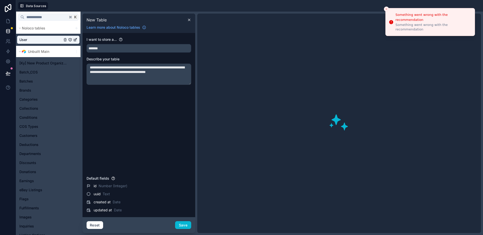
type textarea "**********"
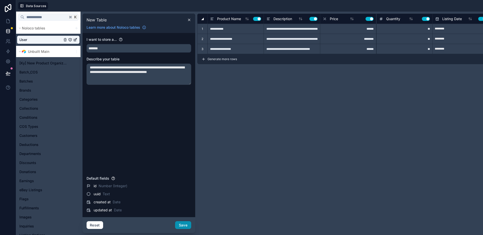
type input "**********"
type input "*********"
type input "**********"
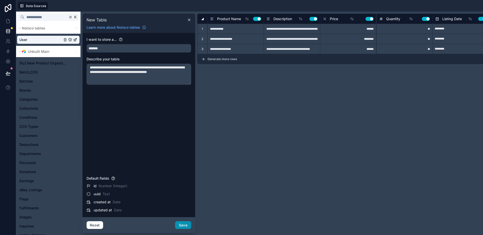
type input "**********"
type input "*********"
type input "**********"
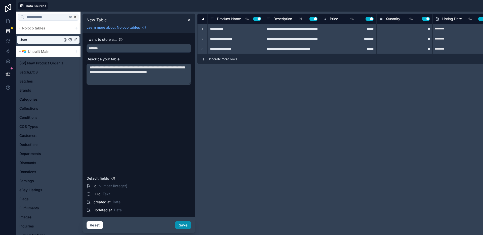
type input "**********"
type input "*********"
type input "**********"
type input "********"
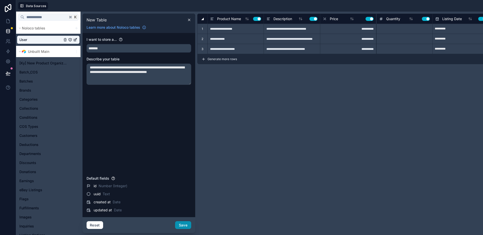
type input "**********"
type input "********"
type input "**********"
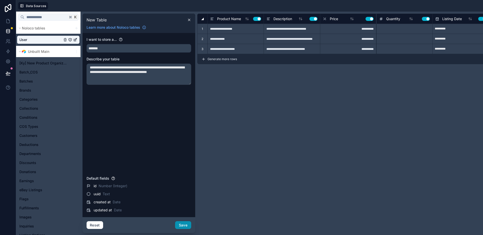
type input "******"
type input "**********"
type input "*****"
type input "**********"
type input "*****"
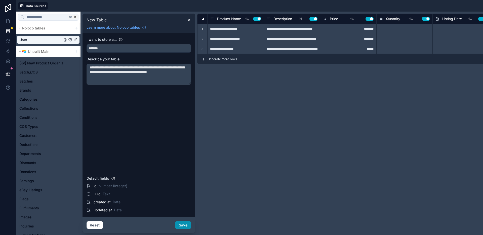
type input "**********"
type input "*****"
type textarea "**********"
click at [380, 40] on div at bounding box center [405, 39] width 56 height 10
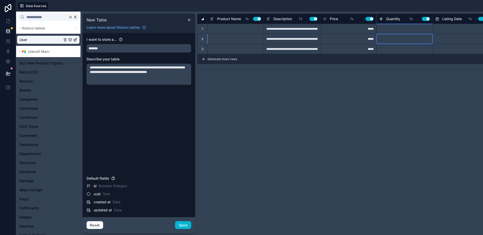
click at [389, 42] on div at bounding box center [405, 39] width 56 height 10
click at [141, 77] on textarea "**********" at bounding box center [139, 74] width 105 height 21
click at [178, 225] on button "Save" at bounding box center [183, 225] width 16 height 8
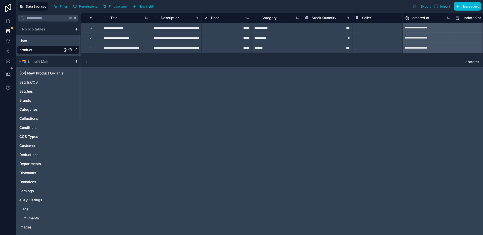
click at [76, 51] on icon "product" at bounding box center [75, 50] width 2 height 2
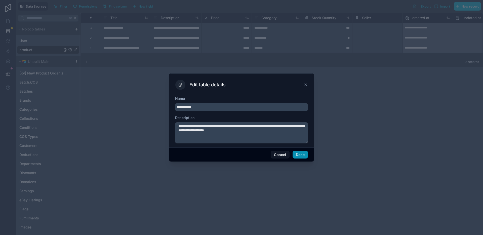
type input "**********"
drag, startPoint x: 307, startPoint y: 154, endPoint x: 302, endPoint y: 155, distance: 5.7
click at [302, 155] on button "Done" at bounding box center [300, 155] width 15 height 8
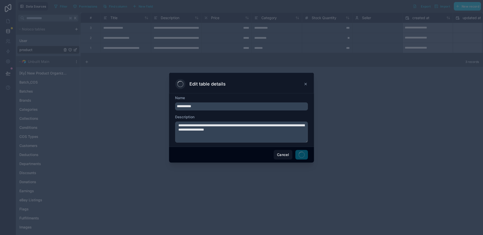
click at [302, 155] on span at bounding box center [302, 155] width 13 height 10
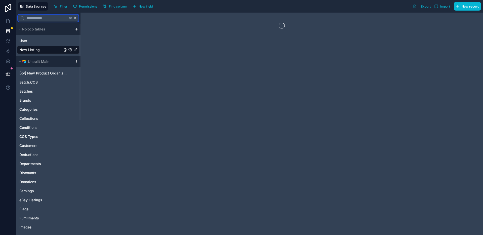
click at [52, 17] on input "text" at bounding box center [45, 18] width 43 height 9
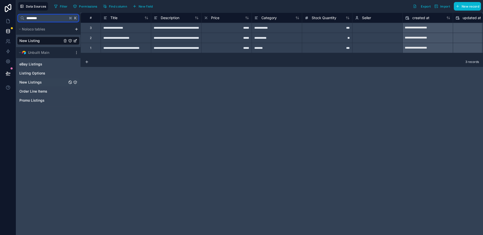
type input "********"
click at [48, 82] on link "New Listings" at bounding box center [43, 82] width 48 height 5
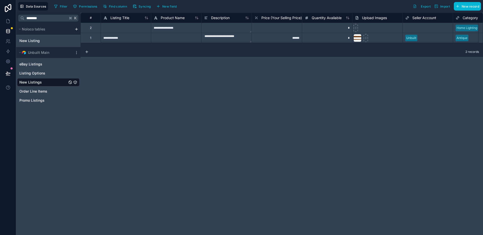
click at [226, 30] on textarea at bounding box center [227, 28] width 50 height 10
click at [54, 41] on link "New Listing" at bounding box center [40, 40] width 43 height 5
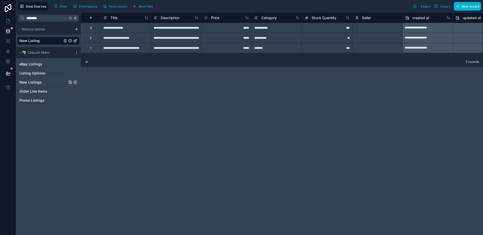
click at [43, 82] on link "New Listings" at bounding box center [43, 82] width 48 height 5
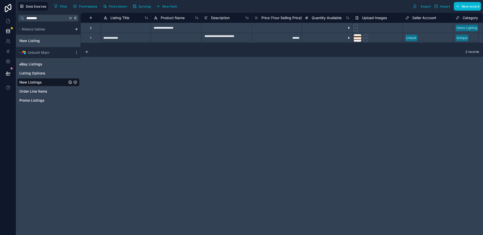
click at [273, 29] on div at bounding box center [277, 28] width 50 height 10
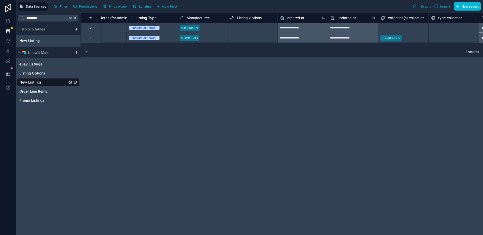
scroll to position [0, 679]
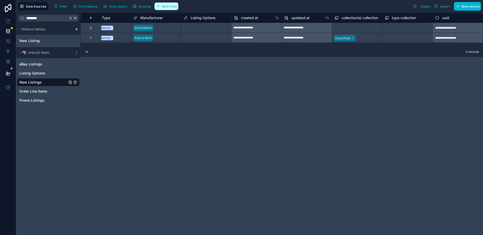
click at [169, 5] on span "New field" at bounding box center [169, 7] width 14 height 4
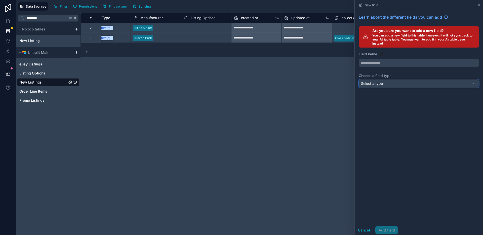
click at [385, 84] on div "Select a type" at bounding box center [419, 84] width 120 height 8
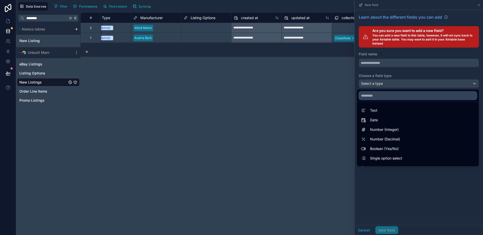
click at [384, 94] on input "text" at bounding box center [418, 96] width 118 height 8
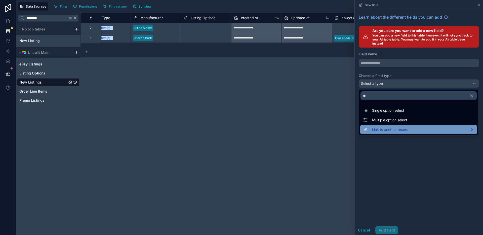
type input "**"
click at [389, 130] on span "Link to another record" at bounding box center [390, 130] width 37 height 6
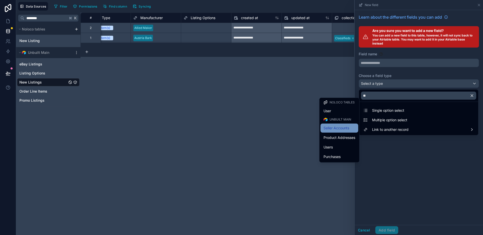
click at [339, 129] on span "Seller Accounts" at bounding box center [337, 128] width 26 height 6
type input "**********"
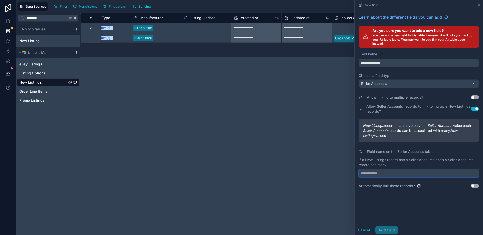
click at [381, 178] on input "text" at bounding box center [419, 173] width 120 height 8
type input "**********"
click at [476, 188] on button "Use setting" at bounding box center [475, 186] width 8 height 4
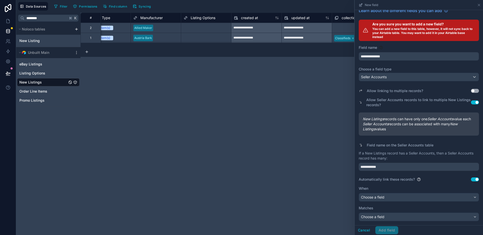
scroll to position [11, 0]
click at [400, 199] on div "Choose a field" at bounding box center [419, 197] width 120 height 8
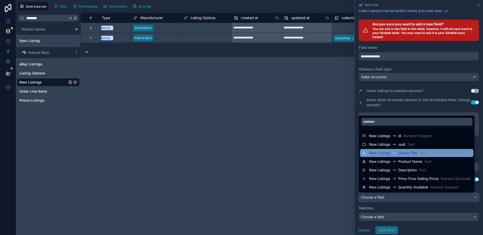
scroll to position [0, 0]
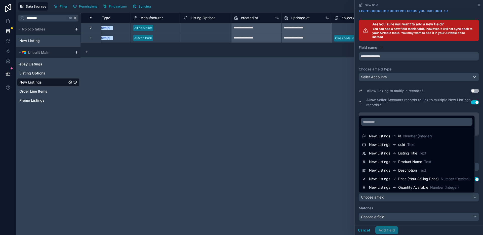
click at [386, 107] on div at bounding box center [419, 117] width 128 height 235
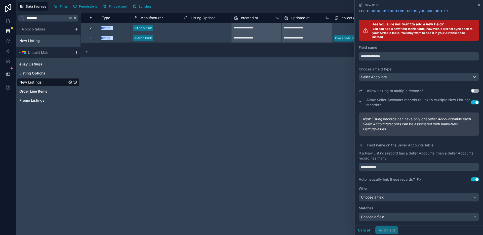
click at [481, 5] on icon at bounding box center [479, 5] width 4 height 4
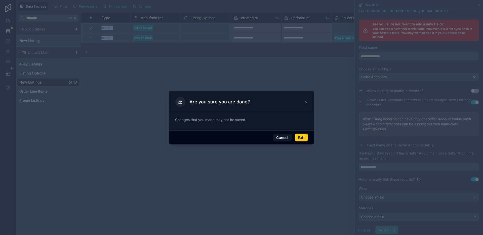
click at [300, 138] on button "Exit" at bounding box center [301, 138] width 13 height 8
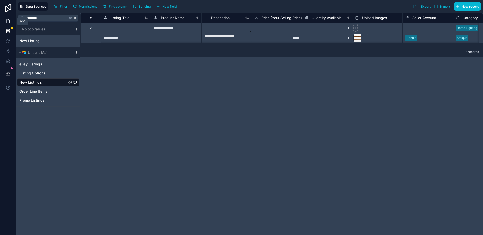
click at [11, 20] on link at bounding box center [8, 21] width 16 height 10
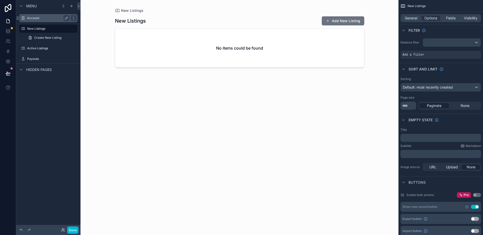
click at [50, 19] on label "Account" at bounding box center [47, 18] width 40 height 4
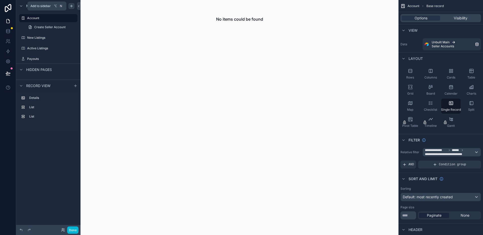
click at [73, 6] on icon "scrollable content" at bounding box center [71, 6] width 4 height 4
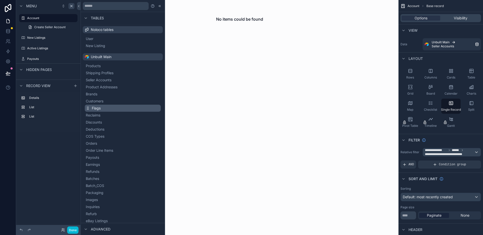
scroll to position [203, 0]
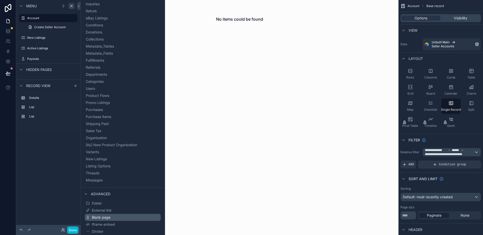
click at [106, 219] on span "Blank page" at bounding box center [101, 217] width 19 height 5
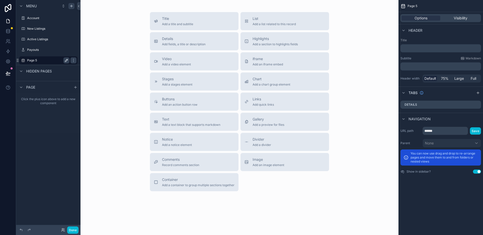
click at [67, 60] on icon "scrollable content" at bounding box center [66, 60] width 3 height 3
click at [53, 59] on input "******" at bounding box center [44, 60] width 34 height 6
type input "****"
click at [72, 60] on icon "scrollable content" at bounding box center [74, 60] width 4 height 4
click at [53, 19] on label "Home" at bounding box center [47, 18] width 40 height 4
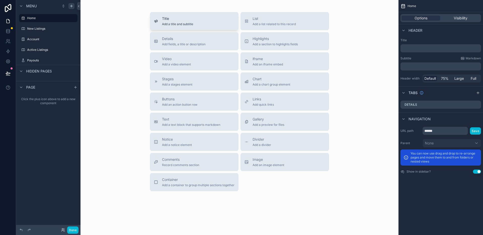
click at [172, 20] on span "Title" at bounding box center [177, 18] width 31 height 5
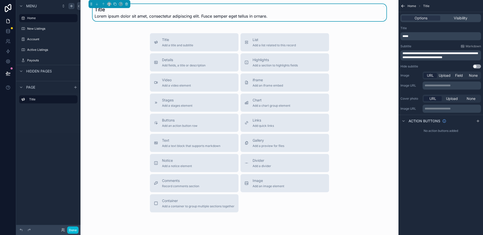
click at [166, 7] on h1 "Title" at bounding box center [181, 9] width 173 height 7
click at [413, 36] on p "*****" at bounding box center [442, 36] width 78 height 4
click at [422, 35] on span "**********" at bounding box center [421, 36] width 37 height 3
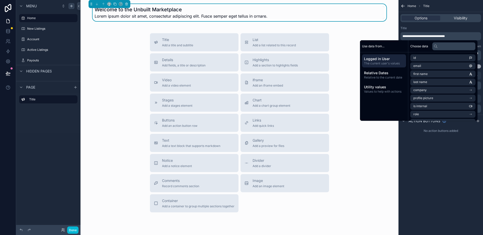
click at [422, 25] on div "**********" at bounding box center [441, 47] width 85 height 46
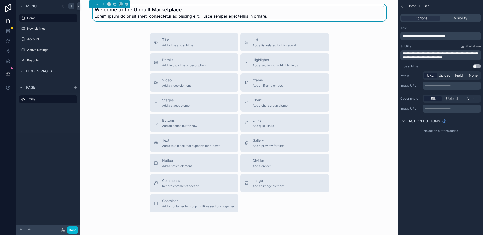
click at [333, 17] on div "Welcome to the Unbuilt Marketplace Lorem ipsum dolor sit amet, consectetur adip…" at bounding box center [240, 12] width 290 height 13
click at [421, 56] on span "**********" at bounding box center [440, 55] width 75 height 7
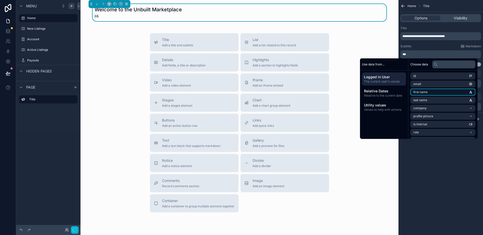
click at [422, 93] on span "first name" at bounding box center [421, 92] width 14 height 4
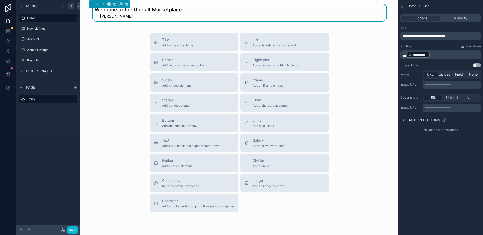
click at [439, 56] on p "**********" at bounding box center [442, 54] width 78 height 7
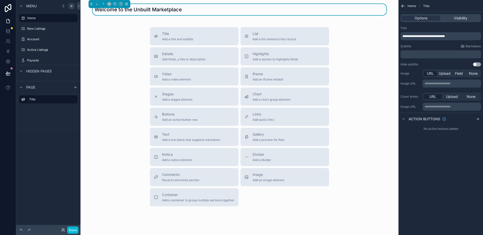
click at [370, 32] on div "Title Add a title and subtitle List Add a list related to this record Details A…" at bounding box center [240, 116] width 310 height 179
click at [122, 53] on div "Title Add a title and subtitle List Add a list related to this record Details A…" at bounding box center [240, 116] width 310 height 179
click at [143, 45] on div "Title Add a title and subtitle List Add a list related to this record Details A…" at bounding box center [240, 116] width 310 height 179
click at [193, 10] on div "Welcome to the Unbuilt Marketplace" at bounding box center [240, 9] width 290 height 7
click at [462, 36] on p "**********" at bounding box center [442, 36] width 78 height 4
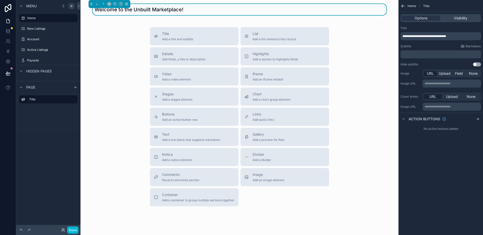
click at [456, 30] on div "**********" at bounding box center [441, 33] width 81 height 14
click at [268, 60] on span "Add a section to highlights fields" at bounding box center [275, 59] width 45 height 4
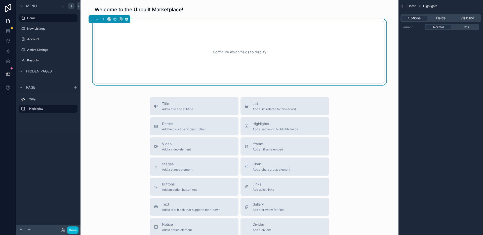
click at [128, 20] on icon "scrollable content" at bounding box center [127, 19] width 4 height 4
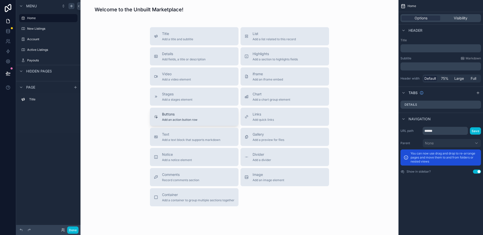
click at [186, 123] on button "Buttons Add an action button row" at bounding box center [194, 117] width 89 height 18
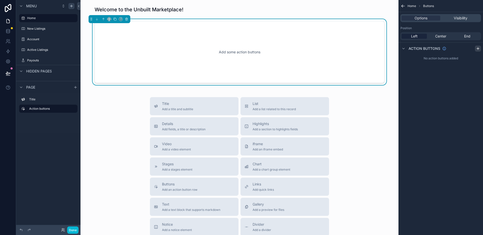
click at [479, 49] on icon "scrollable content" at bounding box center [478, 49] width 4 height 4
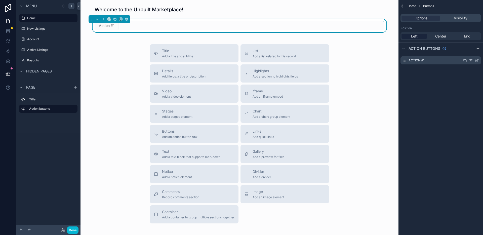
click at [476, 61] on icon "scrollable content" at bounding box center [477, 60] width 4 height 4
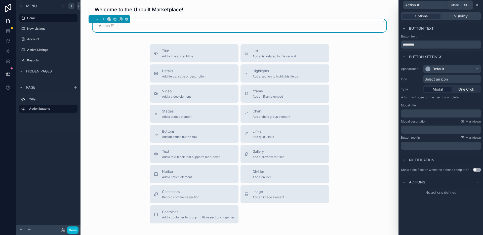
click at [477, 6] on icon at bounding box center [477, 5] width 4 height 4
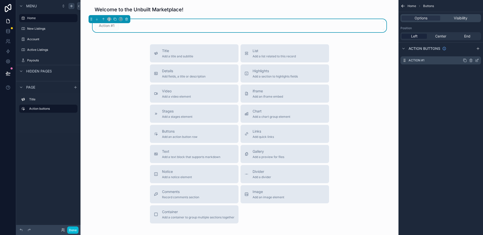
click at [424, 60] on label "Action #1" at bounding box center [417, 60] width 16 height 4
click at [477, 60] on icon "scrollable content" at bounding box center [478, 60] width 2 height 2
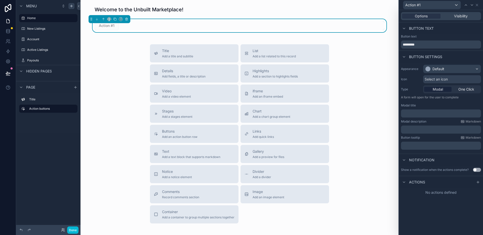
click at [423, 49] on div "Button text *********" at bounding box center [441, 42] width 84 height 16
click at [423, 47] on input "*********" at bounding box center [441, 45] width 80 height 8
click at [421, 45] on input "*********" at bounding box center [441, 45] width 80 height 8
type input "*"
type input "**********"
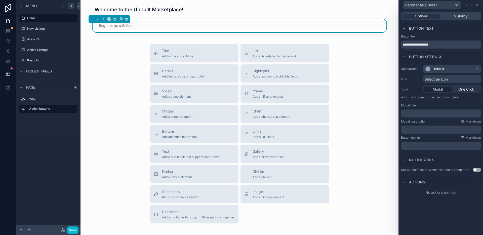
click at [388, 47] on div "Title Add a title and subtitle List Add a list related to this record Details A…" at bounding box center [240, 133] width 310 height 179
click at [437, 68] on div "Default" at bounding box center [439, 68] width 12 height 5
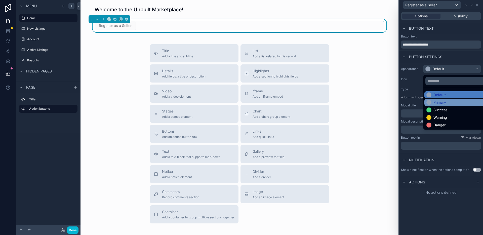
click at [438, 103] on div "Primary" at bounding box center [440, 102] width 13 height 5
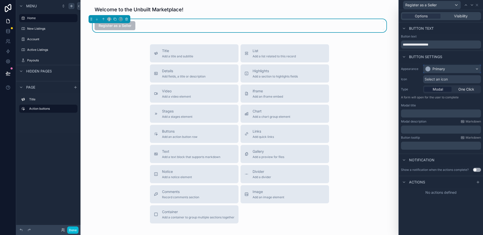
click at [452, 70] on div "Primary" at bounding box center [452, 69] width 57 height 8
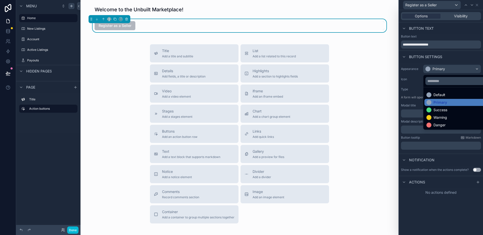
click at [452, 70] on div at bounding box center [441, 117] width 84 height 235
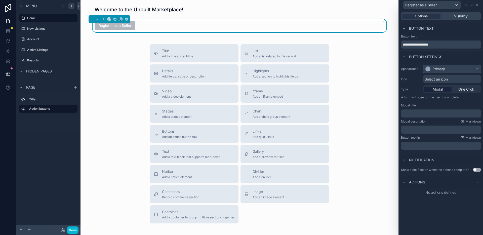
click at [452, 70] on div "Primary" at bounding box center [452, 69] width 57 height 8
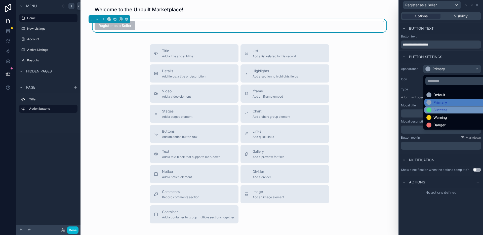
click at [446, 110] on div "Success" at bounding box center [441, 110] width 14 height 5
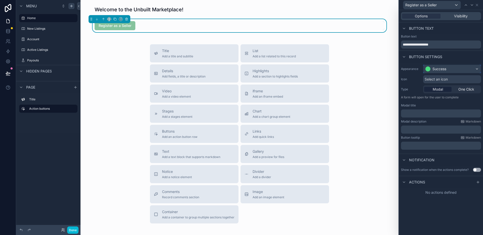
click at [450, 69] on div "Success" at bounding box center [452, 69] width 57 height 8
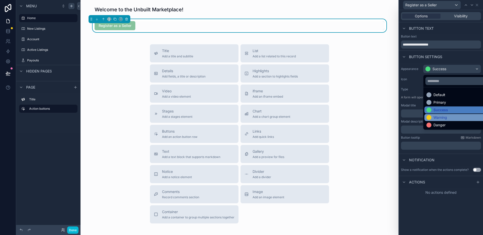
click at [446, 118] on div "Warning" at bounding box center [441, 117] width 14 height 5
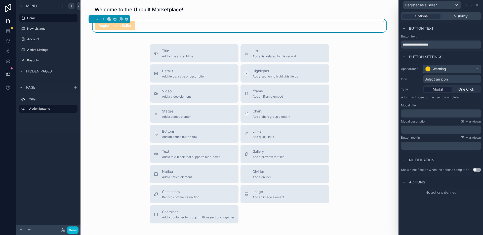
click at [449, 71] on div "Warning" at bounding box center [452, 69] width 57 height 8
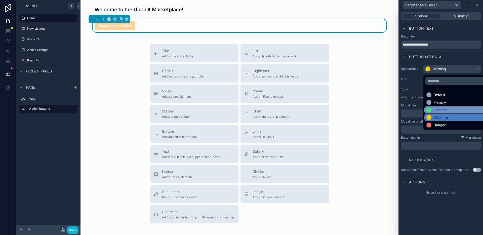
click at [446, 110] on div "Success" at bounding box center [441, 110] width 14 height 5
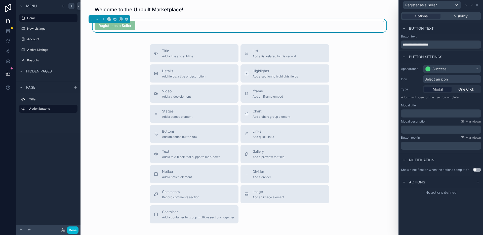
click at [454, 80] on div "Select an icon" at bounding box center [453, 79] width 58 height 8
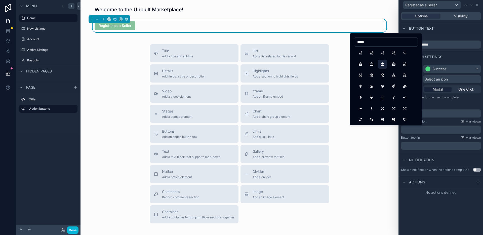
type input "*****"
click at [381, 64] on button "BriefcaseFilled" at bounding box center [382, 64] width 9 height 9
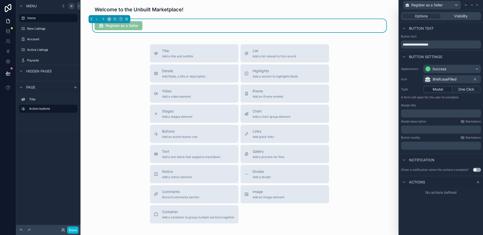
click at [465, 89] on span "One Click" at bounding box center [467, 89] width 16 height 5
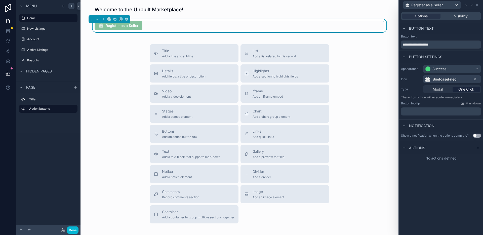
click at [416, 111] on p "﻿" at bounding box center [441, 111] width 77 height 5
click at [432, 118] on div "Appearance Success Icon BriefcaseFilled Type Modal One Click The action button …" at bounding box center [441, 91] width 84 height 57
click at [477, 149] on icon at bounding box center [478, 148] width 4 height 4
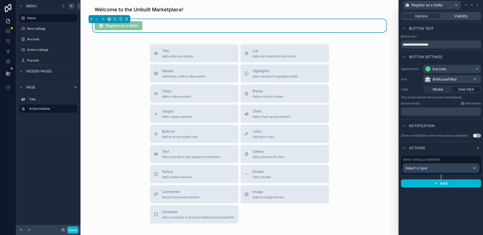
click at [427, 170] on span "Select a type" at bounding box center [417, 168] width 22 height 5
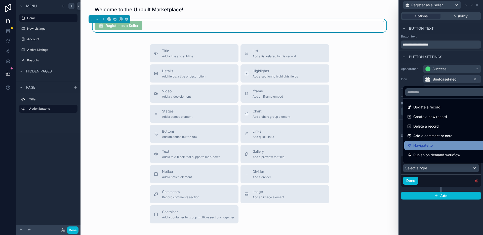
click at [428, 144] on span "Navigate to" at bounding box center [423, 146] width 19 height 6
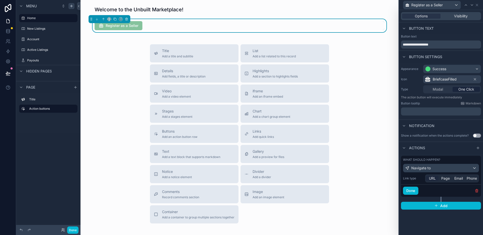
click at [430, 178] on span "URL" at bounding box center [432, 178] width 7 height 5
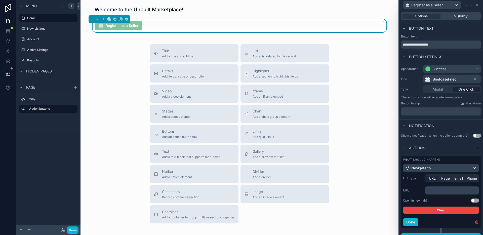
click at [430, 179] on span "URL" at bounding box center [432, 178] width 7 height 5
click at [447, 180] on span "Page" at bounding box center [446, 178] width 9 height 5
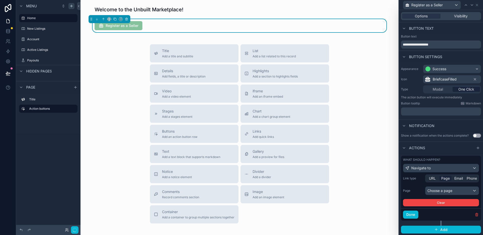
scroll to position [1, 0]
click at [434, 189] on div "Choose a page" at bounding box center [452, 190] width 53 height 8
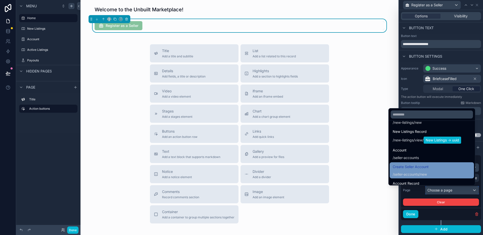
scroll to position [48, 0]
click at [410, 174] on span "seller-accounts" at bounding box center [406, 173] width 25 height 5
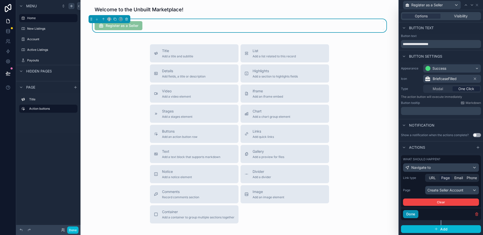
click at [412, 215] on button "Done" at bounding box center [410, 214] width 15 height 8
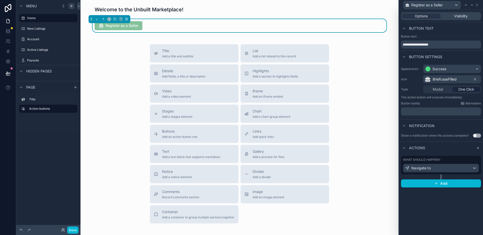
click at [124, 27] on span "Register as a Seller" at bounding box center [119, 26] width 48 height 5
click at [123, 57] on div "Title Add a title and subtitle List Add a list related to this record Details A…" at bounding box center [240, 133] width 310 height 179
click at [197, 6] on div "scrollable content" at bounding box center [240, 9] width 310 height 11
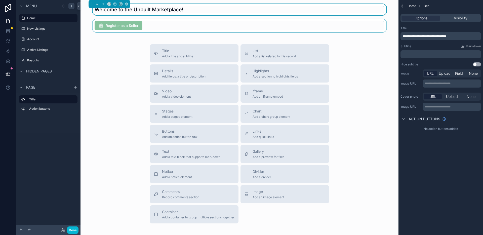
click at [128, 24] on div "scrollable content" at bounding box center [240, 25] width 310 height 13
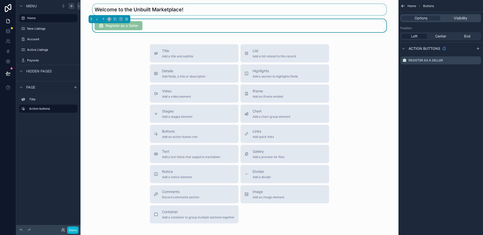
click at [128, 50] on div "Title Add a title and subtitle List Add a list related to this record Details A…" at bounding box center [240, 133] width 310 height 179
click at [168, 12] on div "scrollable content" at bounding box center [240, 9] width 310 height 11
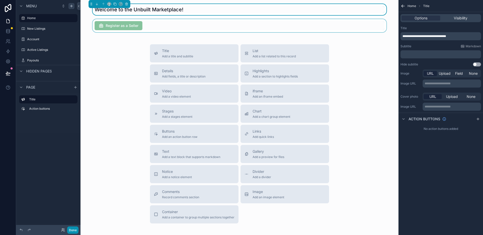
click at [72, 229] on button "Done" at bounding box center [72, 230] width 11 height 7
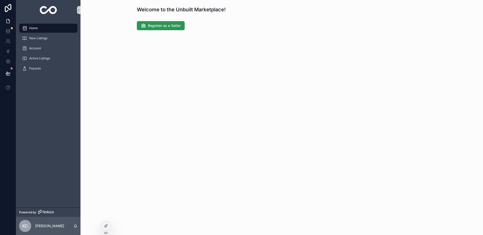
click at [158, 23] on span "Register as a Seller" at bounding box center [164, 25] width 33 height 5
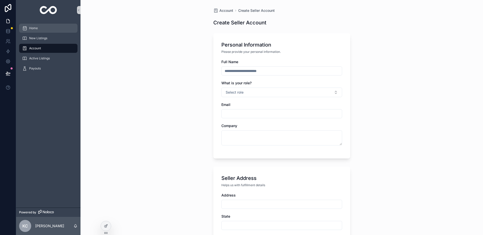
click at [58, 27] on div "Home" at bounding box center [48, 28] width 52 height 8
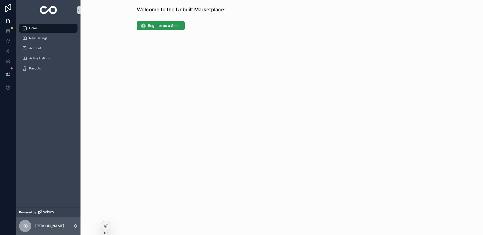
click at [156, 26] on span "Register as a Seller" at bounding box center [164, 25] width 33 height 5
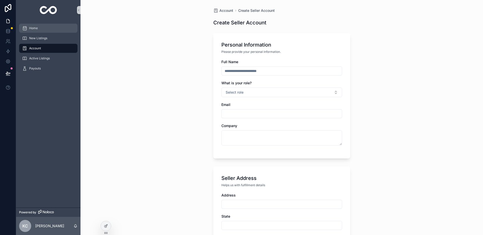
click at [52, 31] on div "Home" at bounding box center [48, 28] width 52 height 8
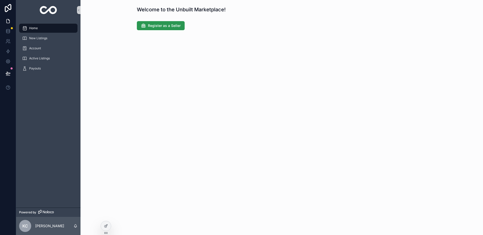
click at [147, 28] on button "Register as a Seller" at bounding box center [161, 25] width 48 height 9
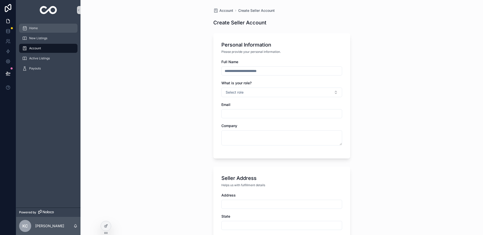
click at [49, 28] on div "Home" at bounding box center [48, 28] width 52 height 8
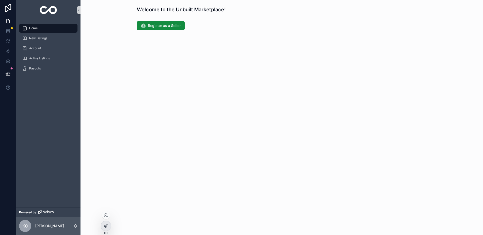
click at [104, 228] on div at bounding box center [106, 226] width 10 height 10
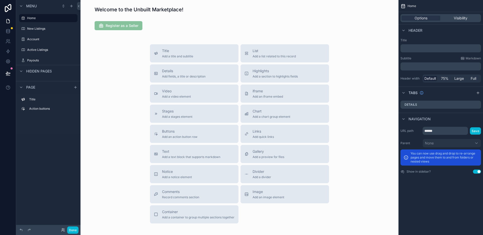
click at [134, 101] on div "Title Add a title and subtitle List Add a list related to this record Details A…" at bounding box center [240, 133] width 310 height 179
click at [208, 216] on span "Add a container to group multiple sections together" at bounding box center [198, 218] width 73 height 4
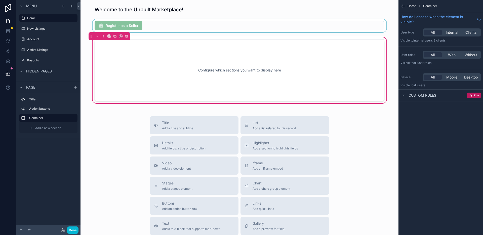
click at [117, 26] on div "scrollable content" at bounding box center [240, 25] width 310 height 13
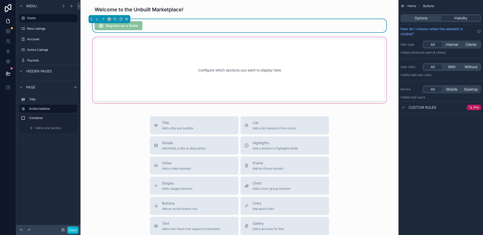
click at [123, 50] on div "scrollable content" at bounding box center [240, 70] width 310 height 68
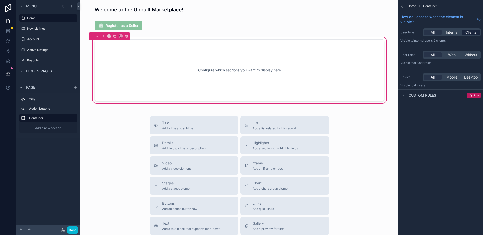
click at [474, 31] on span "Clients" at bounding box center [471, 32] width 11 height 5
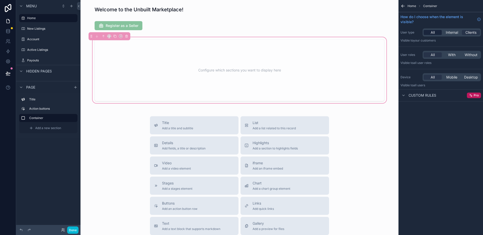
click at [436, 32] on div "All" at bounding box center [433, 32] width 18 height 5
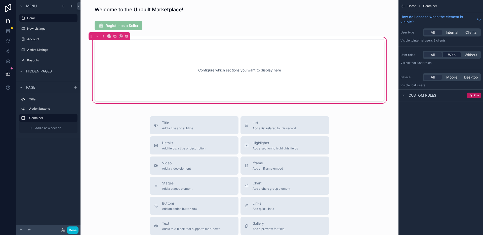
click at [456, 56] on div "With" at bounding box center [452, 54] width 18 height 5
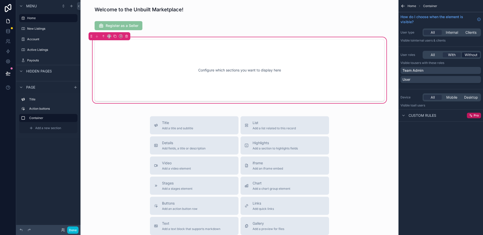
click at [475, 55] on span "Without" at bounding box center [471, 54] width 13 height 5
click at [424, 80] on div "User" at bounding box center [441, 79] width 77 height 5
click at [421, 45] on div "Home Container How do I choose when the element is visible? User type All Inter…" at bounding box center [441, 61] width 85 height 122
click at [160, 76] on div "Configure which sections you want to display here" at bounding box center [239, 70] width 273 height 45
click at [199, 60] on div "Configure which sections you want to display here" at bounding box center [239, 70] width 273 height 45
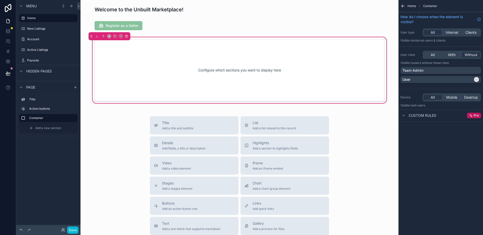
click at [403, 7] on icon "scrollable content" at bounding box center [403, 6] width 5 height 5
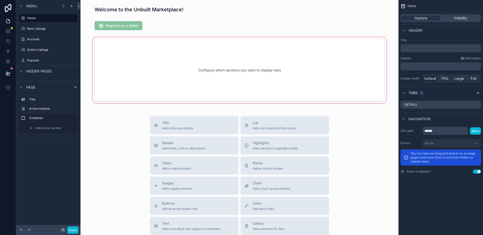
click at [284, 63] on div "scrollable content" at bounding box center [240, 70] width 310 height 68
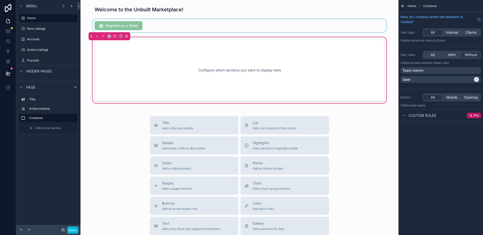
click at [135, 21] on div "scrollable content" at bounding box center [240, 25] width 310 height 13
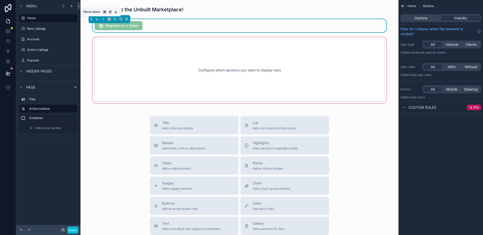
click at [98, 20] on icon "scrollable content" at bounding box center [97, 19] width 4 height 4
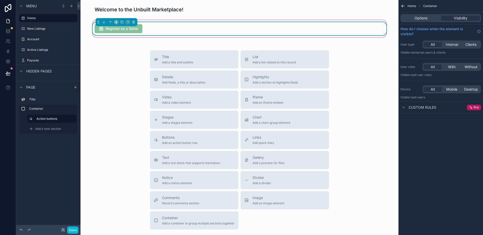
drag, startPoint x: 163, startPoint y: 58, endPoint x: 150, endPoint y: 23, distance: 36.8
click at [150, 23] on div "Welcome to the Unbuilt Marketplace! Register as a Seller Title Add a title and …" at bounding box center [240, 135] width 318 height 270
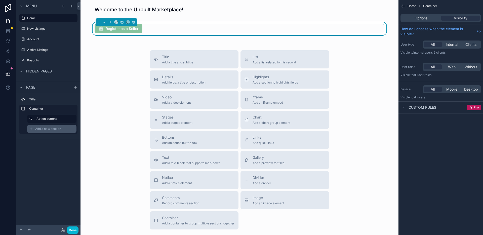
click at [53, 127] on span "Add a new section" at bounding box center [48, 129] width 26 height 4
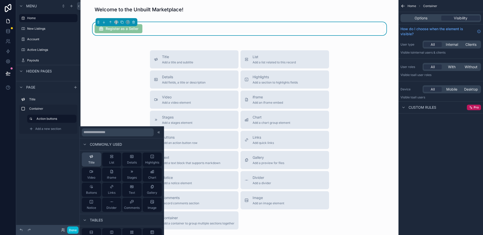
click at [95, 158] on button "Title" at bounding box center [91, 160] width 19 height 14
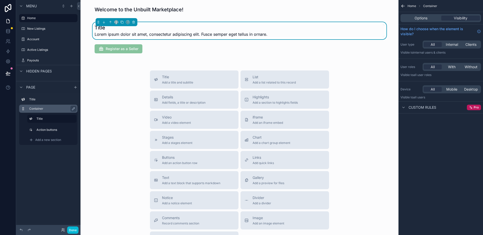
click at [50, 108] on label "Container" at bounding box center [51, 109] width 44 height 4
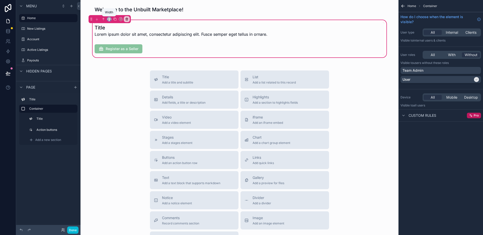
click at [111, 18] on icon "scrollable content" at bounding box center [110, 19] width 4 height 4
click at [119, 57] on div "50%" at bounding box center [120, 57] width 16 height 6
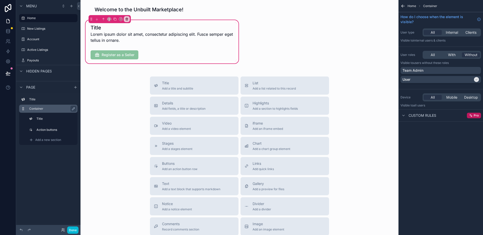
click at [42, 108] on label "Container" at bounding box center [51, 109] width 44 height 4
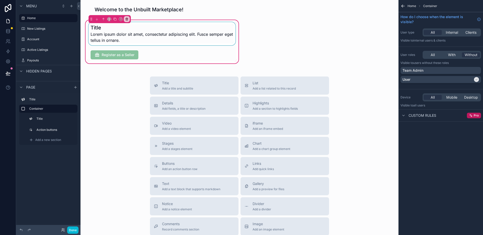
click at [123, 38] on div "scrollable content" at bounding box center [162, 33] width 149 height 23
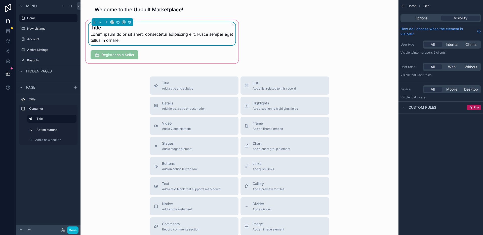
click at [413, 21] on div "Options Visibility" at bounding box center [441, 18] width 81 height 8
click at [413, 18] on div "Options" at bounding box center [421, 18] width 39 height 5
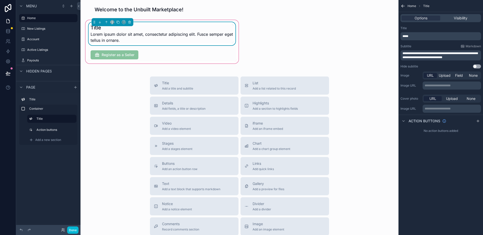
click at [417, 34] on p "*****" at bounding box center [442, 36] width 78 height 4
click at [417, 30] on div "Title" at bounding box center [441, 28] width 81 height 4
click at [242, 43] on div "Welcome to the Unbuilt Marketplace! Interested to Sell? Lorem ipsum dolor sit a…" at bounding box center [240, 148] width 318 height 296
click at [223, 41] on span "Lorem ipsum dolor sit amet, consectetur adipiscing elit. Fusce semper eget tell…" at bounding box center [162, 37] width 143 height 12
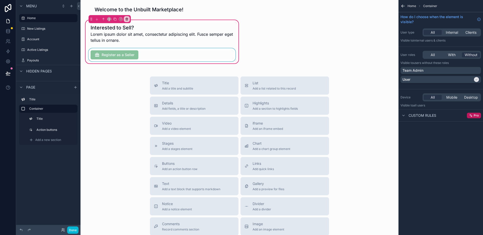
click at [222, 59] on div "scrollable content" at bounding box center [162, 54] width 149 height 13
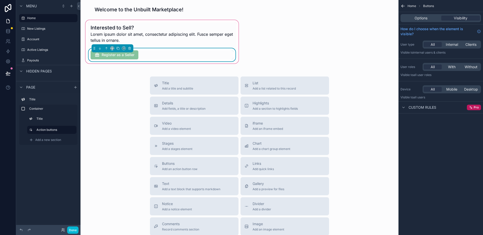
click at [234, 52] on div "Register as a Seller" at bounding box center [162, 54] width 149 height 13
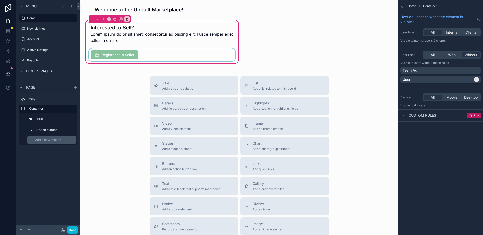
click at [52, 140] on span "Add a new section" at bounding box center [48, 140] width 26 height 4
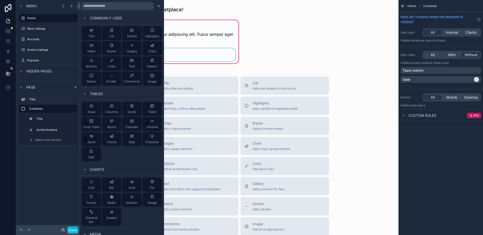
click at [177, 76] on div "Welcome to the Unbuilt Marketplace! Interested to Sell? Lorem ipsum dolor sit a…" at bounding box center [240, 148] width 318 height 296
click at [51, 107] on label "Container" at bounding box center [51, 109] width 44 height 4
click at [158, 6] on icon at bounding box center [158, 6] width 1 height 2
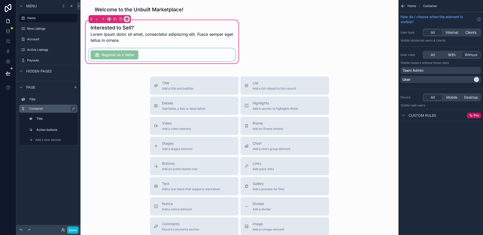
click at [53, 108] on label "Container" at bounding box center [51, 109] width 44 height 4
click at [115, 20] on icon "scrollable content" at bounding box center [115, 19] width 2 height 2
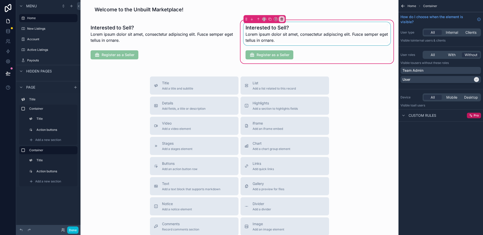
click at [264, 28] on div "scrollable content" at bounding box center [317, 33] width 149 height 23
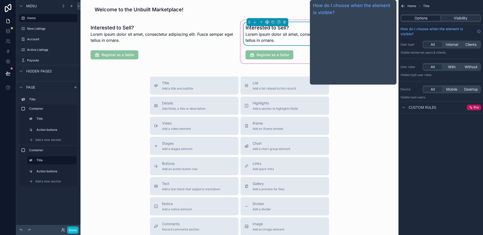
click at [409, 16] on div "Options" at bounding box center [421, 18] width 39 height 5
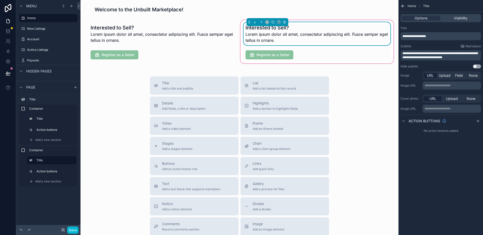
click at [425, 39] on div "**********" at bounding box center [441, 36] width 81 height 8
click at [426, 35] on span "**********" at bounding box center [414, 36] width 23 height 3
click at [438, 25] on div "**********" at bounding box center [441, 47] width 85 height 46
click at [438, 34] on p "******" at bounding box center [442, 36] width 78 height 4
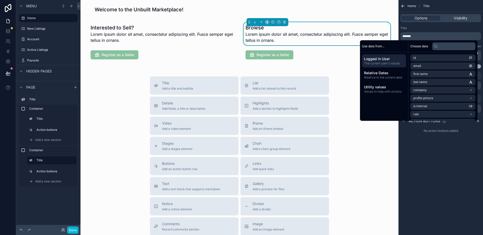
click at [438, 36] on p "******" at bounding box center [442, 36] width 78 height 4
click at [424, 25] on div "**********" at bounding box center [441, 47] width 85 height 46
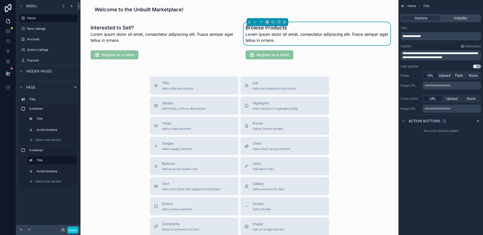
click at [421, 53] on span "**********" at bounding box center [440, 55] width 75 height 7
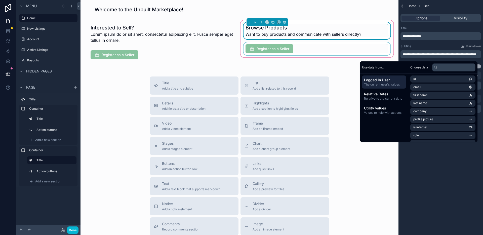
click at [289, 48] on div "scrollable content" at bounding box center [317, 48] width 149 height 13
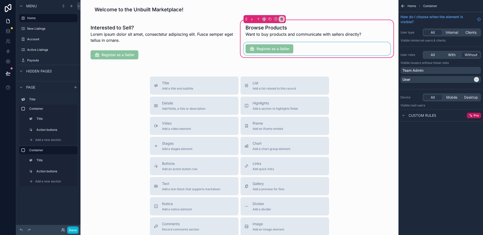
click at [288, 50] on div "scrollable content" at bounding box center [317, 48] width 149 height 13
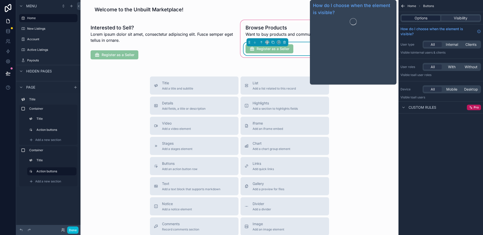
click at [421, 19] on span "Options" at bounding box center [421, 18] width 13 height 5
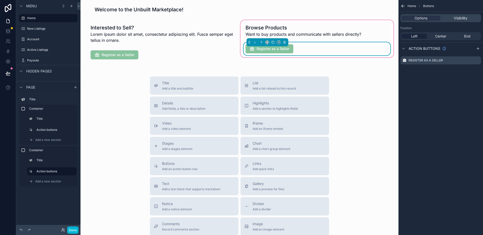
click at [426, 55] on div "Register as a Seller" at bounding box center [441, 60] width 85 height 12
click at [478, 59] on icon "scrollable content" at bounding box center [478, 59] width 1 height 1
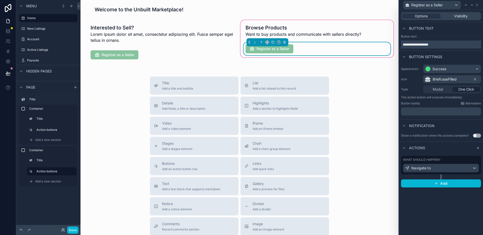
click at [440, 42] on input "**********" at bounding box center [441, 45] width 80 height 8
type input "**********"
click at [425, 166] on span "Navigate to" at bounding box center [421, 168] width 19 height 5
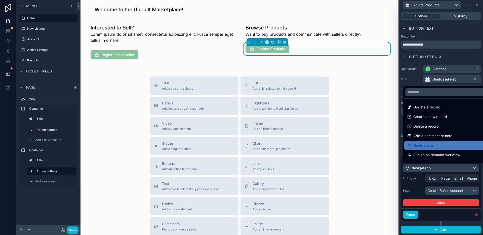
click at [439, 194] on div at bounding box center [441, 117] width 84 height 235
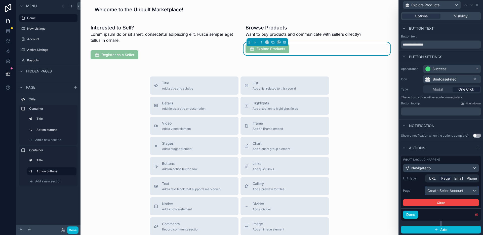
click at [439, 192] on div "Create Seller Account" at bounding box center [452, 191] width 53 height 8
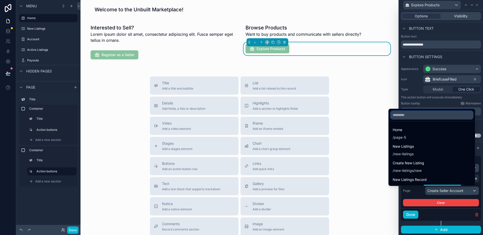
click at [411, 113] on input "text" at bounding box center [432, 115] width 82 height 8
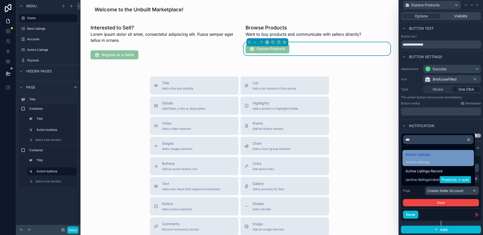
type input "***"
click at [419, 152] on span "Active Listings" at bounding box center [418, 155] width 24 height 6
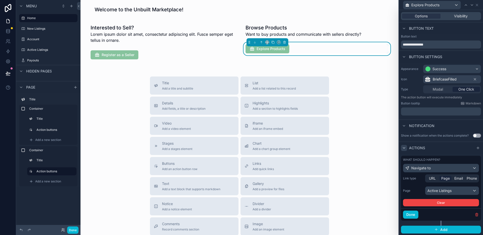
click at [404, 150] on icon at bounding box center [404, 148] width 4 height 4
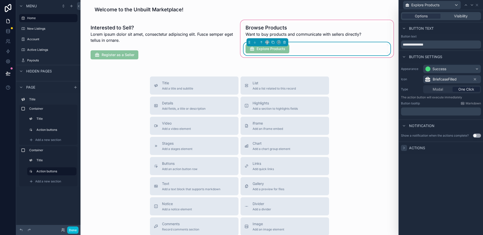
click at [327, 50] on div "Explore Products" at bounding box center [317, 48] width 143 height 9
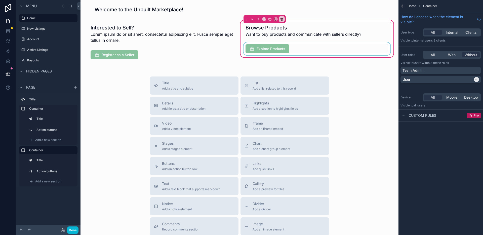
click at [269, 52] on div "scrollable content" at bounding box center [317, 48] width 149 height 13
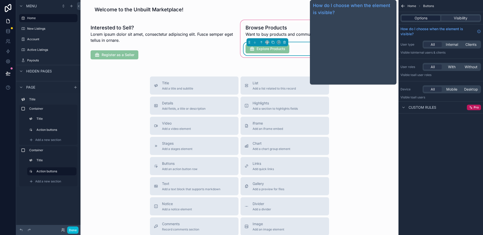
click at [415, 17] on span "Options" at bounding box center [421, 18] width 13 height 5
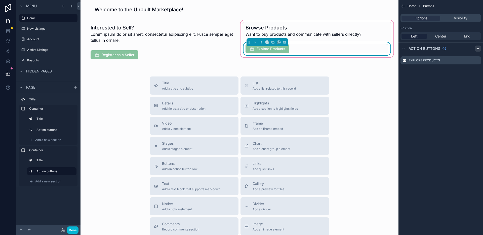
click at [477, 49] on icon "scrollable content" at bounding box center [478, 49] width 4 height 4
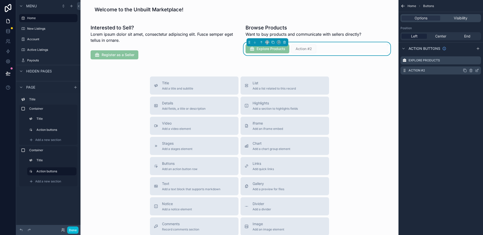
click at [429, 71] on div "Action #2" at bounding box center [441, 70] width 81 height 8
click at [477, 71] on icon "scrollable content" at bounding box center [478, 70] width 2 height 2
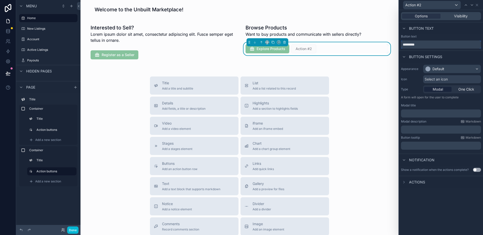
click at [426, 43] on input "*********" at bounding box center [441, 45] width 80 height 8
type input "**********"
click at [450, 70] on div "Default" at bounding box center [452, 69] width 57 height 8
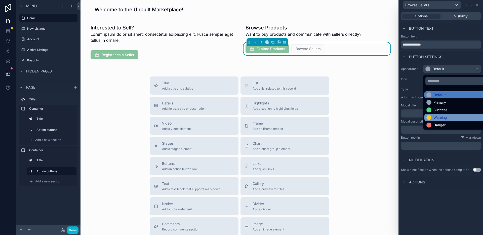
click at [446, 118] on div "Warning" at bounding box center [441, 117] width 14 height 5
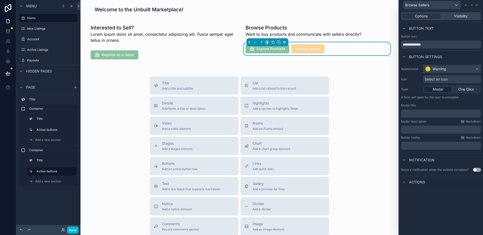
click at [442, 67] on div "Warning" at bounding box center [440, 68] width 14 height 5
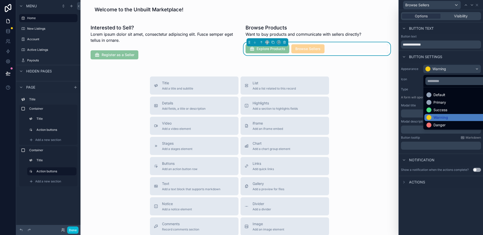
click at [441, 95] on div "Default" at bounding box center [440, 94] width 12 height 5
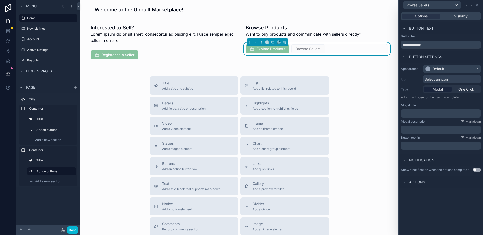
click at [433, 76] on div "Select an icon" at bounding box center [453, 79] width 58 height 8
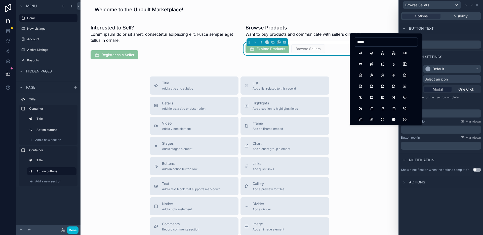
type input "******"
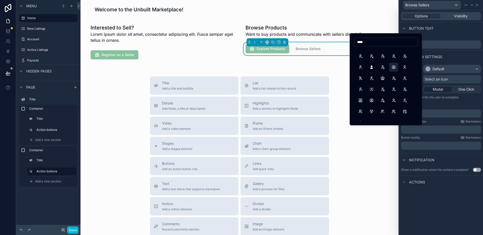
scroll to position [16, 0]
type input "****"
click at [372, 104] on button "UsersGroup" at bounding box center [371, 103] width 9 height 9
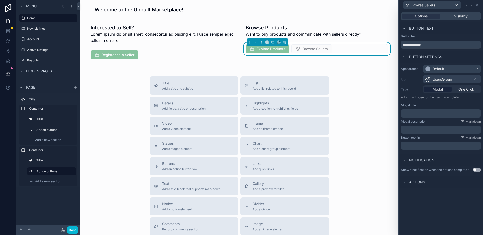
click at [436, 113] on p "﻿" at bounding box center [441, 113] width 77 height 5
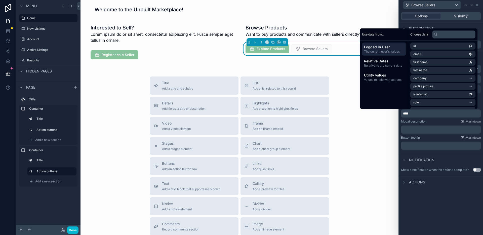
click at [477, 112] on p "****" at bounding box center [441, 113] width 77 height 5
click at [482, 102] on div "Appearance Default Icon UsersGroup Type Modal One Click A form will open for th…" at bounding box center [441, 107] width 84 height 89
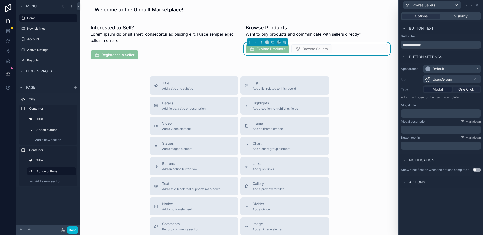
click at [460, 88] on span "One Click" at bounding box center [467, 89] width 16 height 5
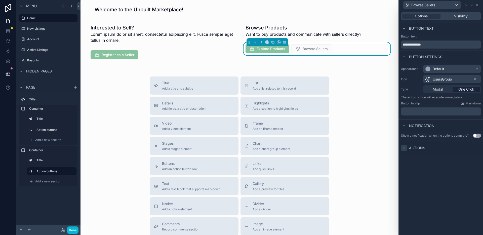
click at [403, 149] on icon at bounding box center [404, 148] width 4 height 4
click at [322, 74] on div "Welcome to the Unbuilt Marketplace! Interested to Sell? Lorem ipsum dolor sit a…" at bounding box center [240, 148] width 318 height 296
click at [475, 6] on div at bounding box center [472, 5] width 6 height 6
click at [479, 6] on icon at bounding box center [477, 5] width 4 height 4
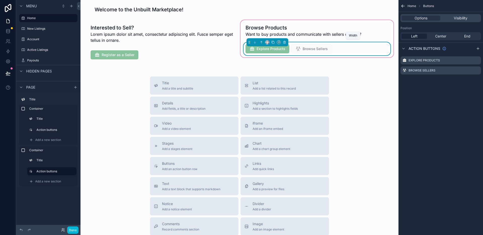
click at [268, 43] on icon "scrollable content" at bounding box center [268, 43] width 1 height 0
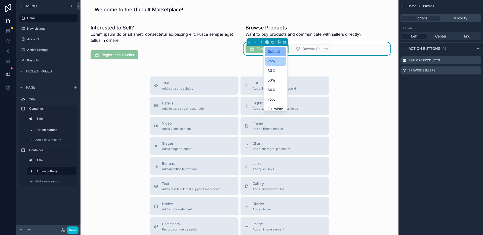
click at [273, 61] on span "25%" at bounding box center [272, 61] width 8 height 6
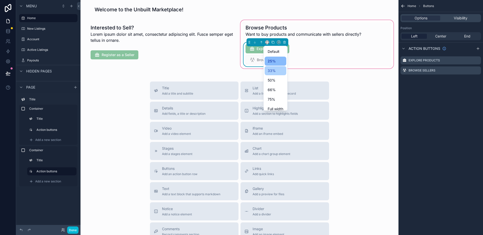
click at [271, 71] on span "33%" at bounding box center [272, 71] width 8 height 6
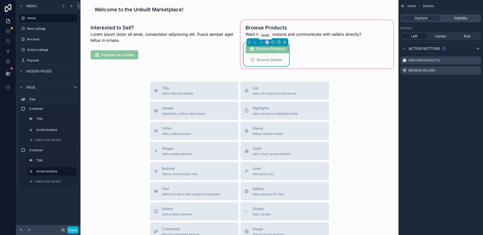
click at [266, 42] on icon "scrollable content" at bounding box center [268, 43] width 4 height 4
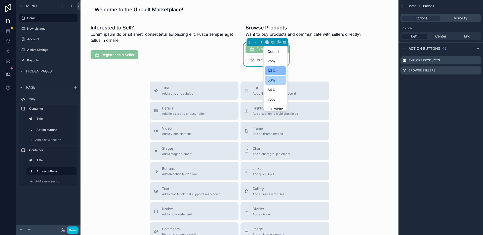
click at [274, 82] on span "50%" at bounding box center [272, 80] width 8 height 6
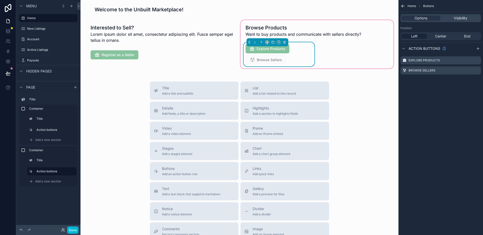
click at [338, 44] on div "Browse Products Want to buy products and communicate with sellers directly? Exp…" at bounding box center [317, 44] width 149 height 44
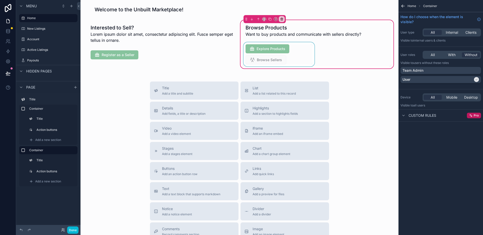
click at [287, 62] on div "scrollable content" at bounding box center [279, 54] width 73 height 24
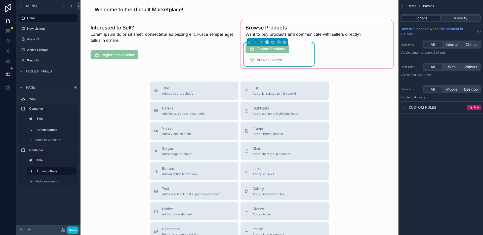
click at [426, 19] on span "Options" at bounding box center [421, 18] width 13 height 5
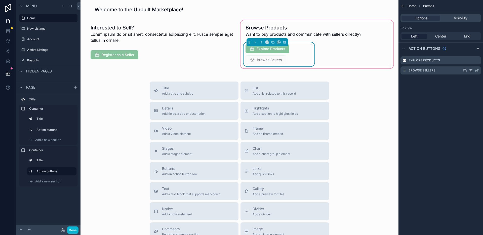
click at [444, 69] on div "Browse Sellers" at bounding box center [441, 70] width 81 height 8
click at [276, 57] on div "Browse Sellers" at bounding box center [266, 59] width 41 height 9
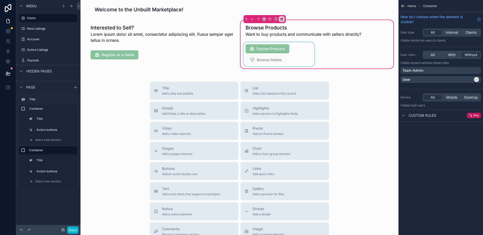
click at [281, 59] on div "scrollable content" at bounding box center [279, 54] width 73 height 24
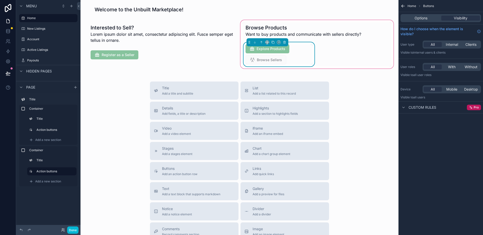
click at [422, 21] on div "Options Visibility" at bounding box center [441, 18] width 81 height 8
click at [422, 19] on span "Options" at bounding box center [421, 18] width 13 height 5
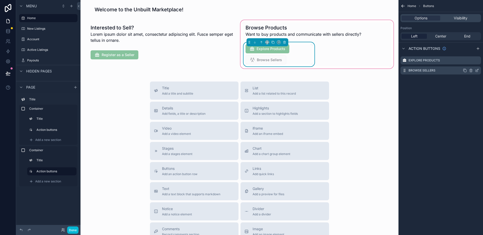
click at [477, 71] on icon "scrollable content" at bounding box center [478, 70] width 2 height 2
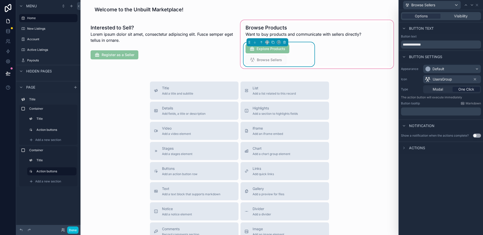
click at [410, 147] on span "Actions" at bounding box center [417, 148] width 16 height 5
click at [478, 5] on icon at bounding box center [477, 5] width 4 height 4
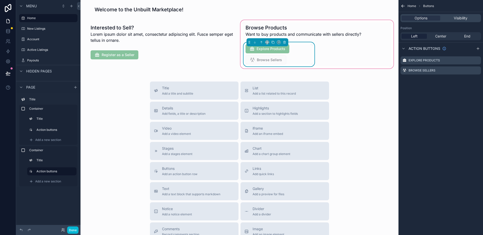
click at [236, 53] on div "scrollable content" at bounding box center [162, 44] width 155 height 50
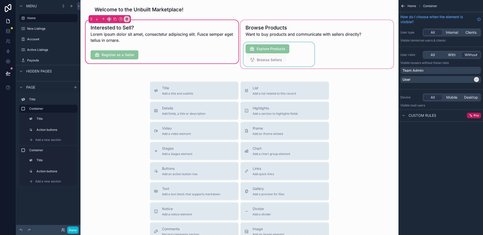
click at [152, 45] on div "Interested to Sell? Lorem ipsum dolor sit amet, consectetur adipiscing elit. Fu…" at bounding box center [162, 41] width 149 height 39
click at [133, 54] on div "scrollable content" at bounding box center [162, 54] width 149 height 13
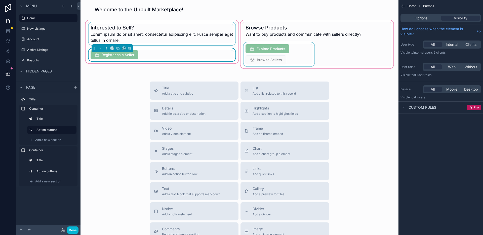
click at [187, 41] on div "scrollable content" at bounding box center [162, 33] width 149 height 23
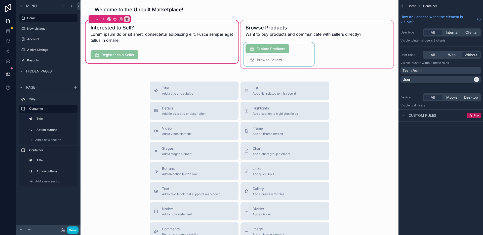
click at [190, 70] on div "Welcome to the Unbuilt Marketplace! Interested to Sell? Lorem ipsum dolor sit a…" at bounding box center [240, 150] width 318 height 301
click at [53, 139] on span "Add a new section" at bounding box center [48, 140] width 26 height 4
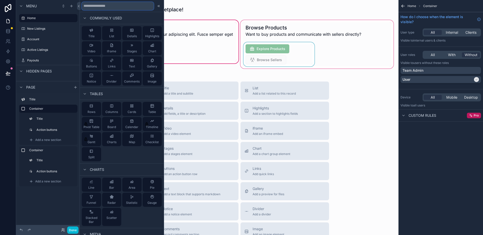
click at [118, 8] on input "text" at bounding box center [118, 6] width 72 height 8
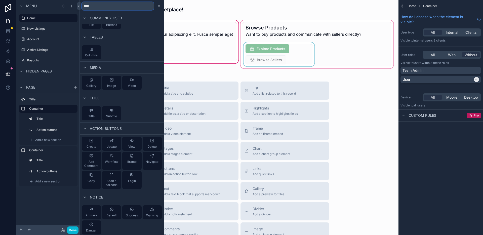
scroll to position [13, 0]
type input "****"
click at [93, 213] on span "Primary" at bounding box center [92, 214] width 12 height 4
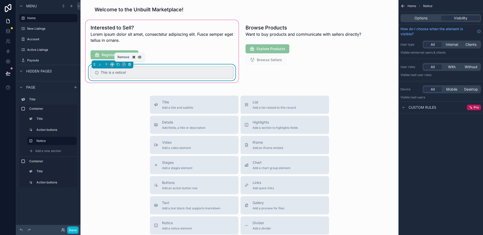
click at [129, 66] on icon "scrollable content" at bounding box center [130, 65] width 4 height 4
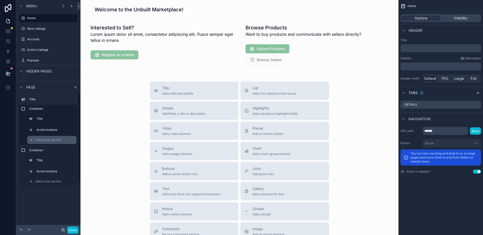
click at [48, 140] on span "Add a new section" at bounding box center [48, 140] width 26 height 4
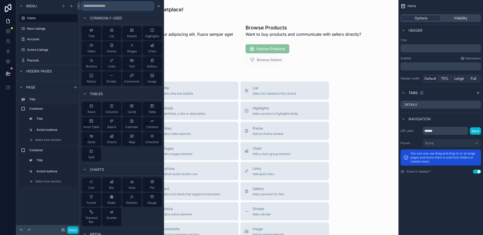
click at [98, 6] on input "text" at bounding box center [118, 6] width 72 height 8
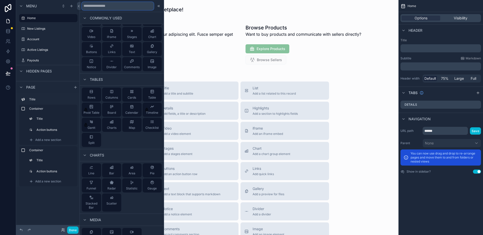
scroll to position [0, 0]
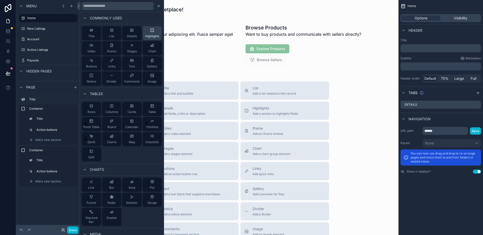
click at [152, 32] on div "Highlights" at bounding box center [152, 33] width 14 height 10
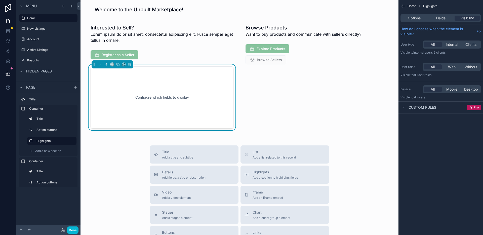
click at [415, 14] on div "Options Fields Visibility" at bounding box center [441, 18] width 85 height 12
click at [415, 19] on span "Options" at bounding box center [414, 18] width 13 height 5
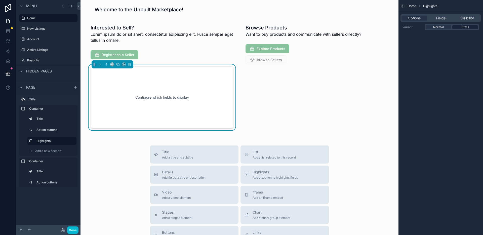
click at [463, 27] on span "Stats" at bounding box center [465, 27] width 7 height 4
click at [443, 28] on span "Normal" at bounding box center [439, 27] width 11 height 4
click at [443, 16] on span "Fields" at bounding box center [441, 18] width 10 height 5
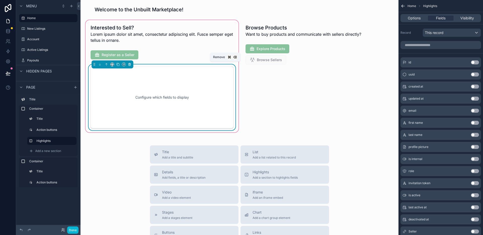
click at [130, 66] on button "scrollable content" at bounding box center [130, 65] width 6 height 6
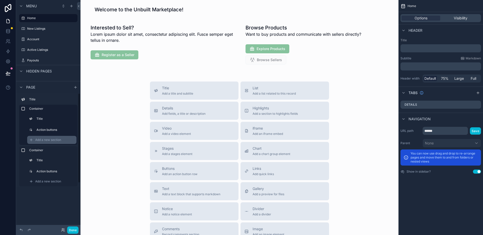
click at [48, 136] on div "Add a new section" at bounding box center [51, 140] width 49 height 8
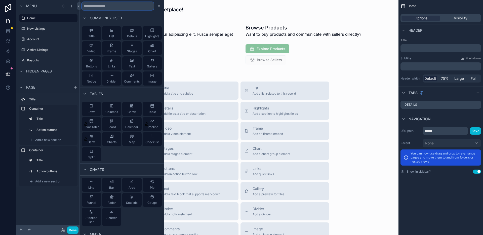
click at [111, 8] on input "text" at bounding box center [118, 6] width 72 height 8
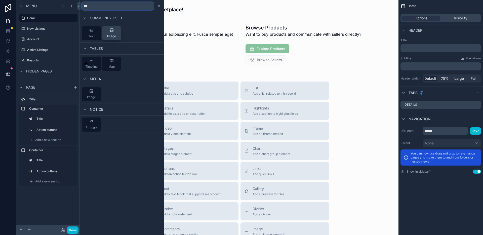
type input "***"
click at [112, 32] on div "Image" at bounding box center [111, 33] width 9 height 10
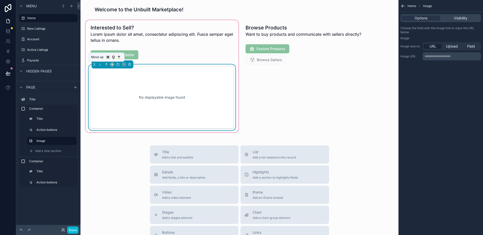
click at [107, 64] on icon "scrollable content" at bounding box center [107, 65] width 4 height 4
click at [107, 64] on icon "scrollable content" at bounding box center [107, 63] width 1 height 1
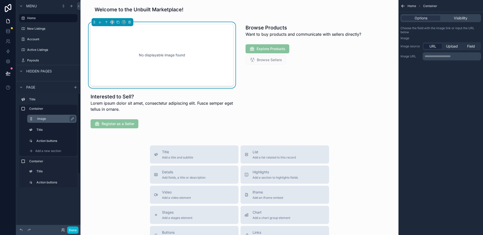
click at [60, 119] on label "Image" at bounding box center [54, 119] width 35 height 4
click at [135, 46] on div "No displayable image found" at bounding box center [162, 54] width 126 height 45
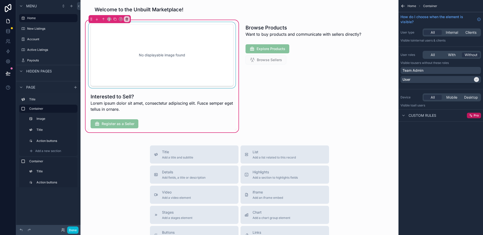
click at [193, 62] on div "scrollable content" at bounding box center [162, 55] width 149 height 66
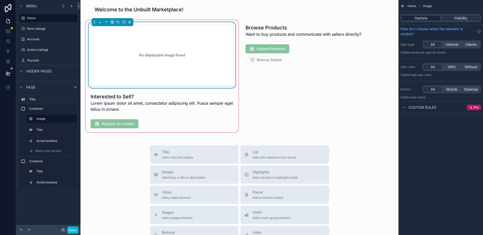
click at [428, 20] on div "Options" at bounding box center [421, 18] width 39 height 5
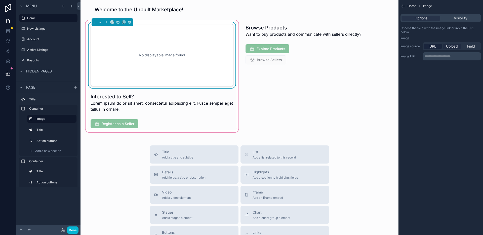
click at [454, 47] on span "Upload" at bounding box center [452, 46] width 12 height 5
click at [434, 47] on span "URL" at bounding box center [433, 46] width 7 height 5
click at [469, 46] on span "Field" at bounding box center [472, 46] width 8 height 5
click at [427, 43] on div "URL Upload Field" at bounding box center [452, 46] width 58 height 8
click at [428, 47] on div "URL" at bounding box center [433, 46] width 18 height 5
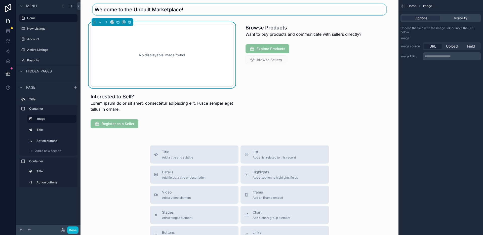
click at [192, 9] on div "scrollable content" at bounding box center [240, 9] width 310 height 11
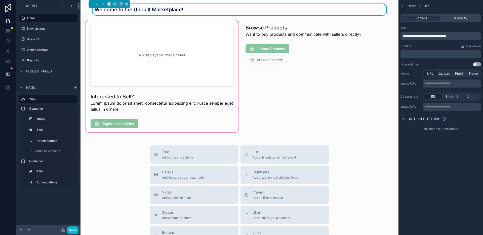
click at [197, 51] on div "scrollable content" at bounding box center [162, 76] width 155 height 114
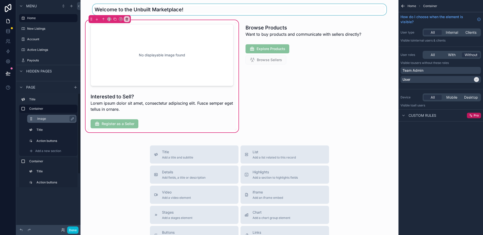
click at [62, 119] on label "Image" at bounding box center [54, 119] width 35 height 4
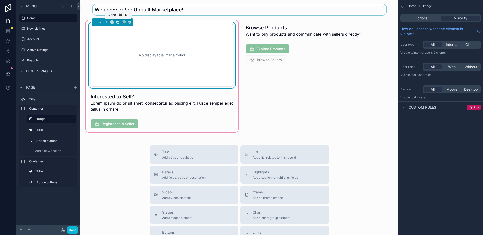
click at [119, 23] on icon "scrollable content" at bounding box center [118, 22] width 4 height 4
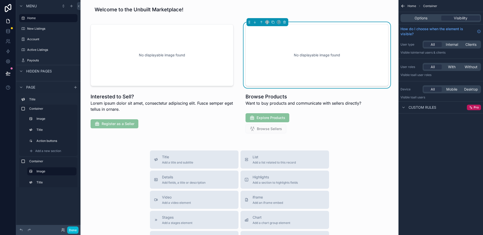
click at [30, 206] on div "Menu Home New Listings Account Active Listings Payouts Hidden pages Page Title …" at bounding box center [48, 114] width 64 height 229
click at [297, 123] on div "scrollable content" at bounding box center [279, 123] width 73 height 24
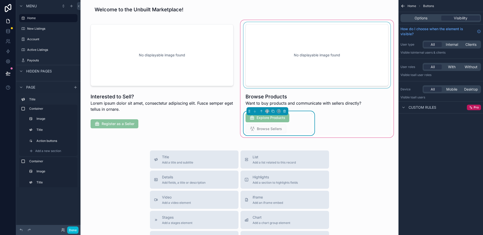
click at [266, 61] on div "scrollable content" at bounding box center [317, 55] width 149 height 66
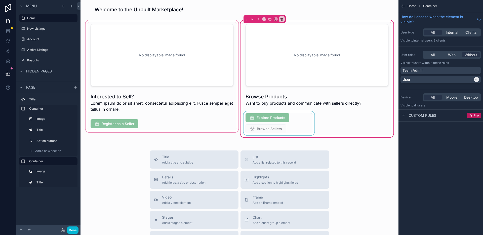
click at [218, 124] on div "scrollable content" at bounding box center [162, 78] width 155 height 119
click at [206, 138] on div "scrollable content" at bounding box center [162, 78] width 155 height 119
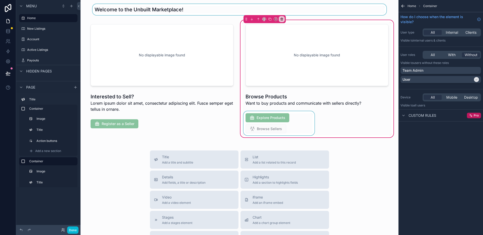
click at [209, 13] on div "scrollable content" at bounding box center [240, 9] width 310 height 11
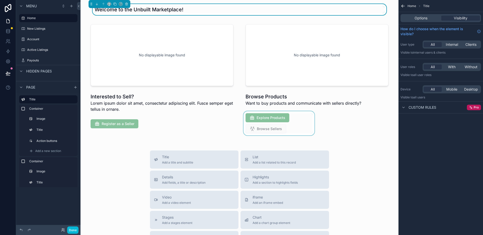
click at [444, 144] on div "Home Title Options Visibility How do I choose when the element is visible? User…" at bounding box center [441, 117] width 85 height 235
click at [72, 230] on button "Done" at bounding box center [72, 230] width 11 height 7
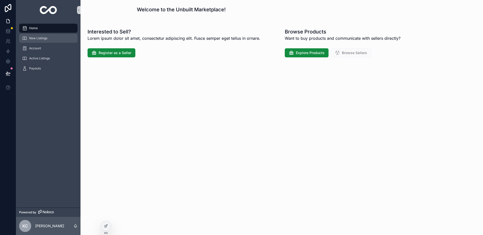
click at [54, 40] on div "New Listings" at bounding box center [48, 38] width 52 height 8
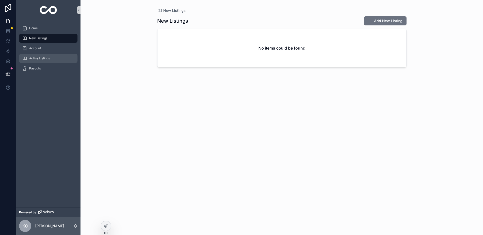
click at [62, 59] on div "Active Listings" at bounding box center [48, 58] width 52 height 8
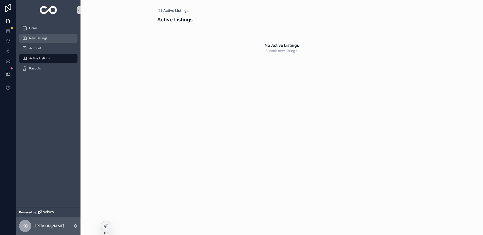
click at [59, 37] on div "New Listings" at bounding box center [48, 38] width 52 height 8
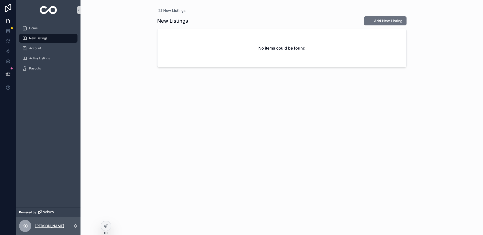
click at [38, 227] on p "[PERSON_NAME]" at bounding box center [49, 226] width 29 height 5
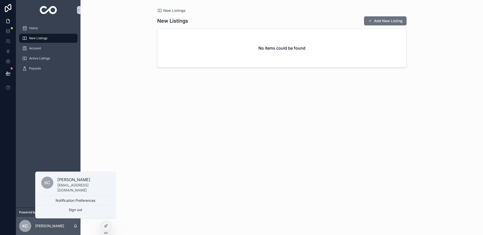
click at [119, 131] on div "New Listings New Listings Add New Listing No items could be found" at bounding box center [282, 117] width 403 height 235
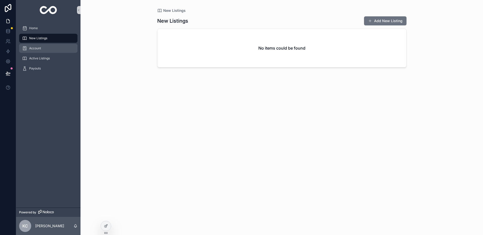
click at [63, 47] on div "Account" at bounding box center [48, 48] width 52 height 8
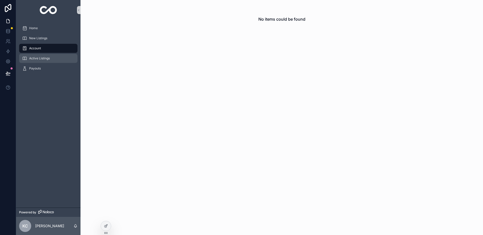
click at [63, 56] on div "Active Listings" at bounding box center [48, 58] width 52 height 8
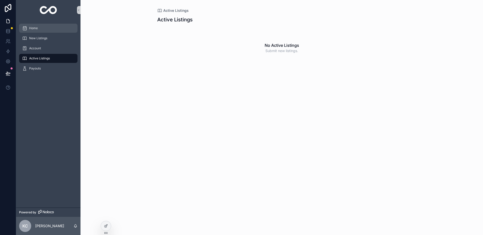
click at [63, 32] on div "Home" at bounding box center [48, 28] width 52 height 8
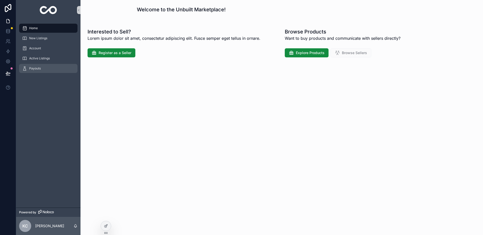
click at [59, 70] on div "Payouts" at bounding box center [48, 68] width 52 height 8
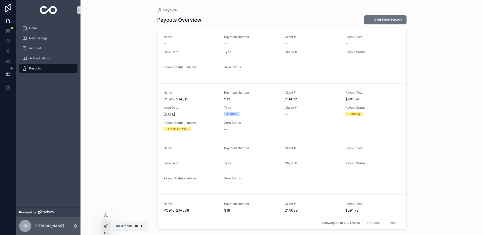
click at [106, 226] on icon at bounding box center [106, 226] width 4 height 4
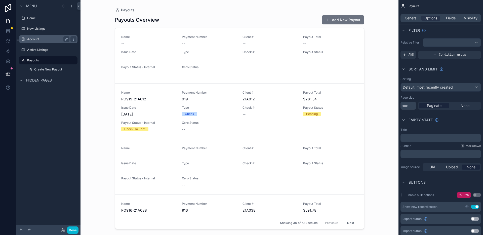
click at [57, 40] on label "Account" at bounding box center [47, 39] width 40 height 4
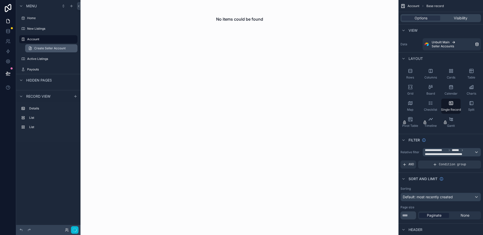
click at [55, 50] on span "Create Seller Account" at bounding box center [49, 48] width 31 height 4
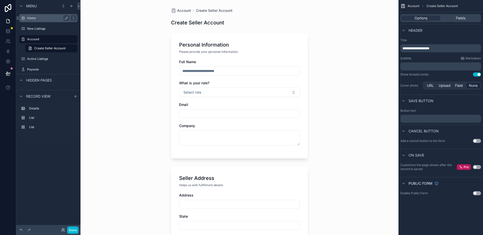
click at [43, 16] on label "Home" at bounding box center [47, 18] width 40 height 4
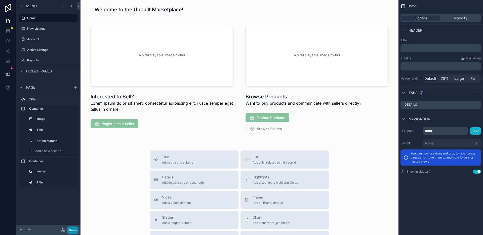
click at [70, 232] on button "Done" at bounding box center [72, 230] width 11 height 7
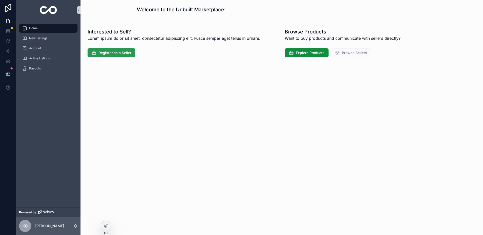
click at [117, 56] on button "Register as a Seller" at bounding box center [112, 52] width 48 height 9
